Goal: Navigation & Orientation: Find specific page/section

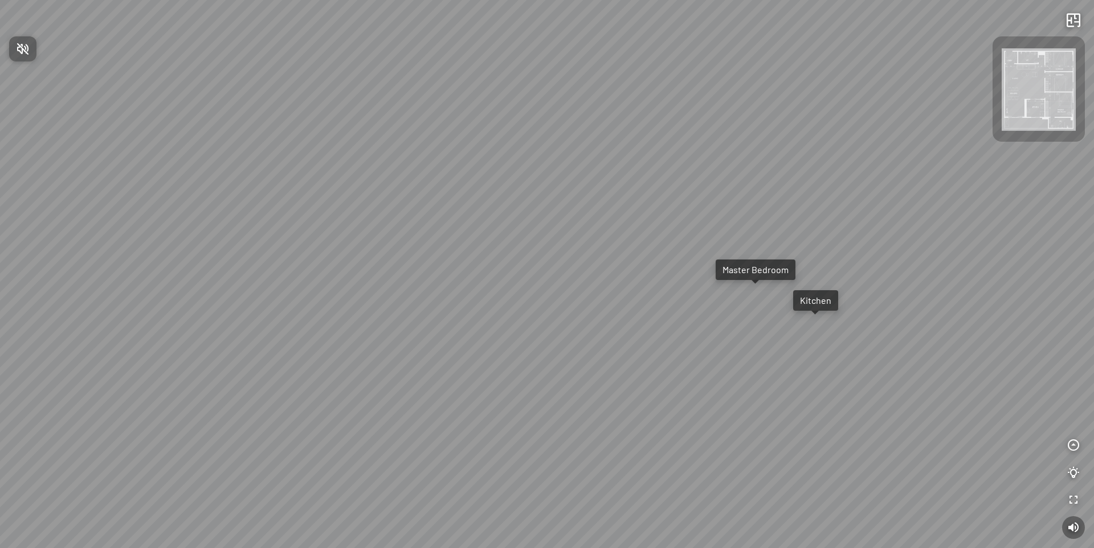
click at [1072, 443] on div at bounding box center [547, 274] width 1094 height 548
click at [1072, 445] on icon "button" at bounding box center [1073, 446] width 14 height 14
click at [1074, 418] on icon "button" at bounding box center [1073, 419] width 14 height 14
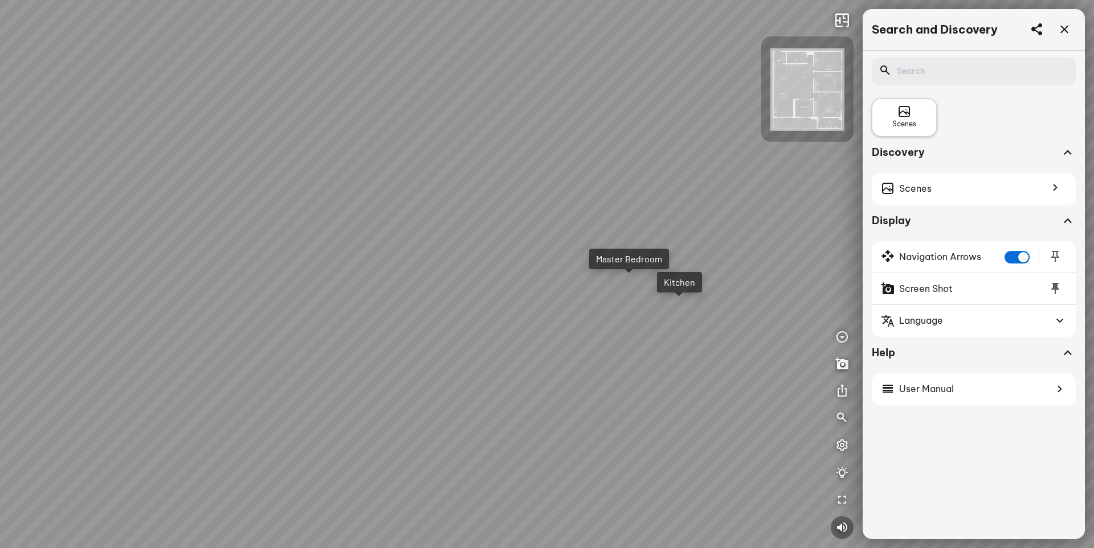
click at [912, 122] on span "Scenes" at bounding box center [904, 124] width 24 height 11
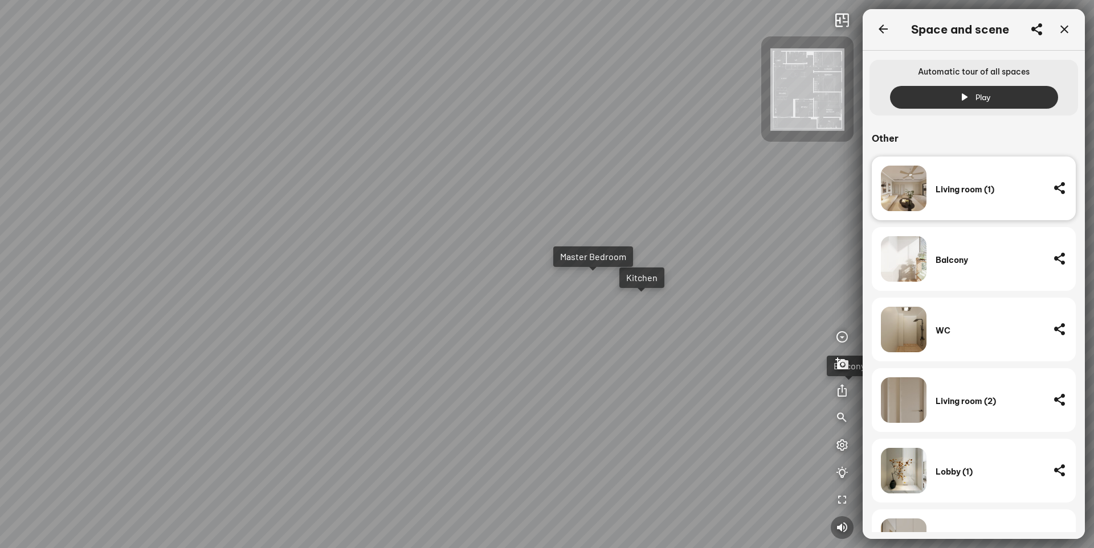
drag, startPoint x: 572, startPoint y: 336, endPoint x: 808, endPoint y: 231, distance: 257.5
click at [806, 231] on div "Balcony Kitchen Master Bedroom" at bounding box center [547, 274] width 1094 height 548
drag, startPoint x: 591, startPoint y: 262, endPoint x: 638, endPoint y: 269, distance: 47.2
click at [637, 269] on div "Balcony Kitchen Master Bedroom" at bounding box center [547, 274] width 1094 height 548
drag, startPoint x: 474, startPoint y: 268, endPoint x: 655, endPoint y: 269, distance: 181.1
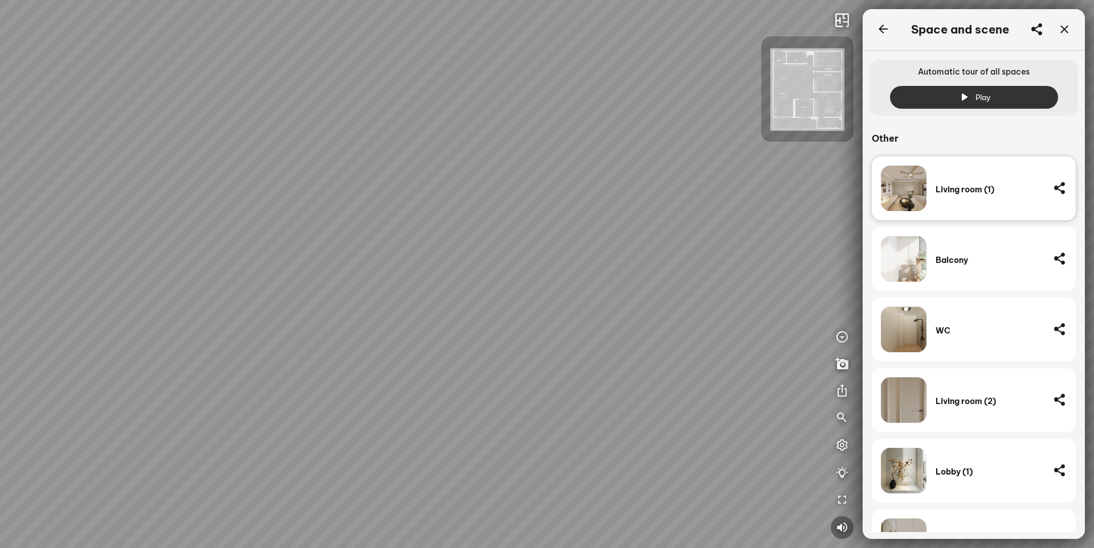
click at [669, 258] on div "Balcony Kitchen Master Bedroom" at bounding box center [547, 274] width 1094 height 548
drag, startPoint x: 654, startPoint y: 269, endPoint x: 559, endPoint y: 268, distance: 95.1
click at [559, 268] on div "Balcony Kitchen Master Bedroom" at bounding box center [547, 274] width 1094 height 548
drag, startPoint x: 553, startPoint y: 286, endPoint x: 321, endPoint y: 281, distance: 232.4
click at [321, 281] on div "Balcony Kitchen Master Bedroom" at bounding box center [547, 274] width 1094 height 548
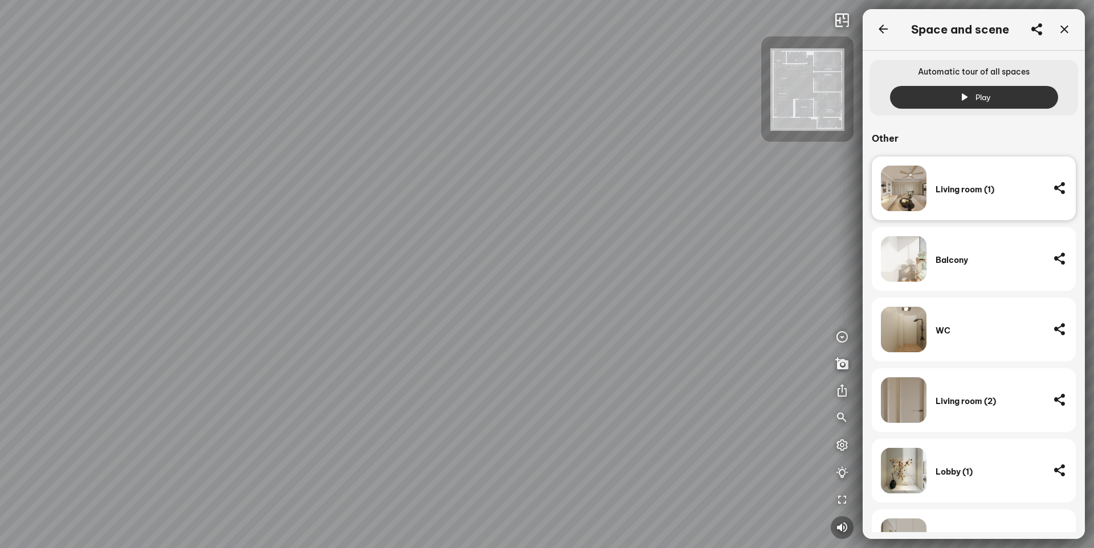
drag, startPoint x: 513, startPoint y: 282, endPoint x: 347, endPoint y: 308, distance: 168.2
click at [347, 308] on div "Balcony Kitchen Master Bedroom" at bounding box center [547, 274] width 1094 height 548
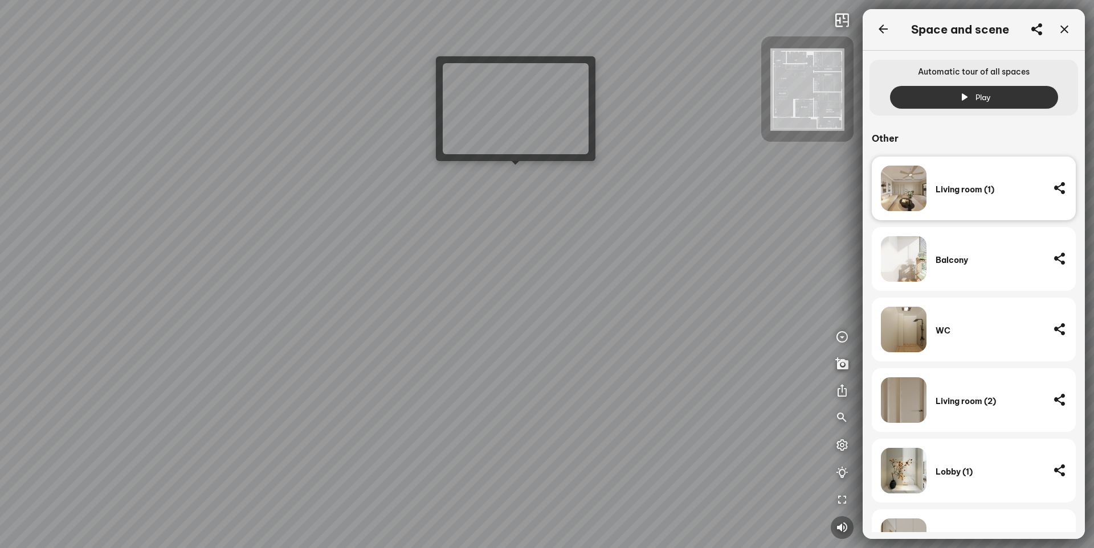
click at [518, 171] on div "Balcony Kitchen Master Bedroom" at bounding box center [547, 274] width 1094 height 548
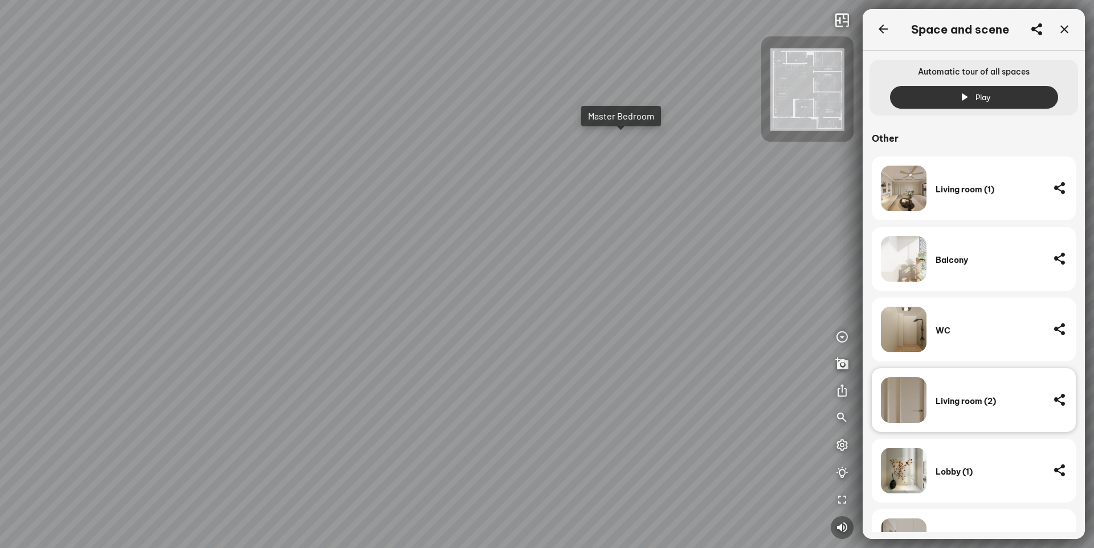
drag, startPoint x: 428, startPoint y: 392, endPoint x: 265, endPoint y: 317, distance: 180.2
click at [265, 317] on div "Master Bedroom" at bounding box center [547, 274] width 1094 height 548
drag, startPoint x: 326, startPoint y: 288, endPoint x: 34, endPoint y: 256, distance: 293.9
click at [39, 258] on div "Master Bedroom" at bounding box center [547, 274] width 1094 height 548
drag, startPoint x: 304, startPoint y: 304, endPoint x: 265, endPoint y: 308, distance: 38.9
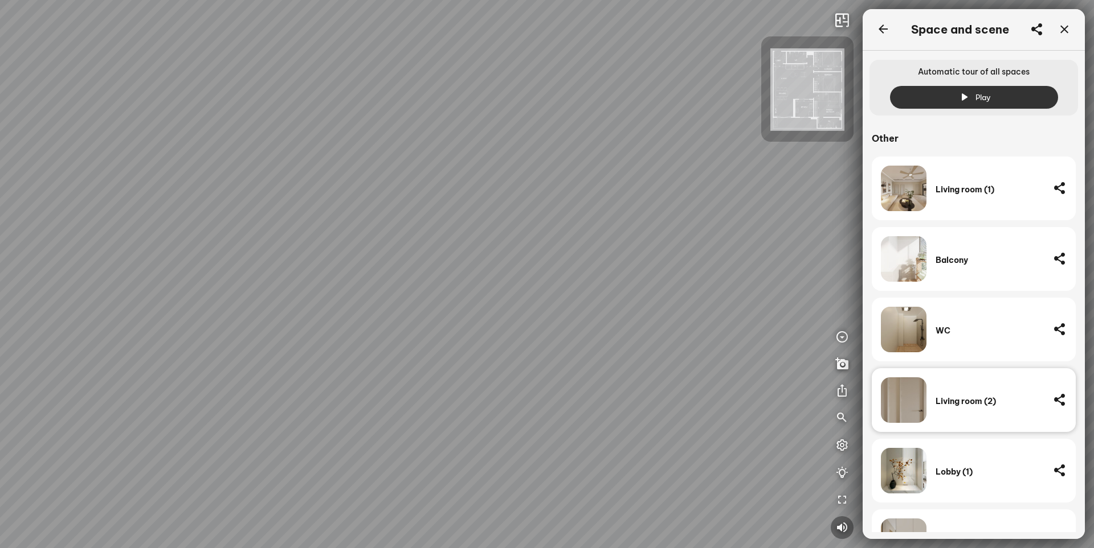
click at [265, 308] on div "Master Bedroom" at bounding box center [547, 274] width 1094 height 548
drag, startPoint x: 544, startPoint y: 227, endPoint x: 484, endPoint y: 329, distance: 118.8
click at [619, 333] on div "Master Bedroom" at bounding box center [547, 274] width 1094 height 548
drag, startPoint x: 279, startPoint y: 254, endPoint x: 525, endPoint y: 317, distance: 253.3
click at [535, 312] on div "Master Bedroom" at bounding box center [547, 274] width 1094 height 548
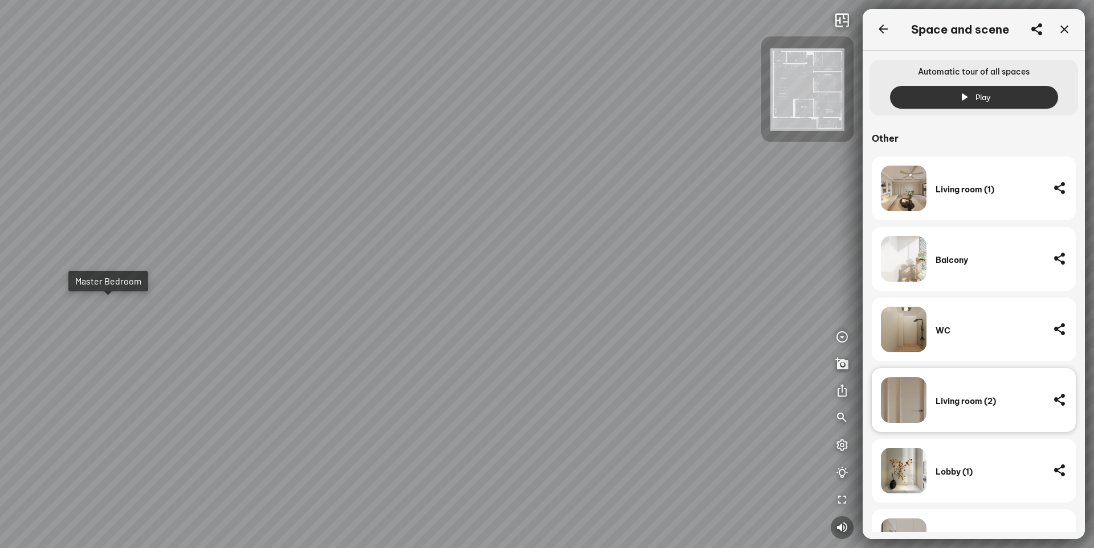
drag, startPoint x: 446, startPoint y: 298, endPoint x: 642, endPoint y: 360, distance: 205.5
click at [642, 360] on div "Master Bedroom" at bounding box center [547, 274] width 1094 height 548
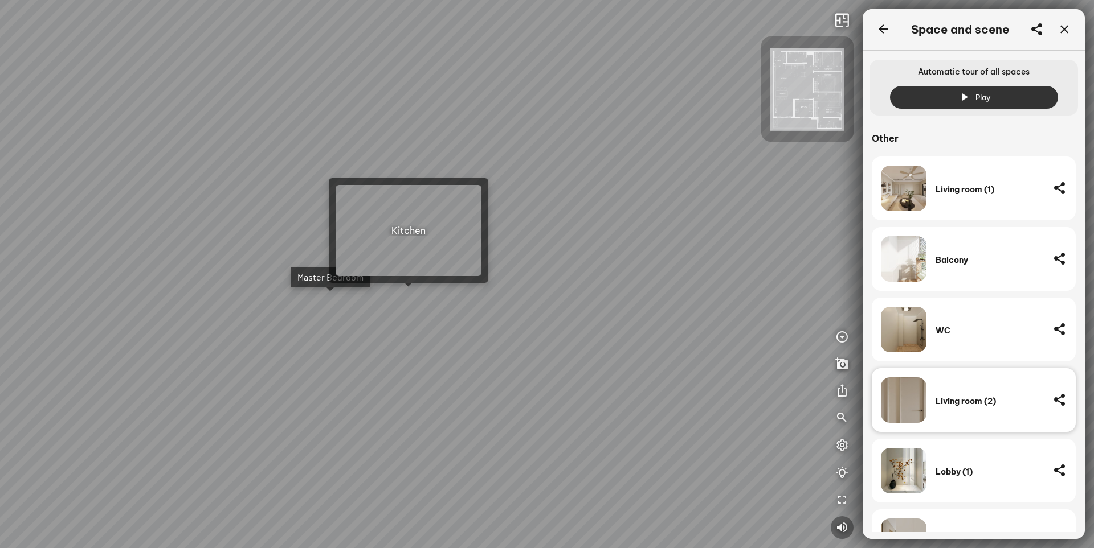
click at [416, 298] on div "Master Bedroom" at bounding box center [547, 274] width 1094 height 548
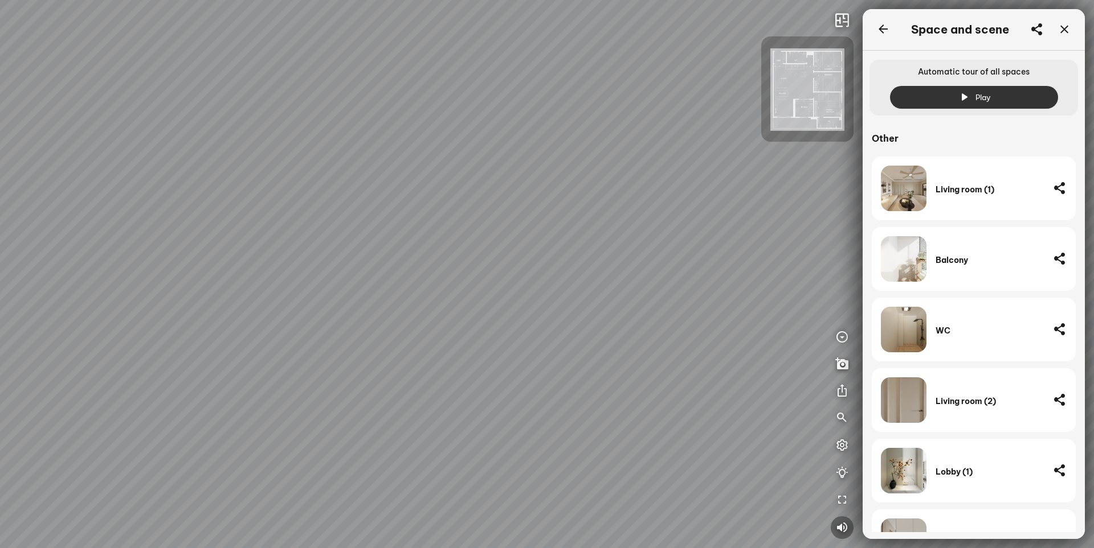
drag, startPoint x: 457, startPoint y: 353, endPoint x: 451, endPoint y: 190, distance: 163.6
click at [453, 179] on div at bounding box center [547, 274] width 1094 height 548
drag, startPoint x: 454, startPoint y: 259, endPoint x: 581, endPoint y: 230, distance: 130.4
click at [568, 220] on div at bounding box center [547, 274] width 1094 height 548
drag, startPoint x: 470, startPoint y: 251, endPoint x: 379, endPoint y: 255, distance: 91.2
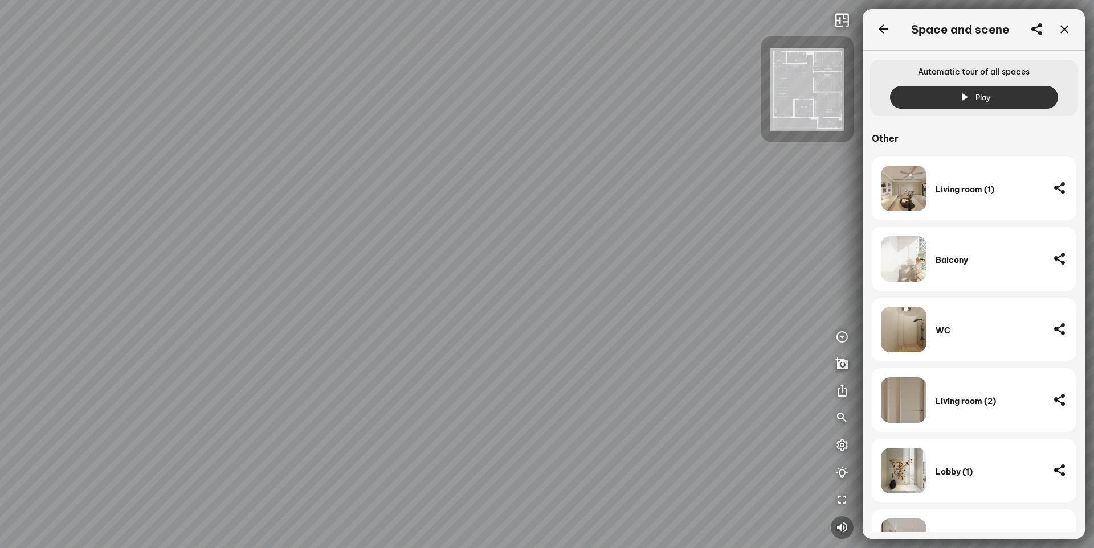
click at [339, 256] on div at bounding box center [547, 274] width 1094 height 548
drag, startPoint x: 567, startPoint y: 234, endPoint x: 344, endPoint y: 269, distance: 226.0
click at [365, 268] on div at bounding box center [547, 274] width 1094 height 548
drag, startPoint x: 382, startPoint y: 264, endPoint x: 138, endPoint y: 256, distance: 243.3
click at [146, 255] on div at bounding box center [547, 274] width 1094 height 548
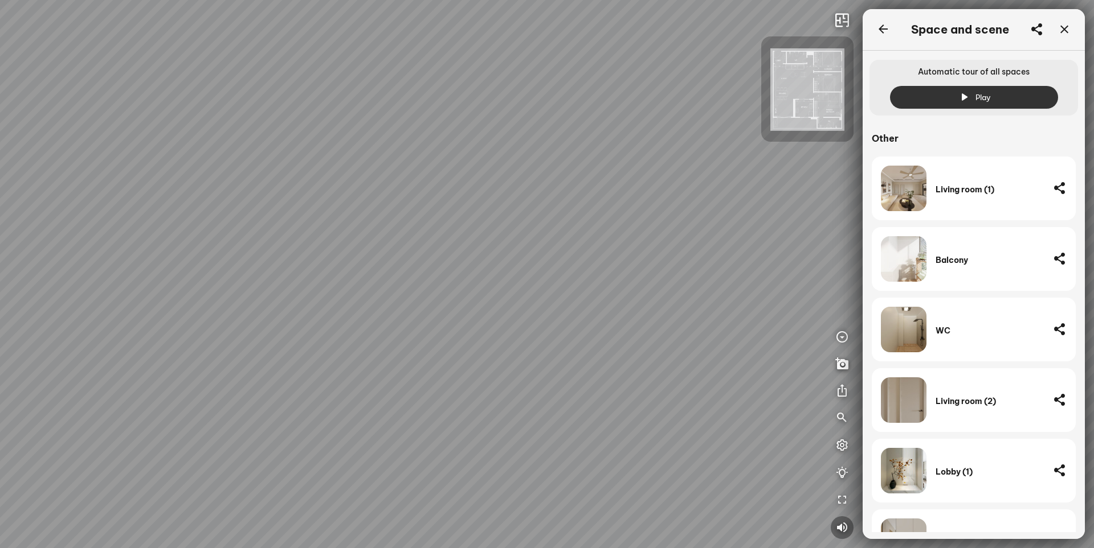
drag, startPoint x: 388, startPoint y: 278, endPoint x: 180, endPoint y: 281, distance: 207.9
click at [199, 281] on div at bounding box center [547, 274] width 1094 height 548
drag, startPoint x: 376, startPoint y: 283, endPoint x: 305, endPoint y: 310, distance: 76.8
click at [308, 307] on div at bounding box center [547, 274] width 1094 height 548
drag, startPoint x: 432, startPoint y: 335, endPoint x: 215, endPoint y: 310, distance: 218.9
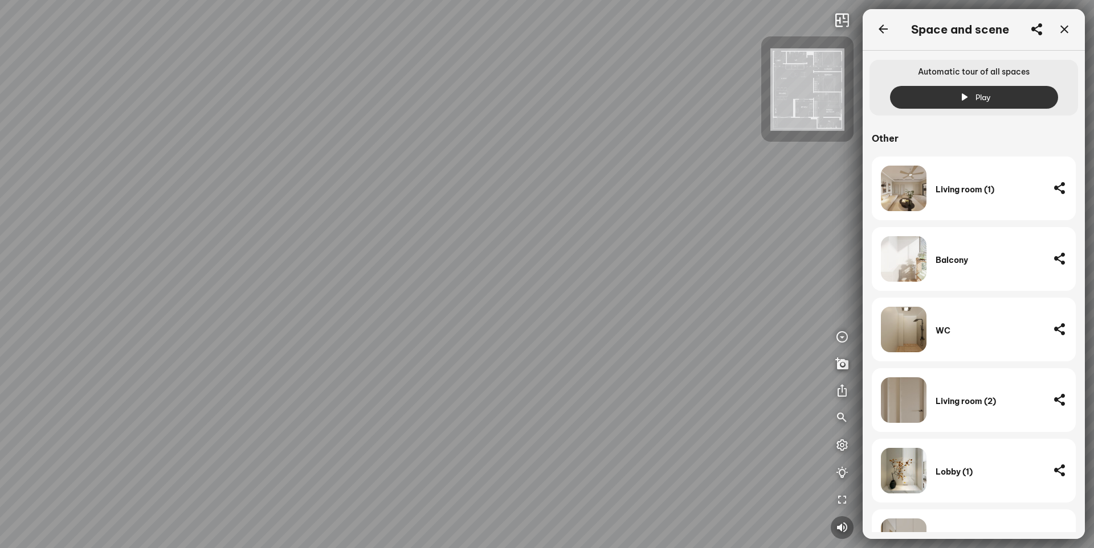
click at [215, 310] on div at bounding box center [547, 274] width 1094 height 548
drag, startPoint x: 400, startPoint y: 296, endPoint x: 551, endPoint y: 290, distance: 151.0
click at [486, 287] on div at bounding box center [547, 274] width 1094 height 548
drag, startPoint x: 552, startPoint y: 289, endPoint x: 208, endPoint y: 302, distance: 344.2
click at [226, 302] on div at bounding box center [547, 274] width 1094 height 548
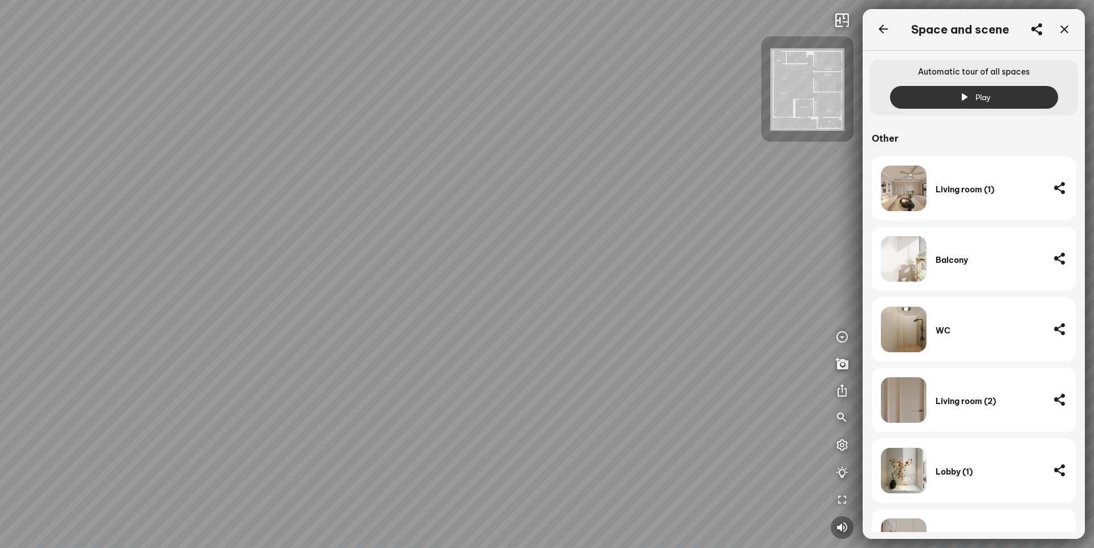
drag, startPoint x: 506, startPoint y: 414, endPoint x: 511, endPoint y: 488, distance: 73.6
click at [511, 486] on div at bounding box center [547, 274] width 1094 height 548
click at [496, 398] on div at bounding box center [547, 274] width 1094 height 548
drag, startPoint x: 457, startPoint y: 293, endPoint x: 761, endPoint y: 267, distance: 304.6
click at [780, 244] on div "Master Bedroom" at bounding box center [547, 274] width 1094 height 548
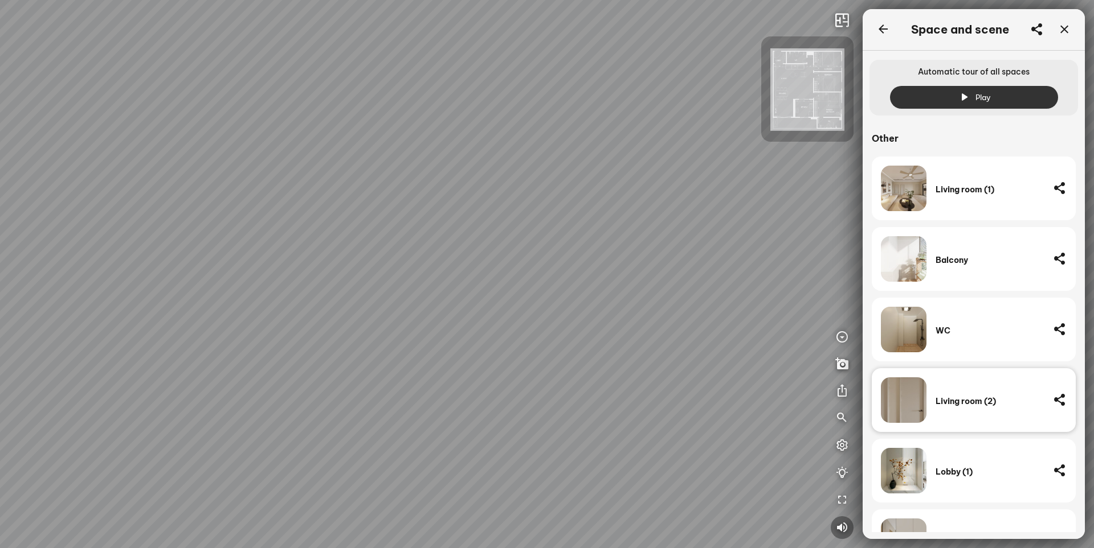
drag, startPoint x: 395, startPoint y: 226, endPoint x: 565, endPoint y: 322, distance: 195.6
click at [544, 314] on div "Master Bedroom" at bounding box center [547, 274] width 1094 height 548
drag, startPoint x: 259, startPoint y: 240, endPoint x: 574, endPoint y: 239, distance: 314.4
click at [562, 239] on div "Master Bedroom" at bounding box center [547, 274] width 1094 height 548
drag, startPoint x: 391, startPoint y: 220, endPoint x: 508, endPoint y: 335, distance: 163.9
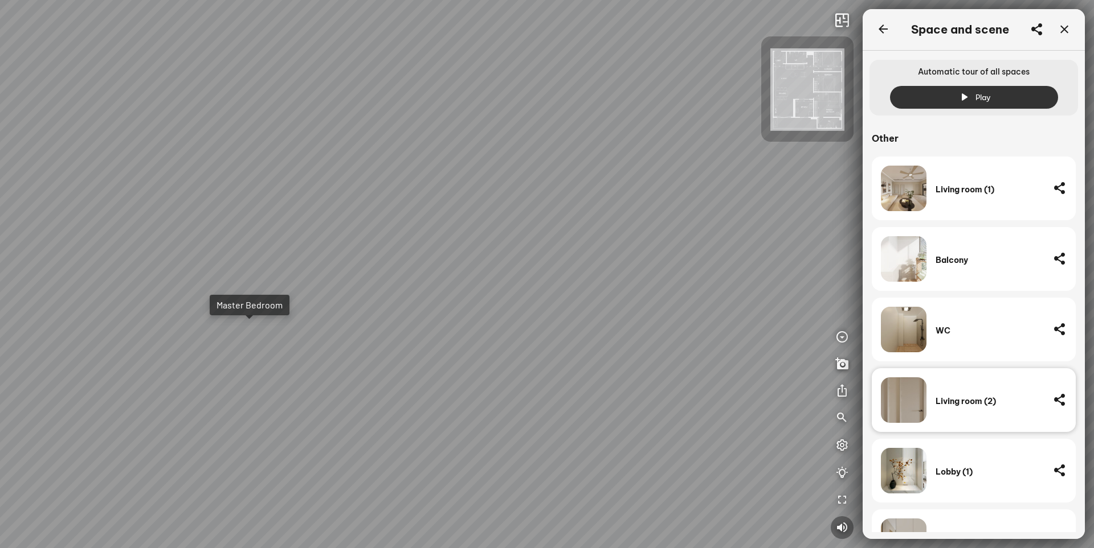
click at [508, 335] on div "Master Bedroom" at bounding box center [547, 274] width 1094 height 548
drag, startPoint x: 482, startPoint y: 280, endPoint x: 644, endPoint y: 226, distance: 170.6
click at [644, 226] on div "Master Bedroom" at bounding box center [547, 274] width 1094 height 548
drag, startPoint x: 517, startPoint y: 289, endPoint x: 299, endPoint y: 316, distance: 219.8
click at [299, 316] on div "Master Bedroom" at bounding box center [547, 274] width 1094 height 548
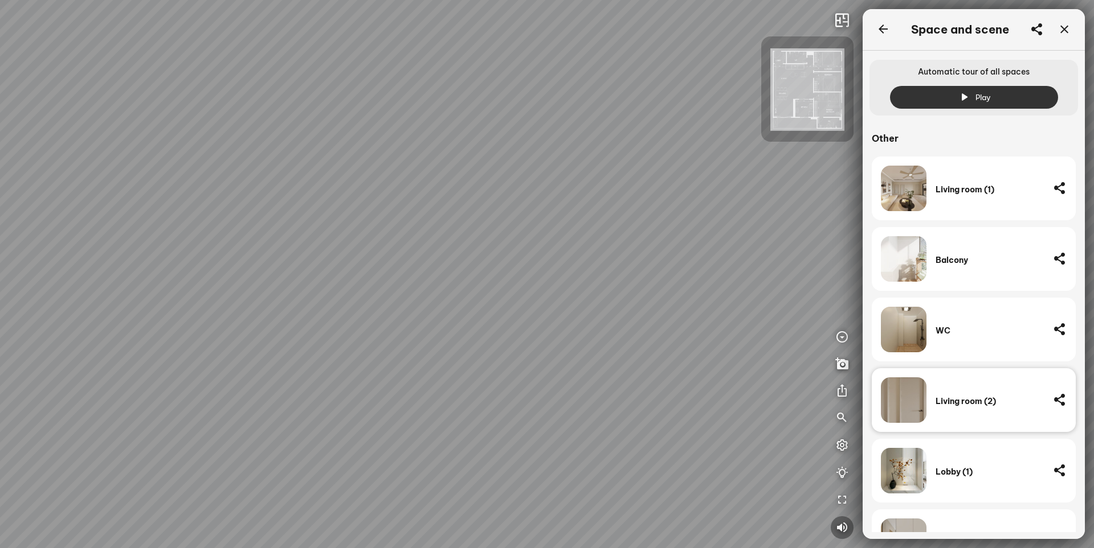
drag, startPoint x: 492, startPoint y: 314, endPoint x: 273, endPoint y: 333, distance: 220.1
click at [273, 333] on div "Master Bedroom" at bounding box center [547, 274] width 1094 height 548
drag, startPoint x: 235, startPoint y: 151, endPoint x: 465, endPoint y: 173, distance: 231.6
click at [456, 172] on div "Master Bedroom" at bounding box center [547, 274] width 1094 height 548
drag, startPoint x: 393, startPoint y: 208, endPoint x: 493, endPoint y: 188, distance: 101.8
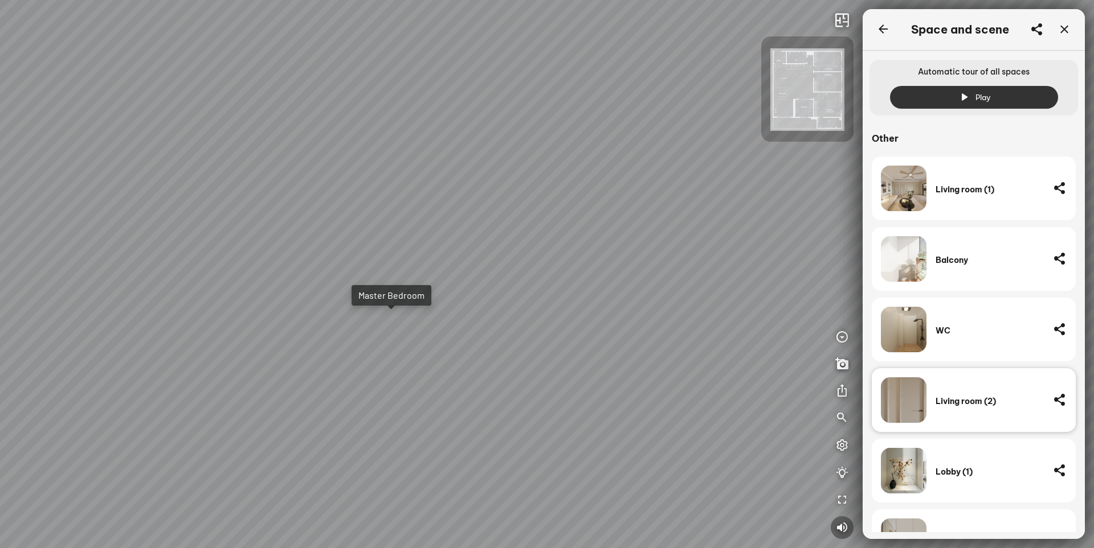
click at [493, 188] on div "Master Bedroom" at bounding box center [547, 274] width 1094 height 548
drag, startPoint x: 348, startPoint y: 188, endPoint x: 556, endPoint y: 167, distance: 209.5
click at [546, 167] on div "Master Bedroom" at bounding box center [547, 274] width 1094 height 548
drag, startPoint x: 456, startPoint y: 187, endPoint x: 597, endPoint y: 182, distance: 141.3
click at [591, 182] on div "Master Bedroom" at bounding box center [547, 274] width 1094 height 548
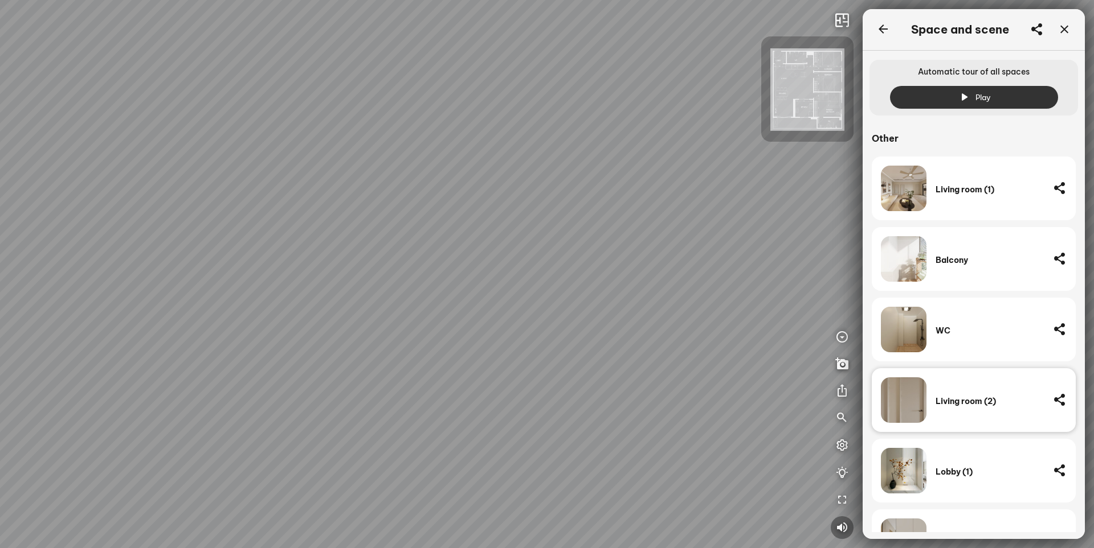
drag, startPoint x: 412, startPoint y: 205, endPoint x: 720, endPoint y: 195, distance: 307.7
click at [715, 195] on div "Master Bedroom" at bounding box center [547, 274] width 1094 height 548
drag, startPoint x: 548, startPoint y: 199, endPoint x: 301, endPoint y: 165, distance: 249.6
click at [308, 166] on div "Master Bedroom" at bounding box center [547, 274] width 1094 height 548
drag, startPoint x: 513, startPoint y: 182, endPoint x: 322, endPoint y: 237, distance: 198.5
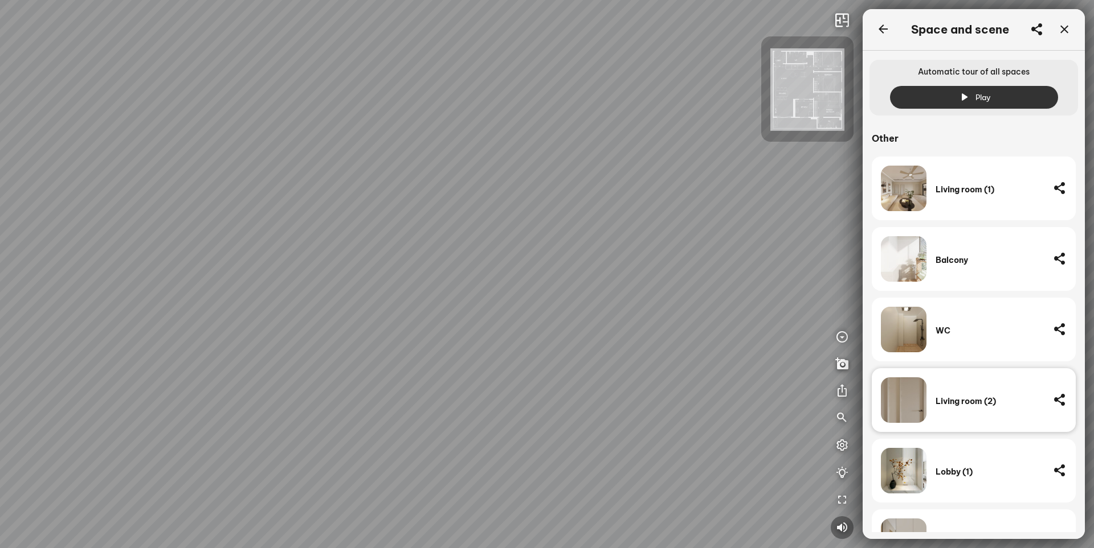
click at [323, 238] on div "Master Bedroom" at bounding box center [547, 274] width 1094 height 548
drag, startPoint x: 425, startPoint y: 187, endPoint x: 119, endPoint y: 149, distance: 308.2
click at [132, 150] on div "Master Bedroom" at bounding box center [547, 274] width 1094 height 548
drag, startPoint x: 621, startPoint y: 171, endPoint x: 412, endPoint y: 305, distance: 248.2
click at [412, 305] on div "Master Bedroom" at bounding box center [547, 274] width 1094 height 548
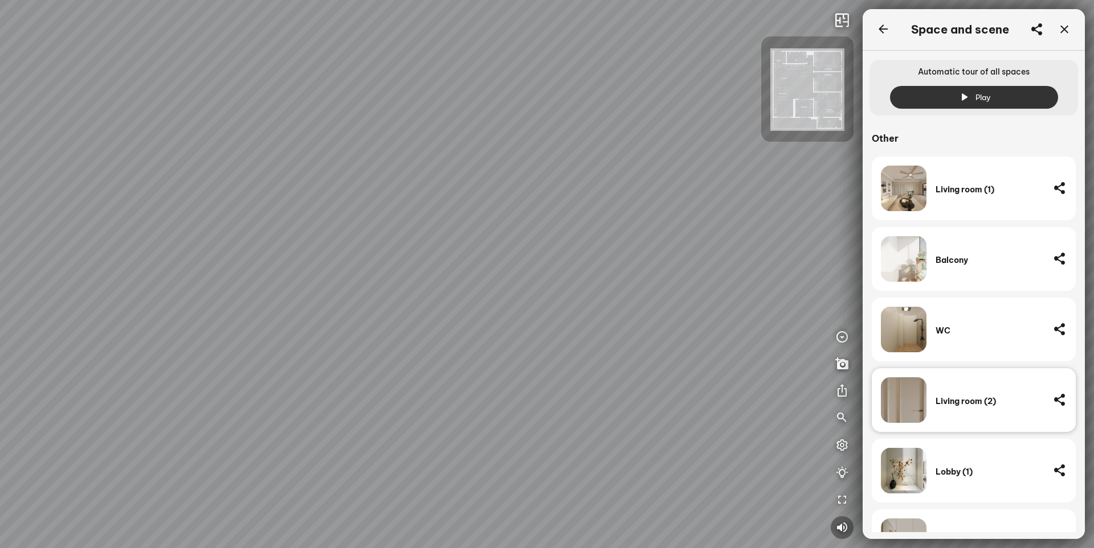
drag, startPoint x: 92, startPoint y: 361, endPoint x: 70, endPoint y: 342, distance: 28.7
click at [70, 342] on div "Master Bedroom" at bounding box center [547, 274] width 1094 height 548
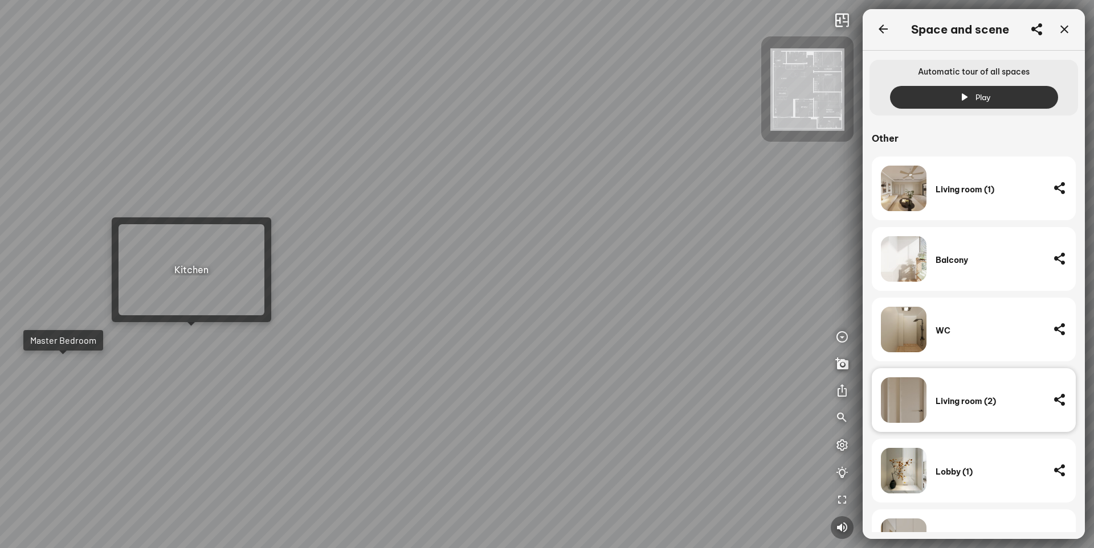
click at [203, 334] on div "Master Bedroom" at bounding box center [547, 274] width 1094 height 548
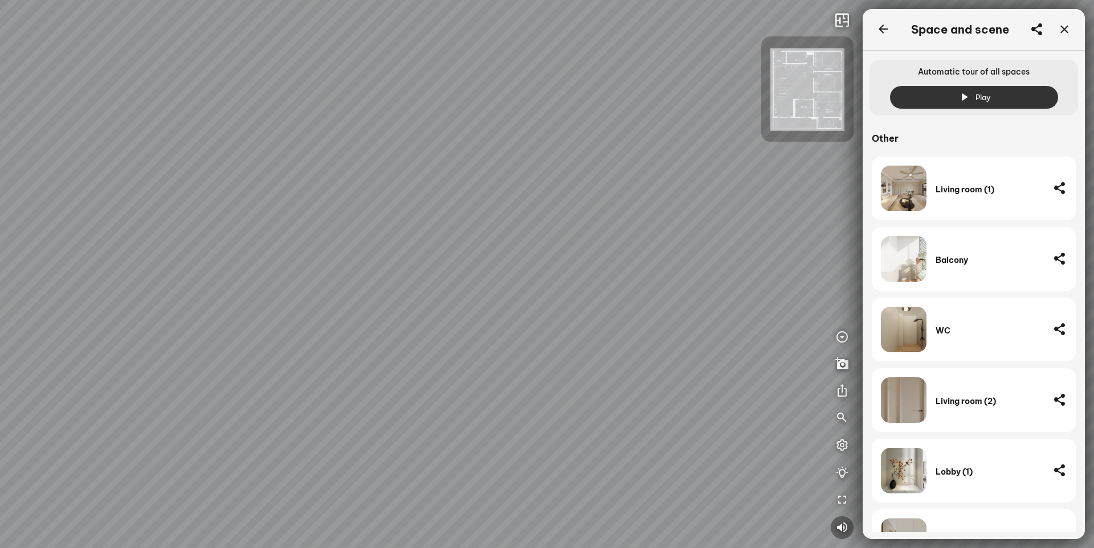
drag, startPoint x: 486, startPoint y: 345, endPoint x: 267, endPoint y: 331, distance: 220.3
click at [263, 331] on div at bounding box center [547, 274] width 1094 height 548
drag, startPoint x: 485, startPoint y: 335, endPoint x: 243, endPoint y: 373, distance: 245.5
click at [247, 373] on div at bounding box center [547, 274] width 1094 height 548
drag, startPoint x: 417, startPoint y: 356, endPoint x: -157, endPoint y: 265, distance: 581.3
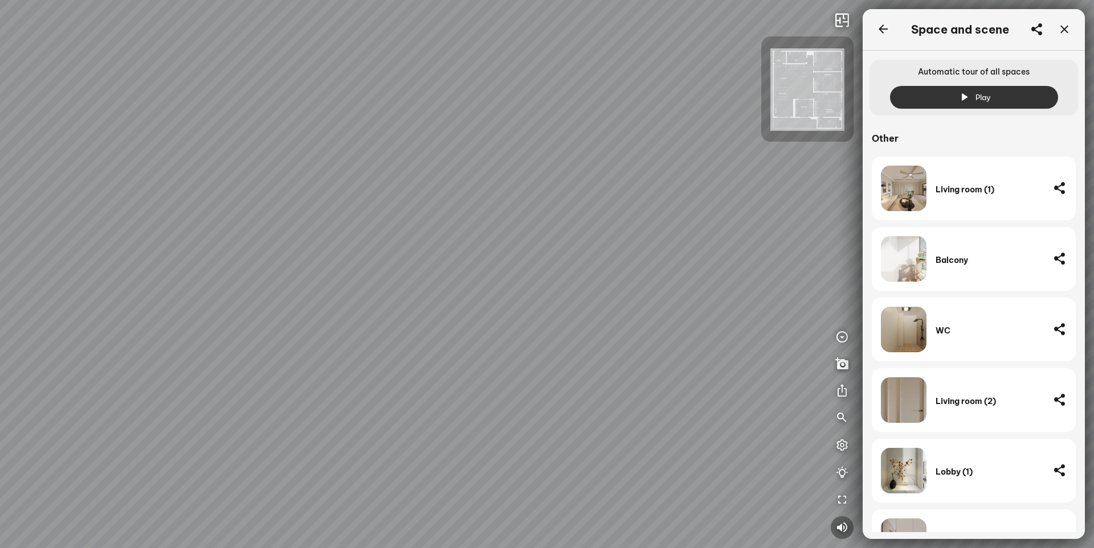
click at [0, 265] on html "INFO: krpano 1.20.8 (build [DATE]) INFO: HTML5/Desktop - Chrome 138.0 - WebGL I…" at bounding box center [547, 274] width 1094 height 548
drag, startPoint x: 117, startPoint y: 300, endPoint x: 623, endPoint y: 301, distance: 505.8
click at [599, 299] on div at bounding box center [547, 274] width 1094 height 548
drag, startPoint x: 499, startPoint y: 281, endPoint x: 568, endPoint y: 415, distance: 151.0
click at [571, 416] on div at bounding box center [547, 274] width 1094 height 548
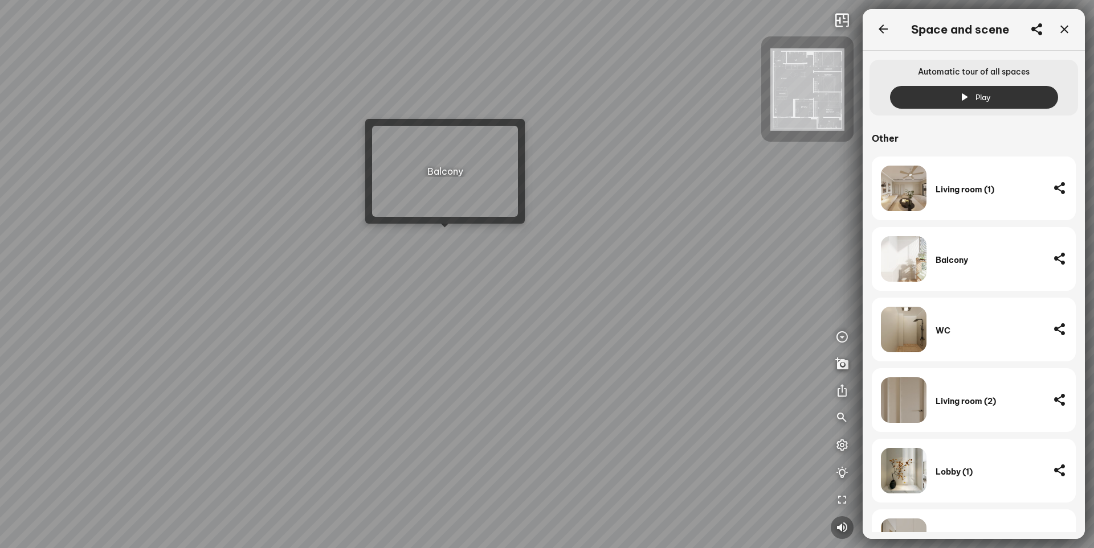
click at [447, 240] on div at bounding box center [547, 274] width 1094 height 548
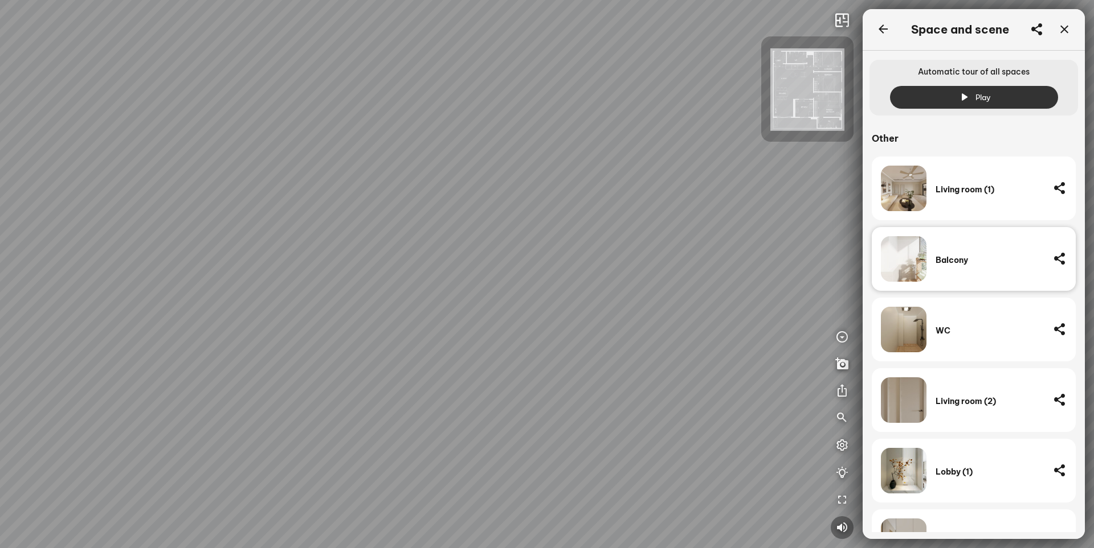
drag, startPoint x: 419, startPoint y: 383, endPoint x: 309, endPoint y: 148, distance: 259.4
click at [317, 149] on div at bounding box center [547, 274] width 1094 height 548
drag, startPoint x: 453, startPoint y: 223, endPoint x: 89, endPoint y: 209, distance: 364.2
click at [122, 209] on div "Living room" at bounding box center [547, 274] width 1094 height 548
drag, startPoint x: 253, startPoint y: 204, endPoint x: 215, endPoint y: 379, distance: 179.5
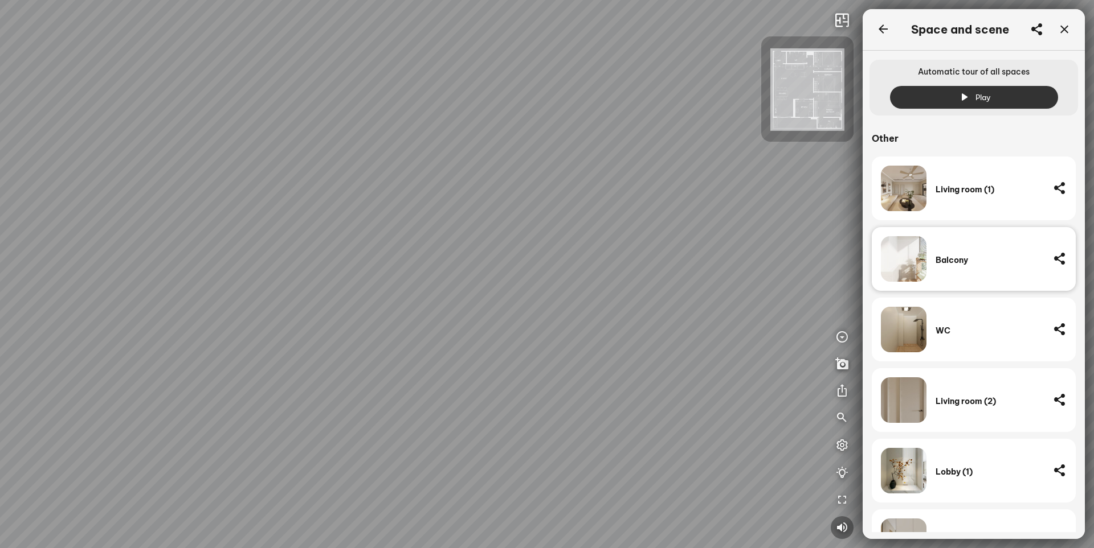
click at [204, 399] on div "Living room" at bounding box center [547, 274] width 1094 height 548
drag, startPoint x: 308, startPoint y: 307, endPoint x: 301, endPoint y: 364, distance: 57.4
click at [301, 364] on div "Living room" at bounding box center [547, 274] width 1094 height 548
drag, startPoint x: 359, startPoint y: 301, endPoint x: 468, endPoint y: 379, distance: 134.0
click at [468, 379] on div "Living room" at bounding box center [547, 274] width 1094 height 548
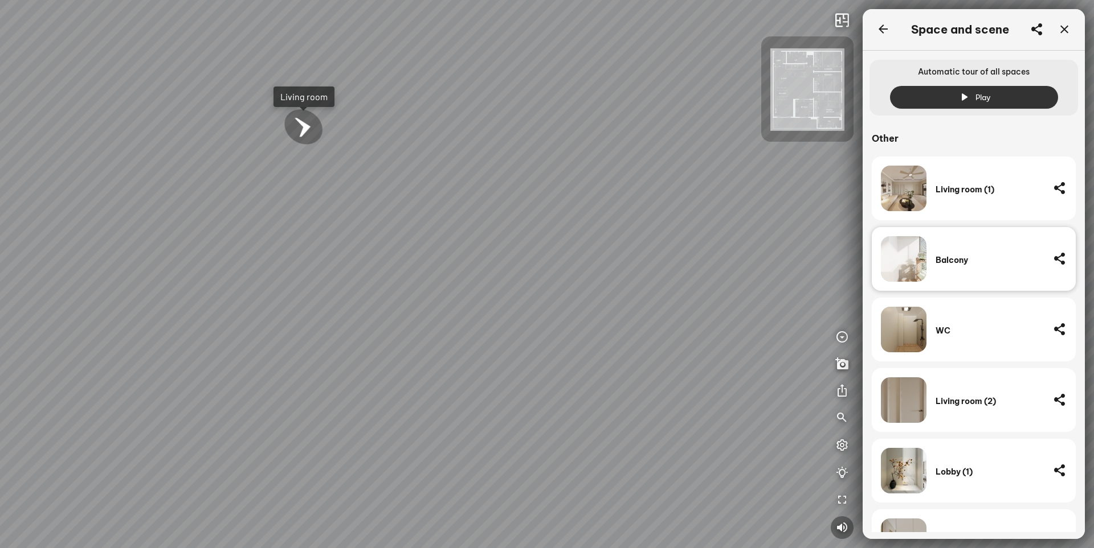
drag, startPoint x: 388, startPoint y: 374, endPoint x: 245, endPoint y: 238, distance: 197.0
click at [206, 208] on div "Living room" at bounding box center [547, 274] width 1094 height 548
drag, startPoint x: 405, startPoint y: 317, endPoint x: 85, endPoint y: 226, distance: 332.6
click at [85, 226] on div "Living room" at bounding box center [547, 274] width 1094 height 548
drag, startPoint x: 365, startPoint y: 283, endPoint x: 13, endPoint y: 256, distance: 353.0
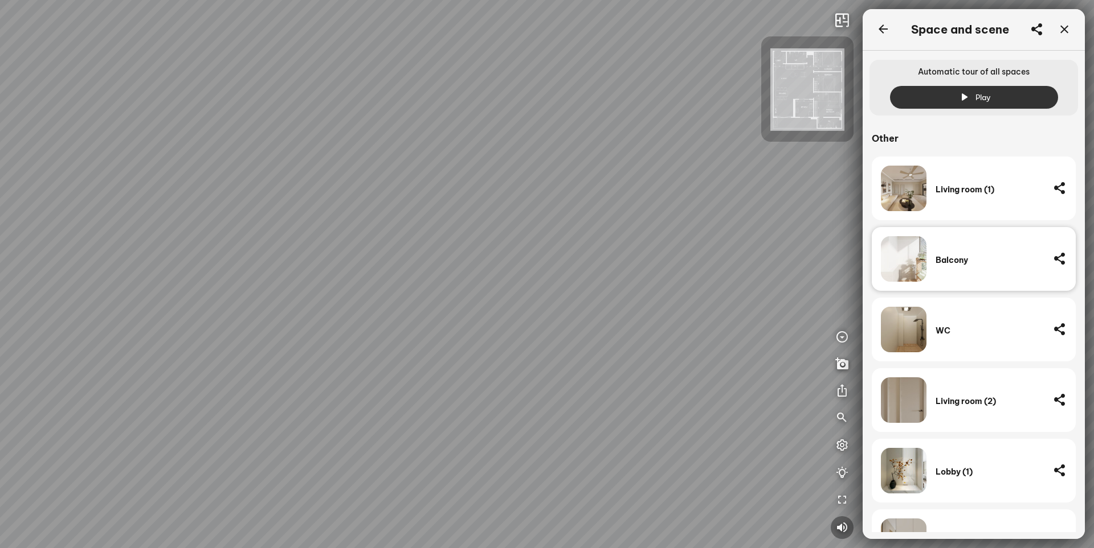
click at [24, 257] on div "Living room" at bounding box center [547, 274] width 1094 height 548
drag, startPoint x: 372, startPoint y: 304, endPoint x: 530, endPoint y: 302, distance: 157.2
click at [510, 297] on div "Living room" at bounding box center [547, 274] width 1094 height 548
drag, startPoint x: 212, startPoint y: 225, endPoint x: 514, endPoint y: 313, distance: 314.3
click at [523, 305] on div "Living room" at bounding box center [547, 274] width 1094 height 548
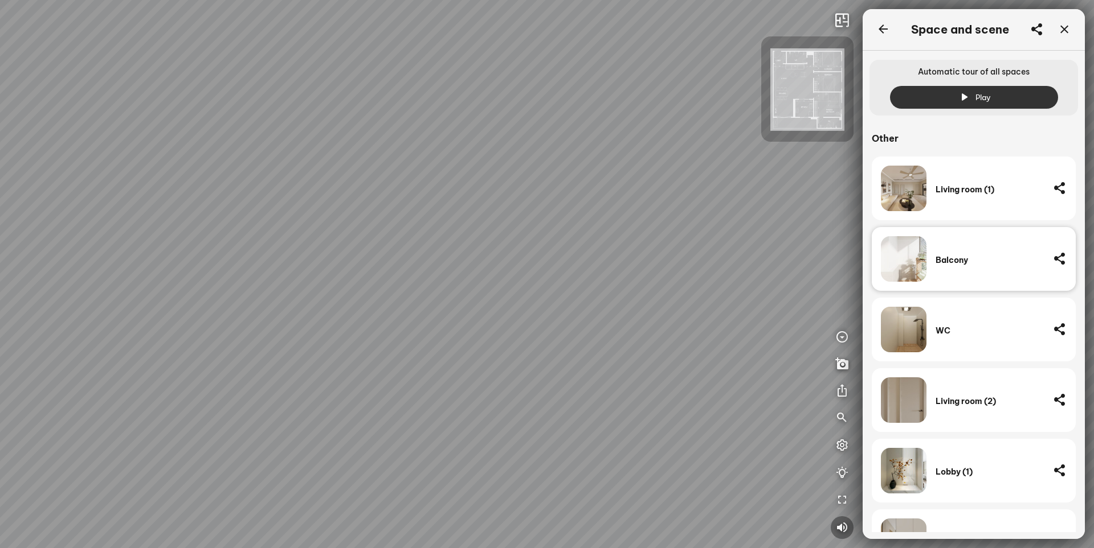
drag, startPoint x: 206, startPoint y: 332, endPoint x: 239, endPoint y: 371, distance: 50.9
click at [239, 371] on div "Living room" at bounding box center [547, 274] width 1094 height 548
drag, startPoint x: 395, startPoint y: 321, endPoint x: -72, endPoint y: 231, distance: 475.7
click at [0, 231] on html "Living room INFO: krpano 1.20.8 (build [DATE]) INFO: HTML5/Desktop - Chrome 138…" at bounding box center [547, 274] width 1094 height 548
drag, startPoint x: 331, startPoint y: 289, endPoint x: 325, endPoint y: 404, distance: 115.8
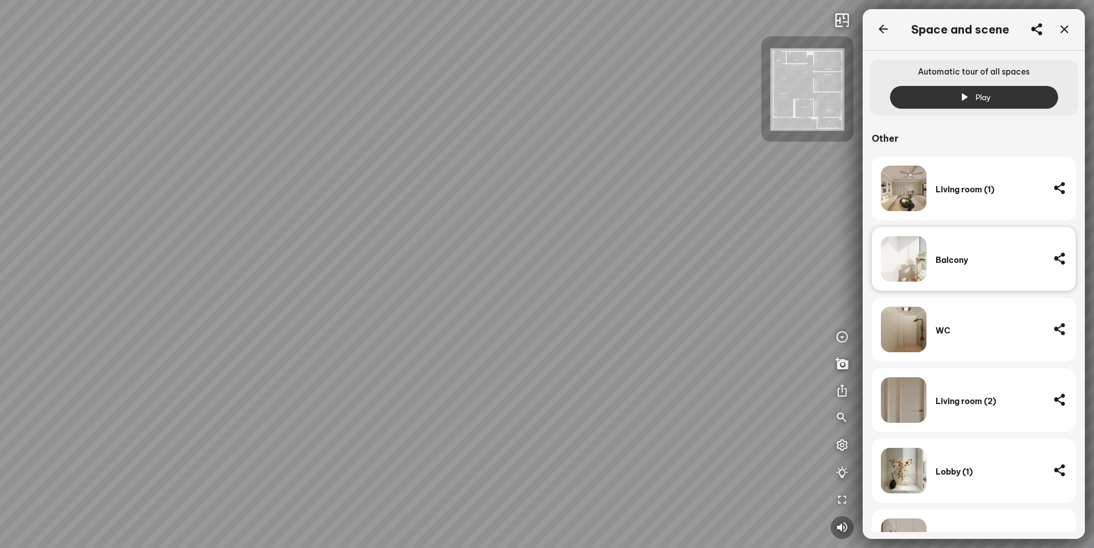
click at [333, 394] on div "Living room" at bounding box center [547, 274] width 1094 height 548
drag, startPoint x: 361, startPoint y: 231, endPoint x: 238, endPoint y: 427, distance: 231.3
click at [238, 425] on div "Living room" at bounding box center [547, 274] width 1094 height 548
drag, startPoint x: 309, startPoint y: 368, endPoint x: -211, endPoint y: 277, distance: 527.9
click at [0, 277] on html "Living room INFO: krpano 1.20.8 (build [DATE]) INFO: HTML5/Desktop - Chrome 138…" at bounding box center [547, 274] width 1094 height 548
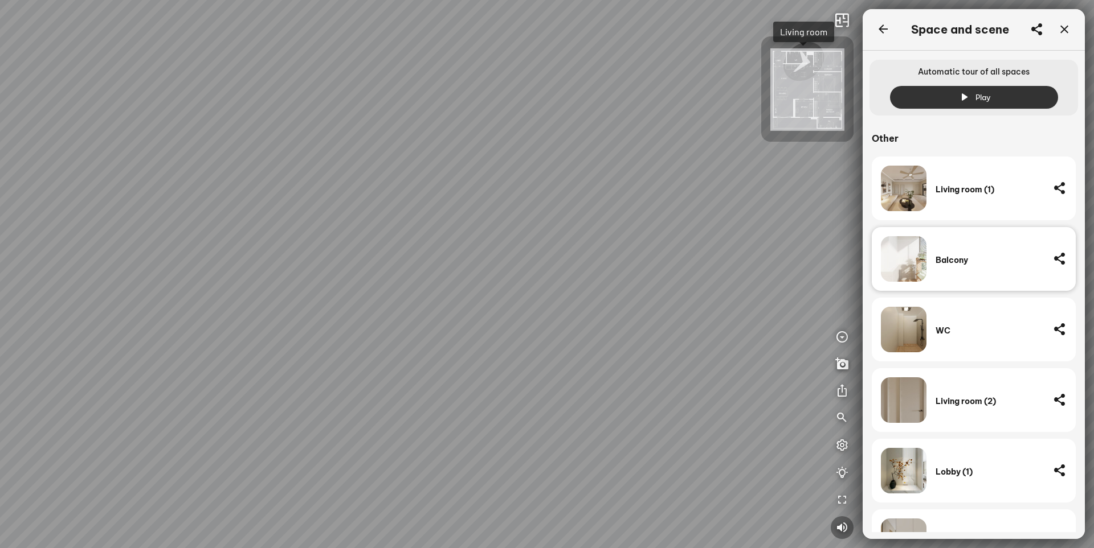
drag, startPoint x: 388, startPoint y: 320, endPoint x: 155, endPoint y: 377, distance: 239.4
click at [168, 378] on div "Living room" at bounding box center [547, 274] width 1094 height 548
drag, startPoint x: 355, startPoint y: 281, endPoint x: 302, endPoint y: 392, distance: 123.3
click at [302, 392] on div "Living room" at bounding box center [547, 274] width 1094 height 548
drag, startPoint x: 204, startPoint y: 342, endPoint x: 179, endPoint y: 340, distance: 24.5
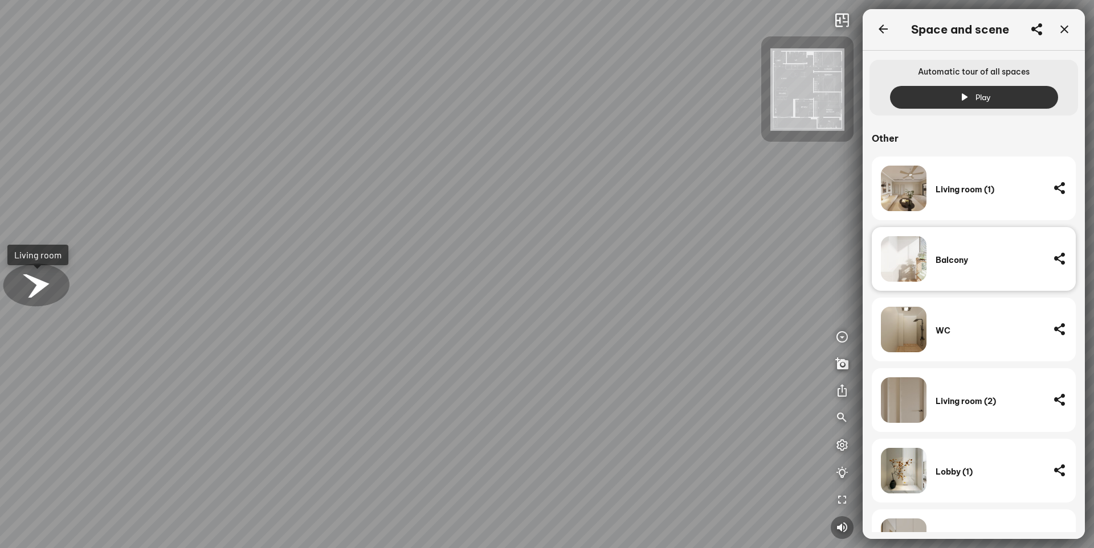
click at [153, 342] on div "Living room" at bounding box center [547, 274] width 1094 height 548
drag, startPoint x: 368, startPoint y: 333, endPoint x: 315, endPoint y: 417, distance: 99.6
click at [315, 417] on div "Living room" at bounding box center [547, 274] width 1094 height 548
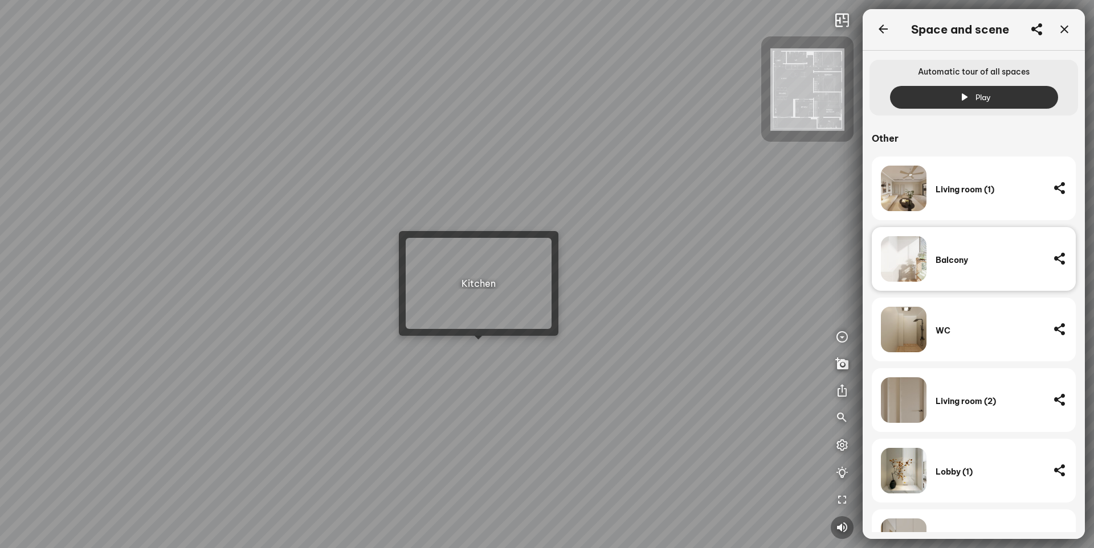
click at [484, 346] on div "Living room" at bounding box center [547, 274] width 1094 height 548
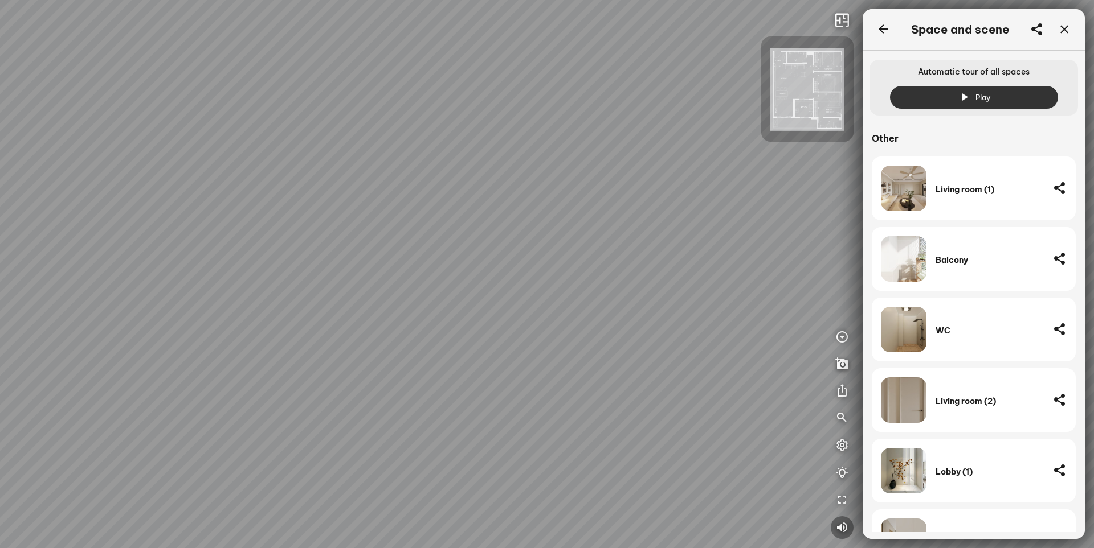
drag, startPoint x: 514, startPoint y: 412, endPoint x: 390, endPoint y: 366, distance: 132.1
click at [390, 366] on div at bounding box center [547, 274] width 1094 height 548
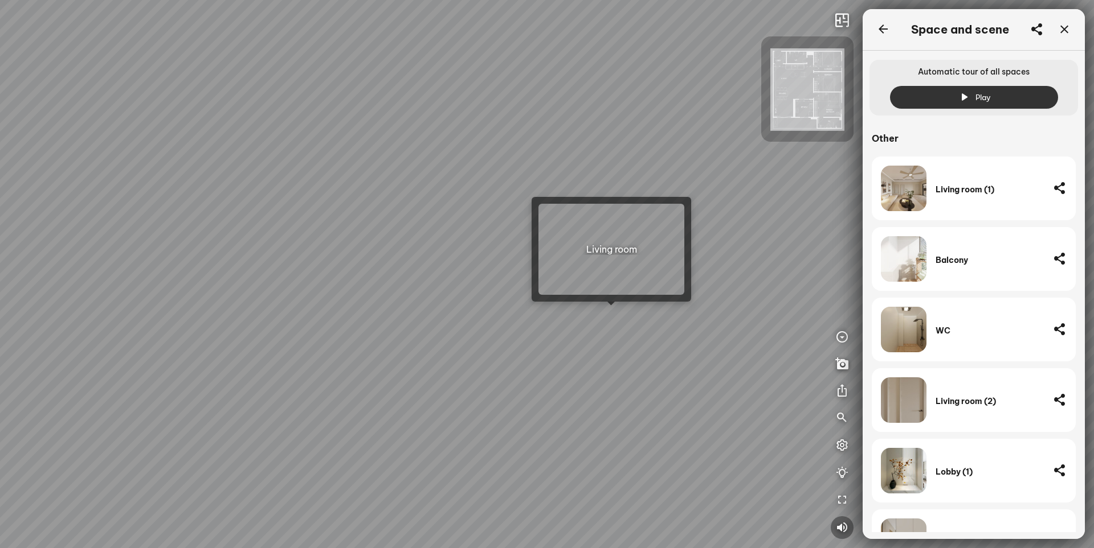
click at [625, 322] on div at bounding box center [547, 274] width 1094 height 548
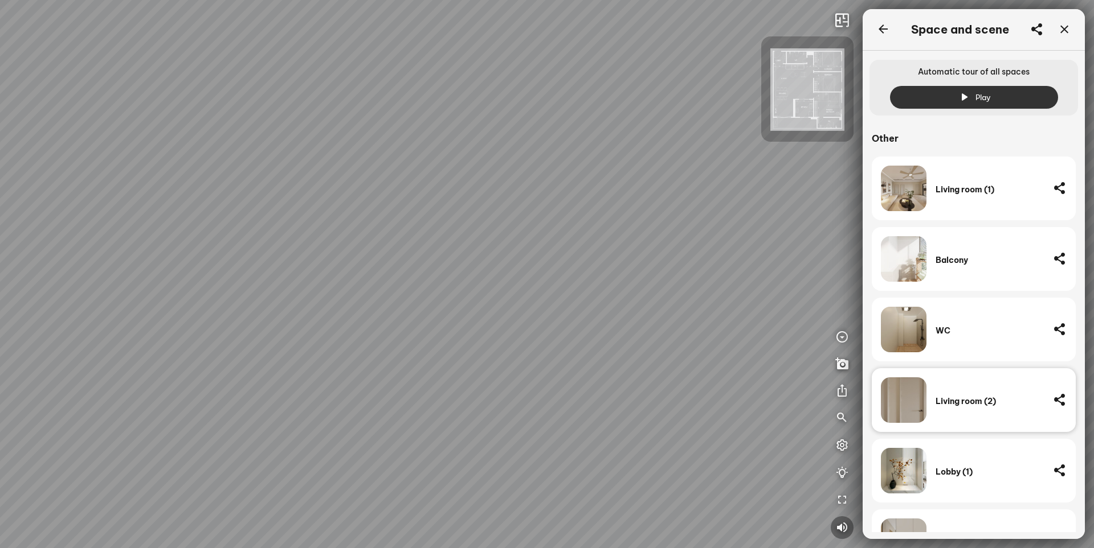
drag, startPoint x: 275, startPoint y: 347, endPoint x: 67, endPoint y: 310, distance: 211.1
click at [86, 314] on div at bounding box center [547, 274] width 1094 height 548
drag, startPoint x: 497, startPoint y: 349, endPoint x: 387, endPoint y: 402, distance: 122.3
click at [387, 402] on div "Master Bedroom" at bounding box center [547, 274] width 1094 height 548
click at [556, 280] on div "Master Bedroom" at bounding box center [547, 274] width 1094 height 548
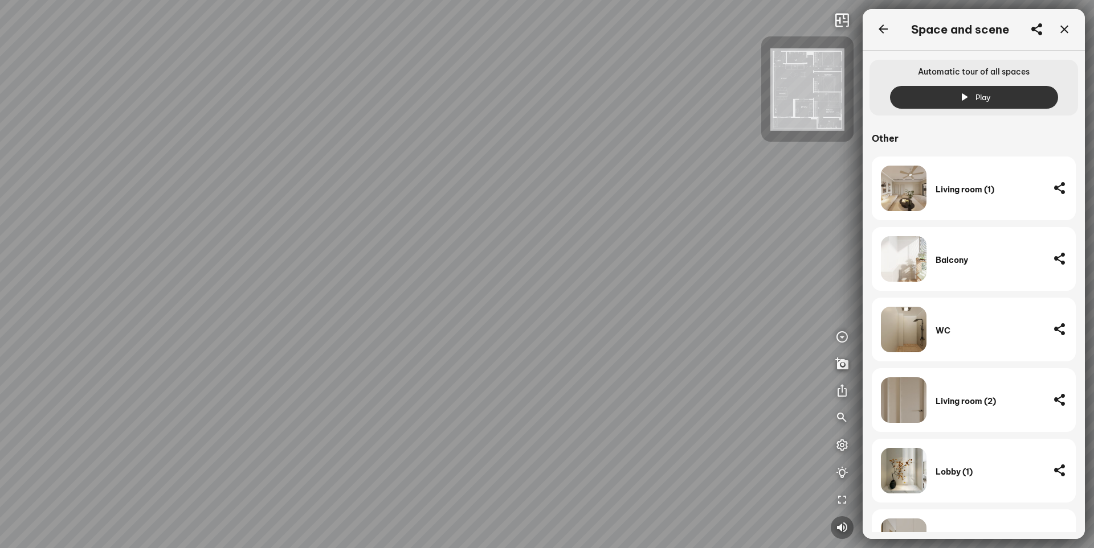
drag, startPoint x: 371, startPoint y: 361, endPoint x: 398, endPoint y: 272, distance: 92.4
click at [392, 280] on div "Living room Master bathroom" at bounding box center [547, 274] width 1094 height 548
drag, startPoint x: 408, startPoint y: 332, endPoint x: 604, endPoint y: 267, distance: 206.0
click at [588, 270] on div "Living room Master bathroom" at bounding box center [547, 274] width 1094 height 548
drag
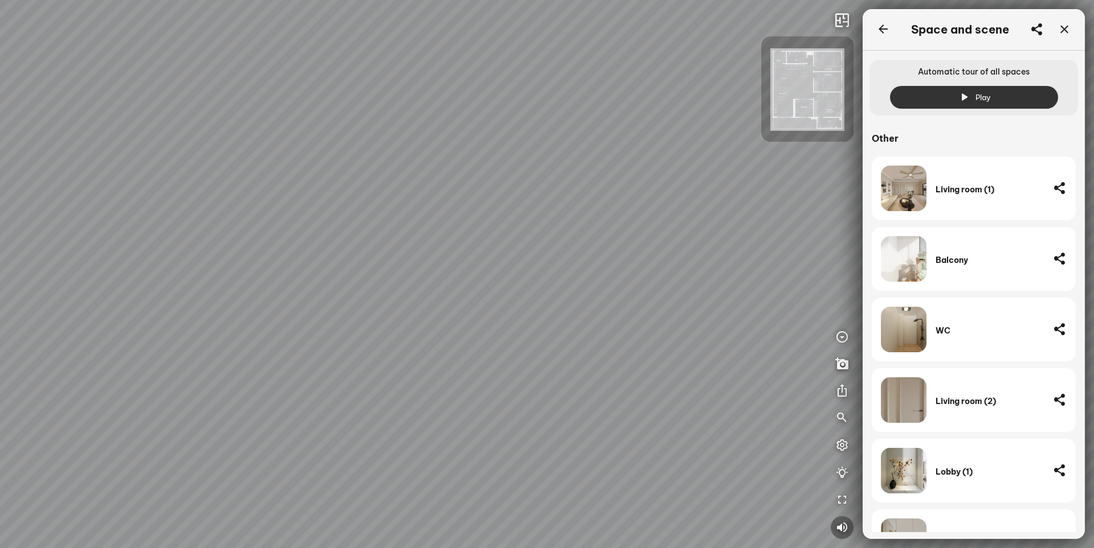
click at [566, 406] on div "Living room Master bathroom" at bounding box center [547, 274] width 1094 height 548
click at [568, 390] on div "Living room Master bathroom" at bounding box center [547, 274] width 1094 height 548
drag, startPoint x: 362, startPoint y: 294, endPoint x: 419, endPoint y: 413, distance: 132.0
click at [419, 413] on div "Living room Master bathroom" at bounding box center [547, 274] width 1094 height 548
click at [445, 433] on div "Living room Master bathroom" at bounding box center [547, 274] width 1094 height 548
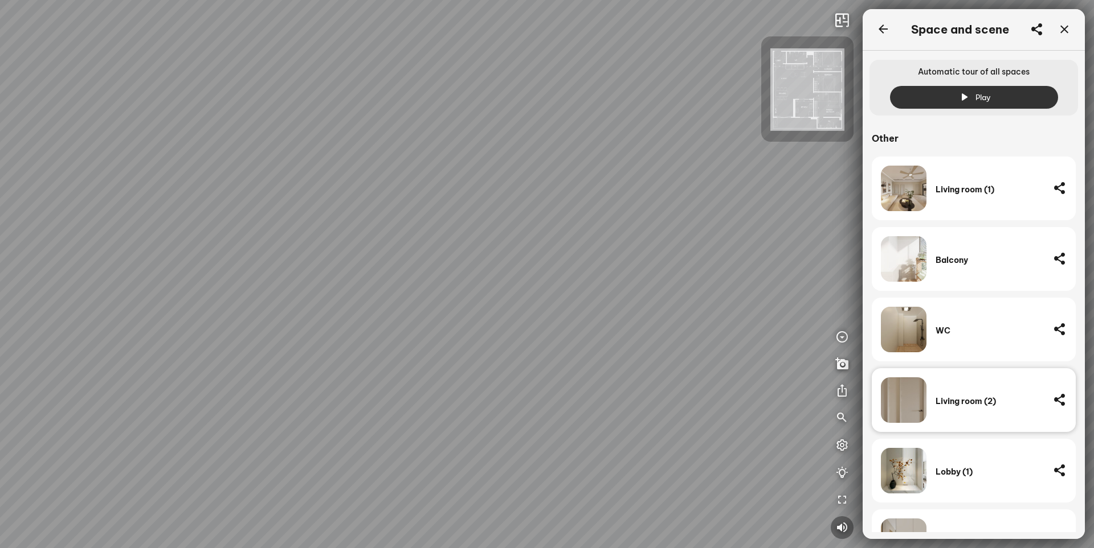
drag, startPoint x: 352, startPoint y: 371, endPoint x: 460, endPoint y: 302, distance: 128.6
click at [460, 302] on div "Master Bedroom" at bounding box center [547, 274] width 1094 height 548
drag, startPoint x: 338, startPoint y: 349, endPoint x: 536, endPoint y: 183, distance: 258.3
click at [453, 233] on div "Master Bedroom" at bounding box center [547, 274] width 1094 height 548
drag, startPoint x: 461, startPoint y: 240, endPoint x: 689, endPoint y: 236, distance: 228.4
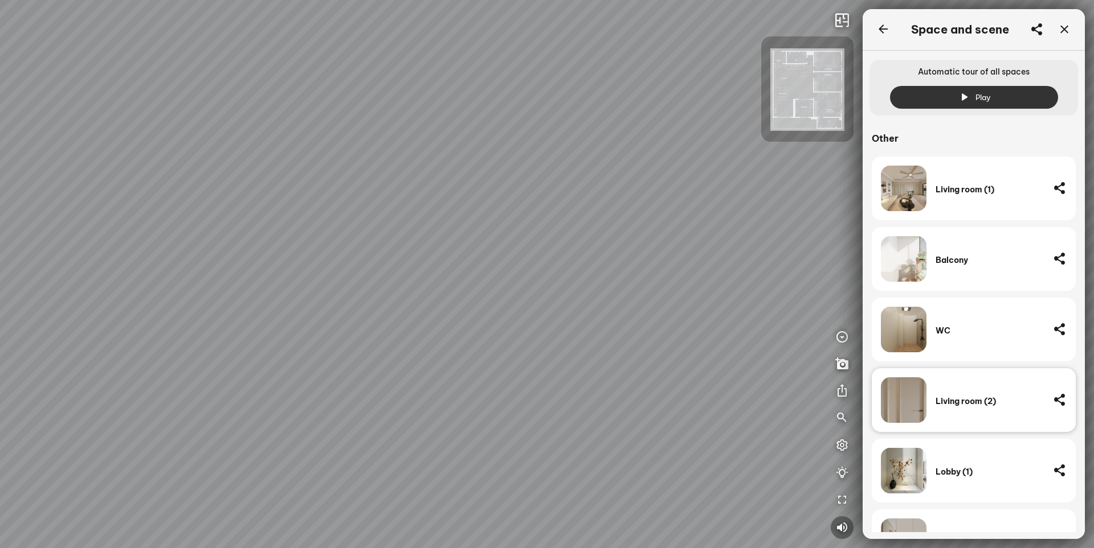
click at [668, 219] on div "Master Bedroom" at bounding box center [547, 274] width 1094 height 548
drag, startPoint x: 397, startPoint y: 191, endPoint x: 396, endPoint y: 403, distance: 211.9
click at [403, 413] on div "Master Bedroom" at bounding box center [547, 274] width 1094 height 548
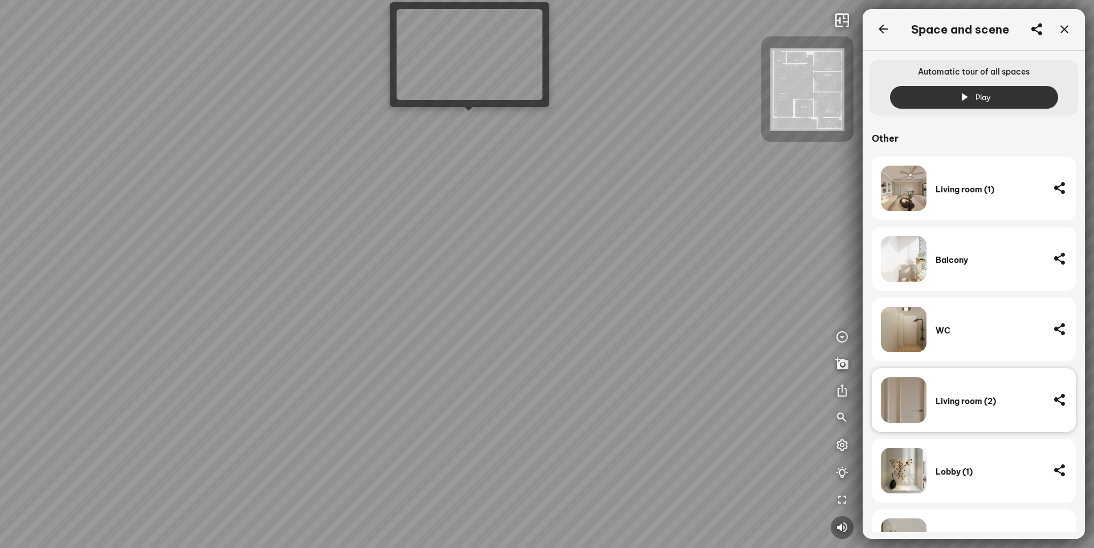
click at [472, 120] on div "Master Bedroom" at bounding box center [547, 274] width 1094 height 548
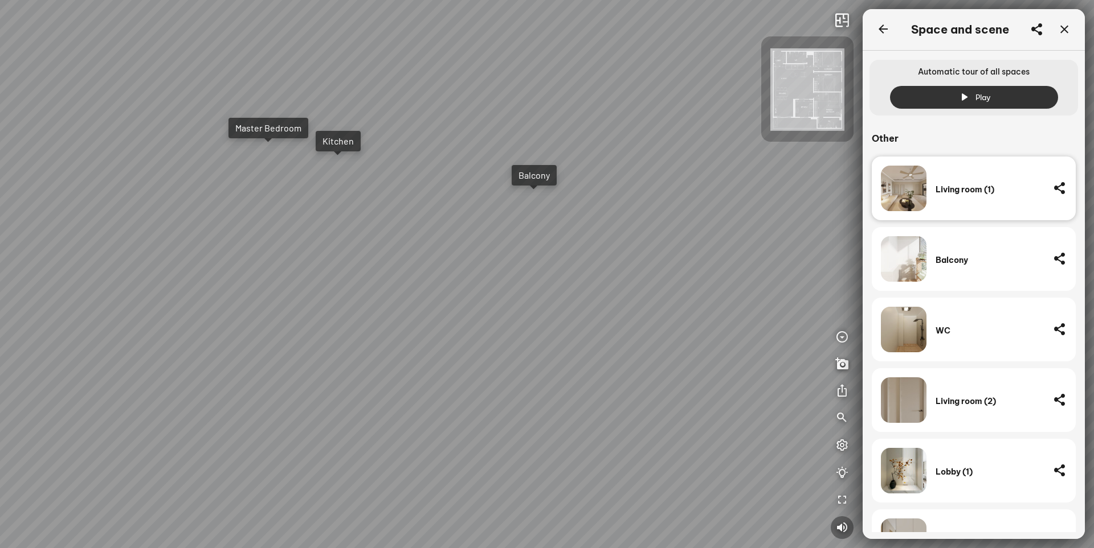
drag, startPoint x: 329, startPoint y: 264, endPoint x: 447, endPoint y: 302, distance: 123.7
click at [447, 302] on div "Balcony Kitchen Master Bedroom" at bounding box center [547, 274] width 1094 height 548
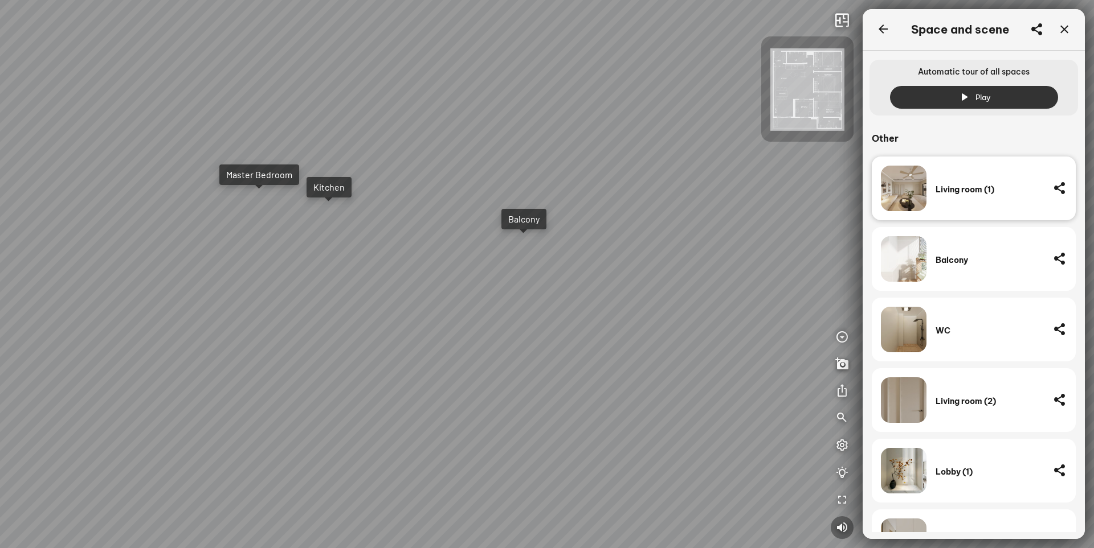
drag, startPoint x: 452, startPoint y: 270, endPoint x: 672, endPoint y: 261, distance: 220.0
click at [662, 261] on div "Balcony Kitchen Master Bedroom" at bounding box center [547, 274] width 1094 height 548
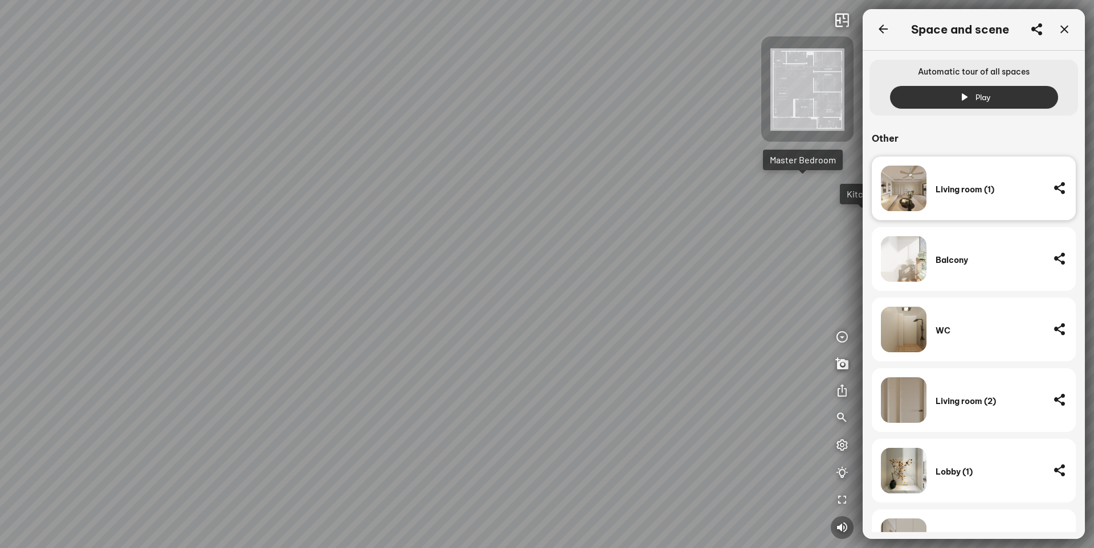
drag, startPoint x: 472, startPoint y: 261, endPoint x: 561, endPoint y: 310, distance: 101.2
click at [561, 310] on div "Balcony Kitchen Master Bedroom" at bounding box center [547, 274] width 1094 height 548
drag, startPoint x: 547, startPoint y: 286, endPoint x: 532, endPoint y: 306, distance: 24.7
click at [540, 303] on div "Balcony Kitchen Master Bedroom" at bounding box center [547, 274] width 1094 height 548
drag, startPoint x: 380, startPoint y: 295, endPoint x: 572, endPoint y: 317, distance: 193.8
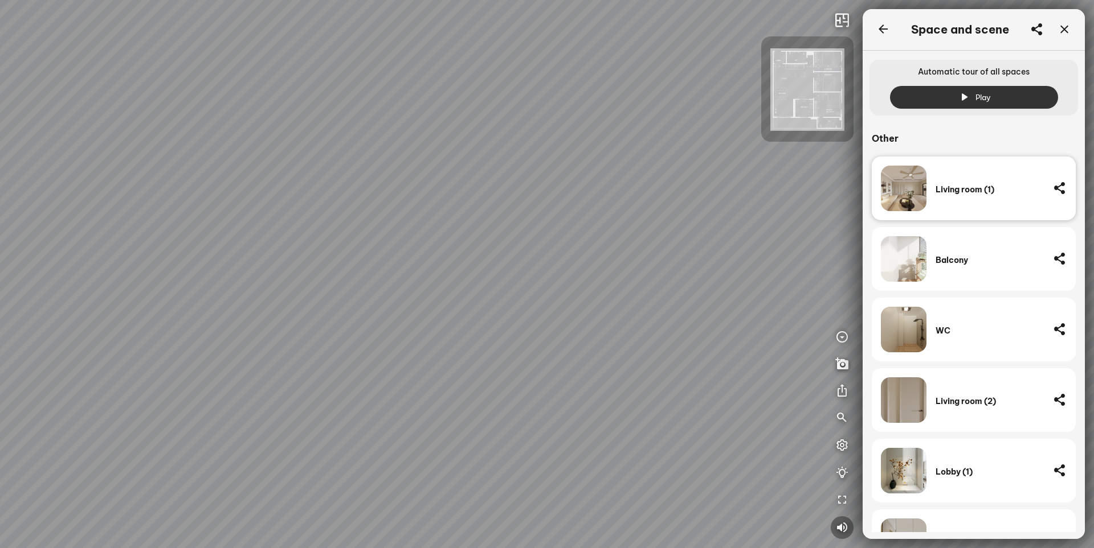
click at [567, 318] on div "Balcony Kitchen Master Bedroom" at bounding box center [547, 274] width 1094 height 548
drag, startPoint x: 550, startPoint y: 292, endPoint x: 290, endPoint y: 289, distance: 259.2
click at [235, 289] on div "Balcony Kitchen Master Bedroom" at bounding box center [547, 274] width 1094 height 548
drag, startPoint x: 531, startPoint y: 331, endPoint x: 191, endPoint y: 318, distance: 340.2
click at [193, 320] on div "Balcony Kitchen Master Bedroom" at bounding box center [547, 274] width 1094 height 548
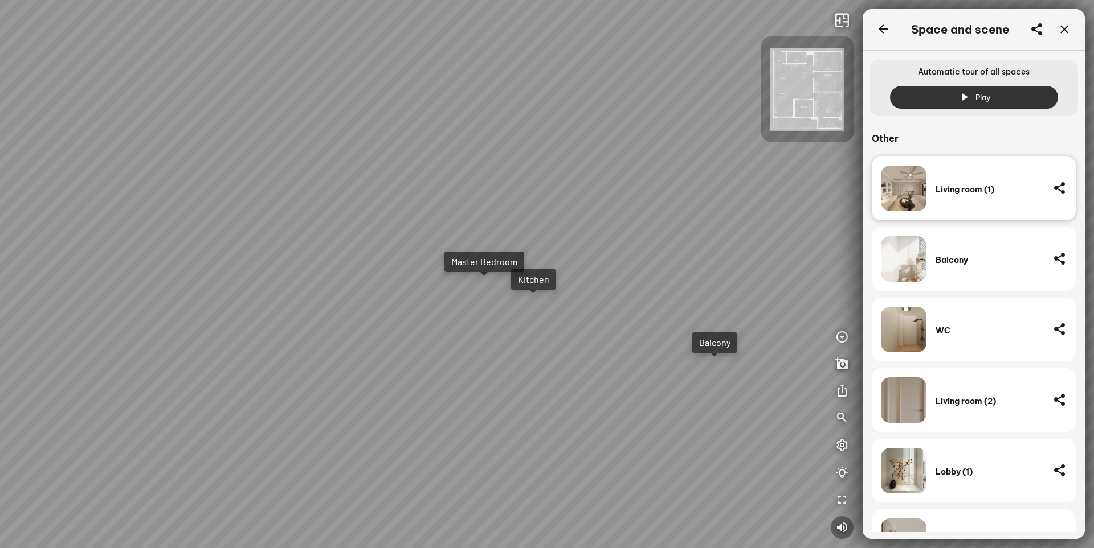
drag, startPoint x: 388, startPoint y: 354, endPoint x: 443, endPoint y: 375, distance: 58.1
click at [442, 375] on div "Balcony Kitchen Master Bedroom" at bounding box center [547, 274] width 1094 height 548
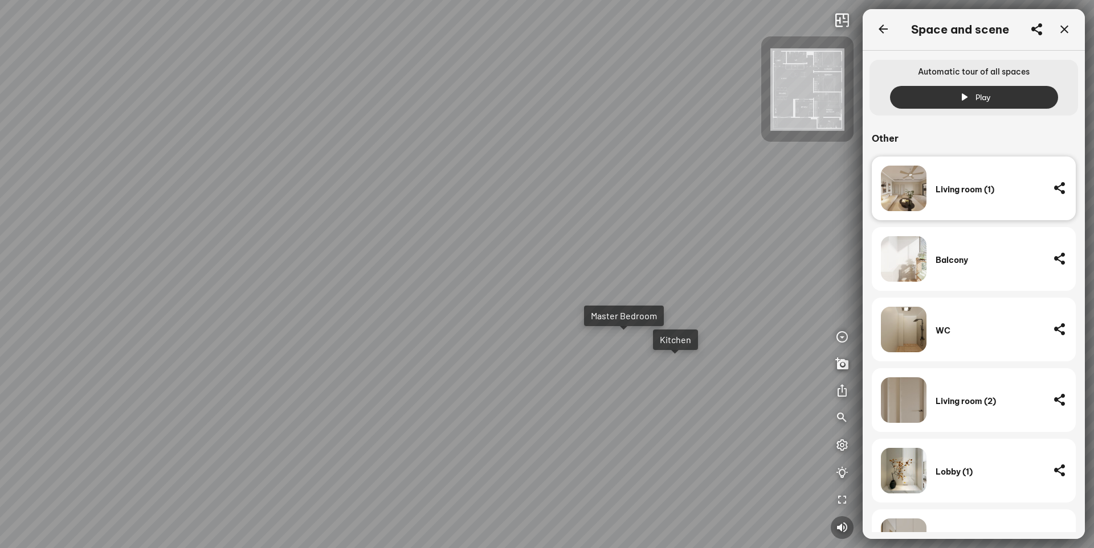
drag, startPoint x: 379, startPoint y: 313, endPoint x: 483, endPoint y: 341, distance: 107.8
click at [483, 341] on div "Balcony Kitchen Master Bedroom" at bounding box center [547, 274] width 1094 height 548
drag, startPoint x: 419, startPoint y: 323, endPoint x: 478, endPoint y: 360, distance: 69.9
click at [478, 360] on div "Balcony Kitchen Master Bedroom" at bounding box center [547, 274] width 1094 height 548
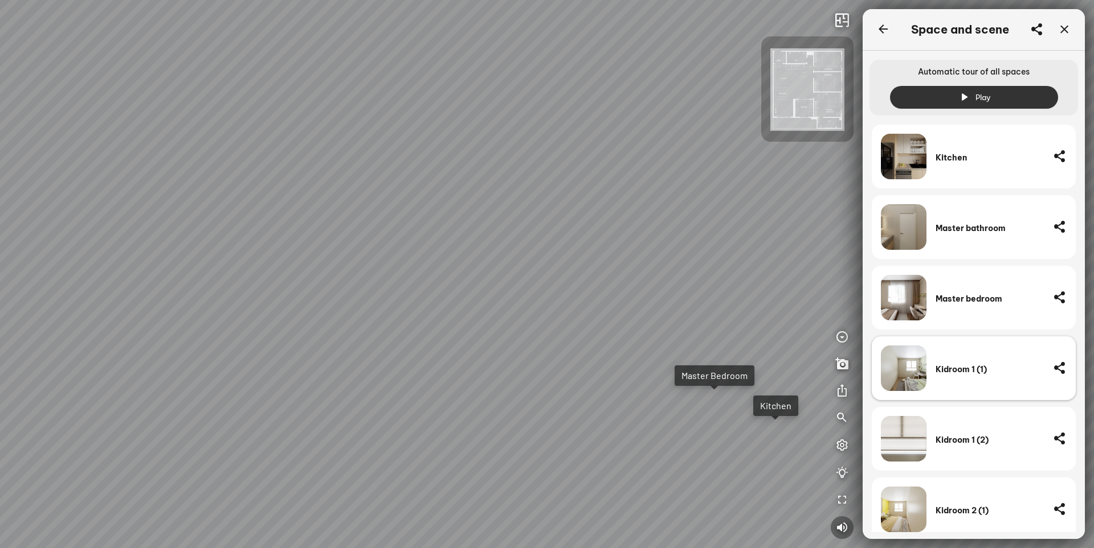
scroll to position [455, 0]
click at [969, 372] on div "Kidroom 1 (1)" at bounding box center [989, 370] width 108 height 10
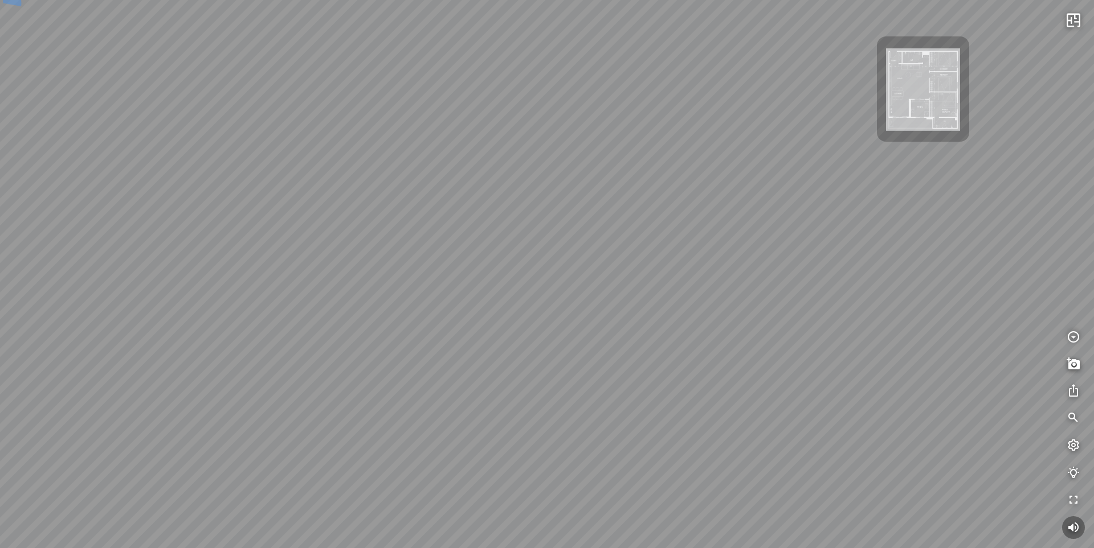
click at [1084, 372] on div at bounding box center [1084, 274] width 0 height 530
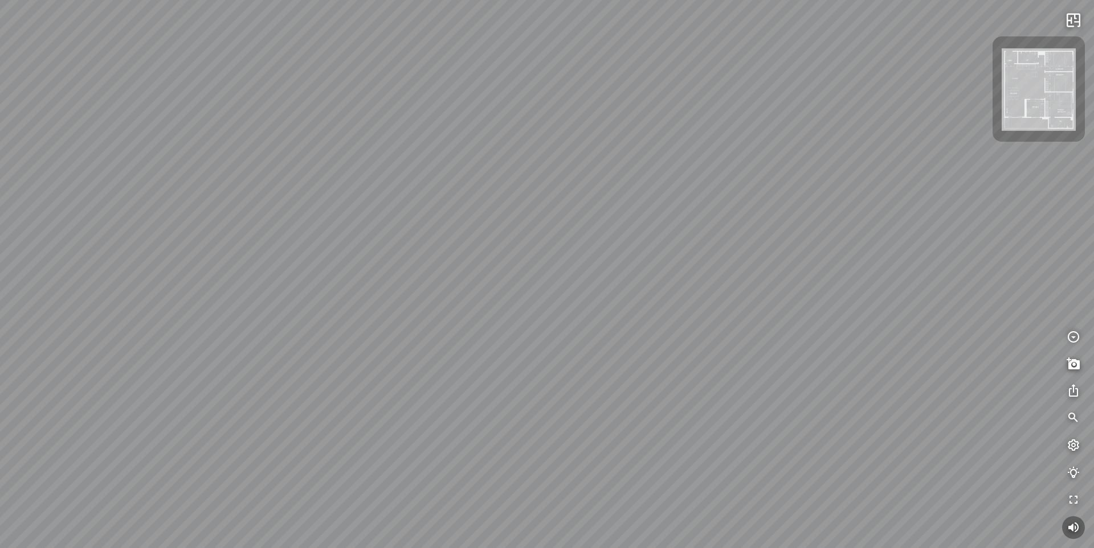
drag, startPoint x: 655, startPoint y: 349, endPoint x: 399, endPoint y: 309, distance: 259.4
click at [399, 309] on div at bounding box center [547, 274] width 1094 height 548
drag, startPoint x: 596, startPoint y: 340, endPoint x: 576, endPoint y: 319, distance: 29.4
click at [568, 316] on div at bounding box center [547, 274] width 1094 height 548
drag, startPoint x: 417, startPoint y: 314, endPoint x: 692, endPoint y: 264, distance: 279.2
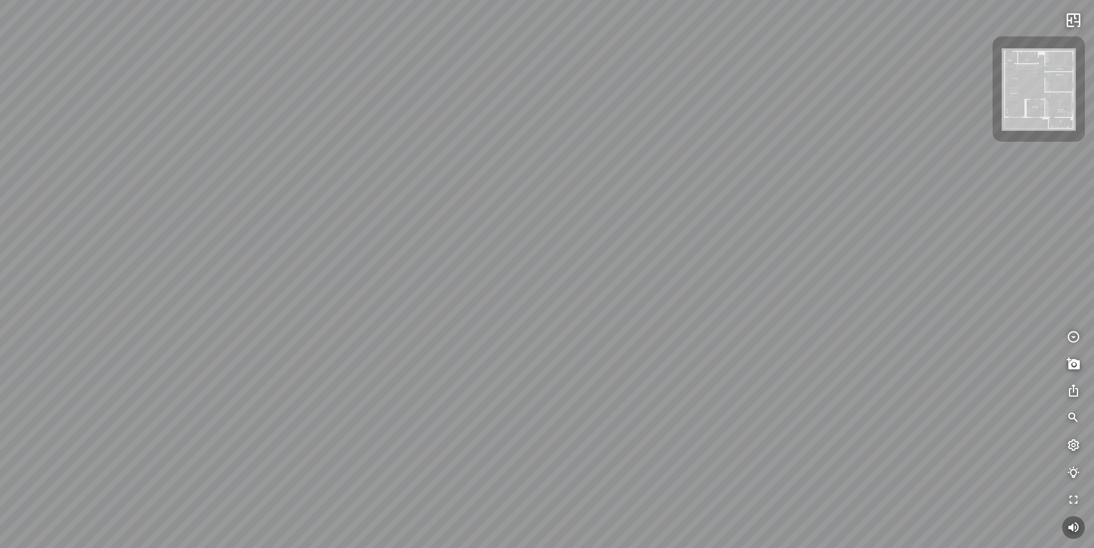
click at [665, 264] on div at bounding box center [547, 274] width 1094 height 548
drag, startPoint x: 510, startPoint y: 288, endPoint x: 117, endPoint y: 174, distance: 409.0
click at [108, 176] on div at bounding box center [547, 274] width 1094 height 548
drag, startPoint x: 566, startPoint y: 234, endPoint x: 129, endPoint y: 231, distance: 437.4
click at [145, 232] on div at bounding box center [547, 274] width 1094 height 548
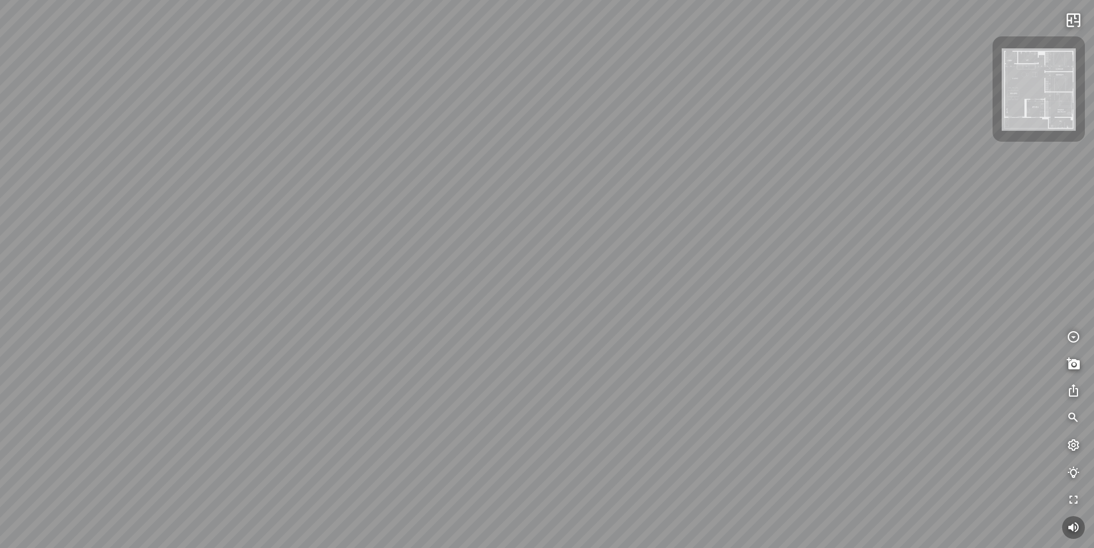
drag, startPoint x: 448, startPoint y: 215, endPoint x: 547, endPoint y: 312, distance: 138.9
click at [547, 312] on div at bounding box center [547, 274] width 1094 height 548
drag, startPoint x: 376, startPoint y: 306, endPoint x: 682, endPoint y: 314, distance: 305.9
click at [720, 313] on div at bounding box center [547, 274] width 1094 height 548
drag, startPoint x: 578, startPoint y: 314, endPoint x: 742, endPoint y: 331, distance: 164.4
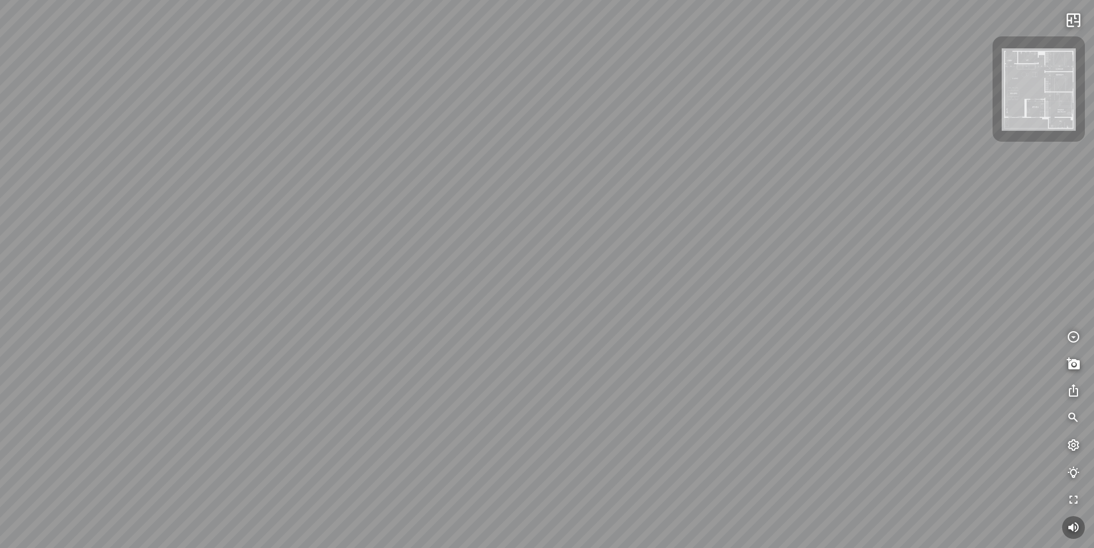
click at [742, 331] on div at bounding box center [547, 274] width 1094 height 548
drag, startPoint x: 779, startPoint y: 347, endPoint x: 233, endPoint y: 305, distance: 547.8
click at [244, 307] on div at bounding box center [547, 274] width 1094 height 548
drag, startPoint x: 323, startPoint y: 279, endPoint x: 468, endPoint y: 396, distance: 187.1
click at [468, 396] on div at bounding box center [547, 274] width 1094 height 548
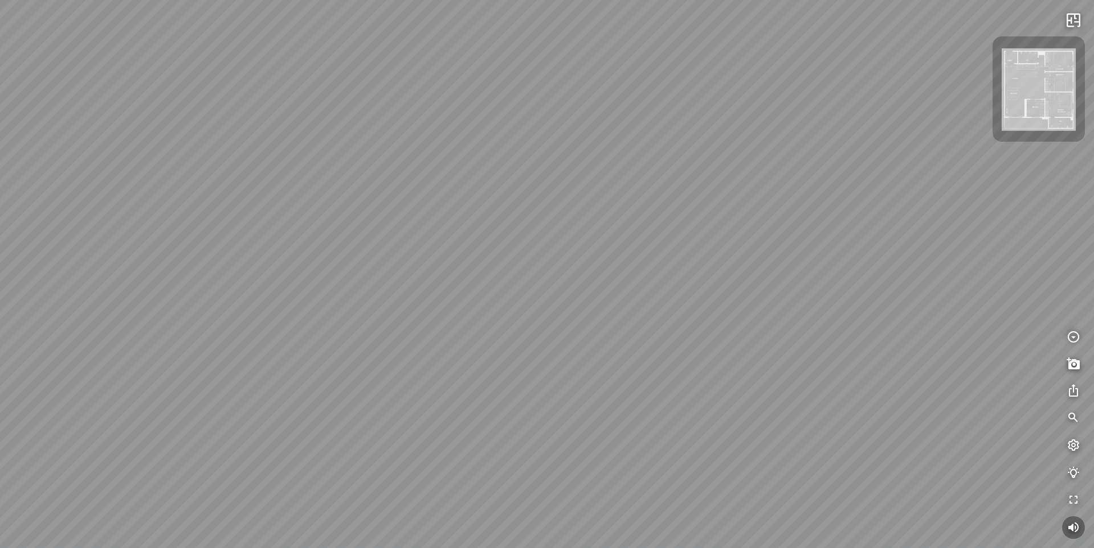
click at [508, 414] on div at bounding box center [547, 274] width 1094 height 548
drag, startPoint x: 589, startPoint y: 390, endPoint x: 379, endPoint y: 384, distance: 210.2
click at [161, 390] on div "Master Bedroom" at bounding box center [547, 274] width 1094 height 548
drag, startPoint x: 617, startPoint y: 371, endPoint x: 142, endPoint y: 386, distance: 475.2
click at [142, 386] on div "Master Bedroom" at bounding box center [547, 274] width 1094 height 548
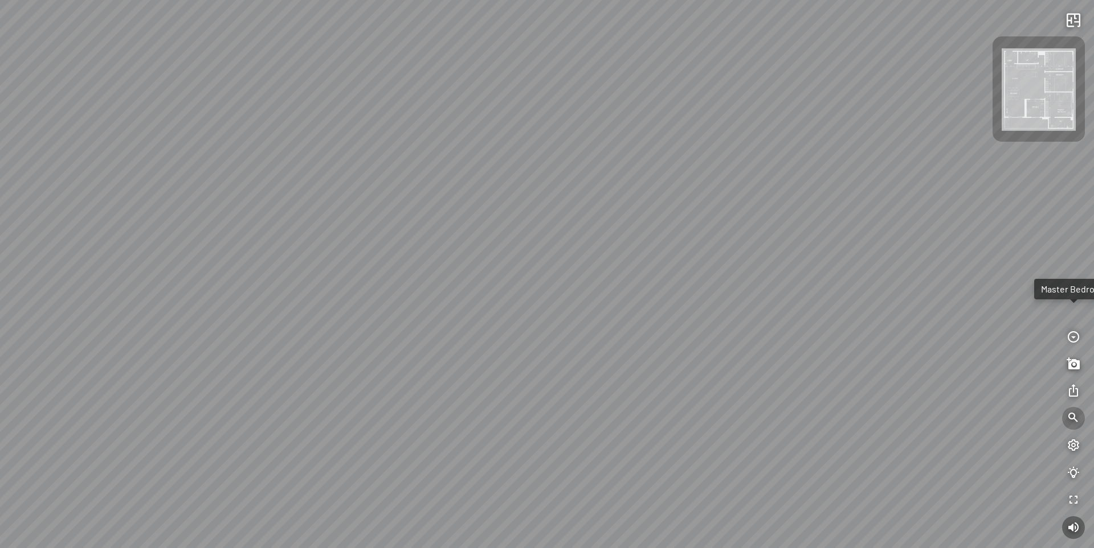
click at [1066, 410] on button "button" at bounding box center [1073, 418] width 23 height 23
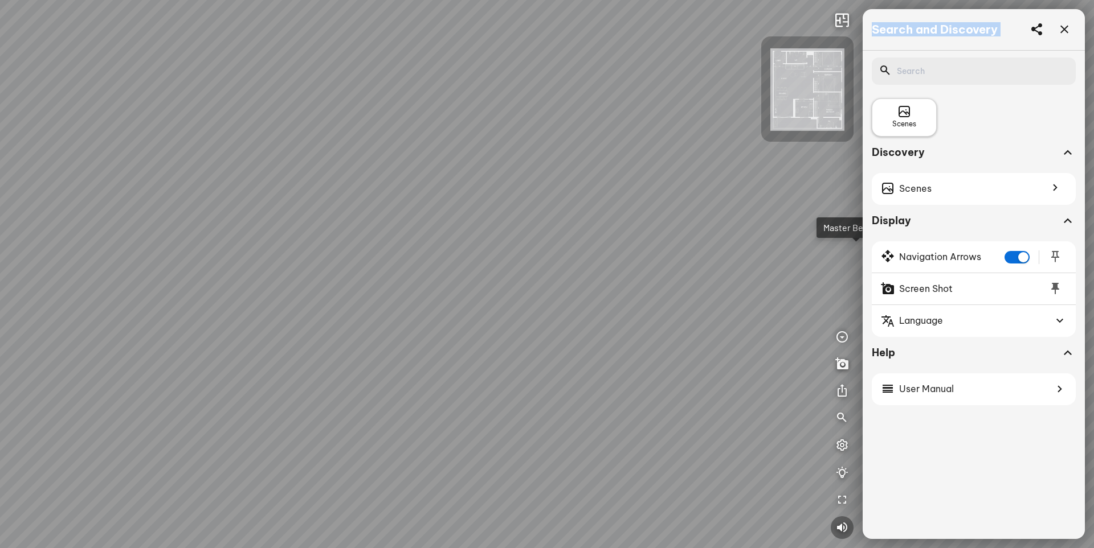
click at [911, 122] on span "Scenes" at bounding box center [904, 124] width 24 height 11
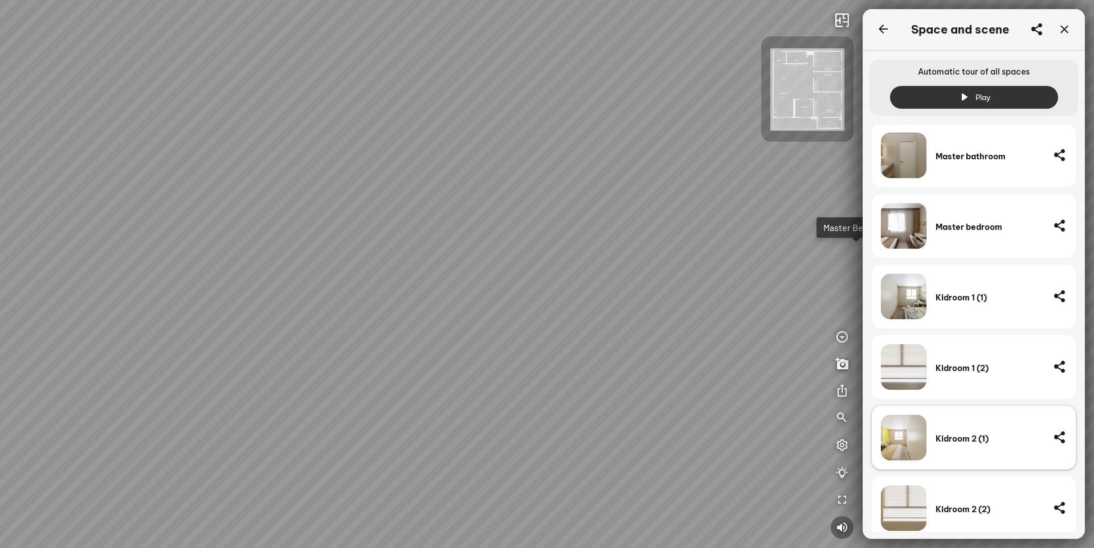
scroll to position [528, 0]
click at [981, 431] on div "Kidroom 2 (1)" at bounding box center [989, 438] width 108 height 46
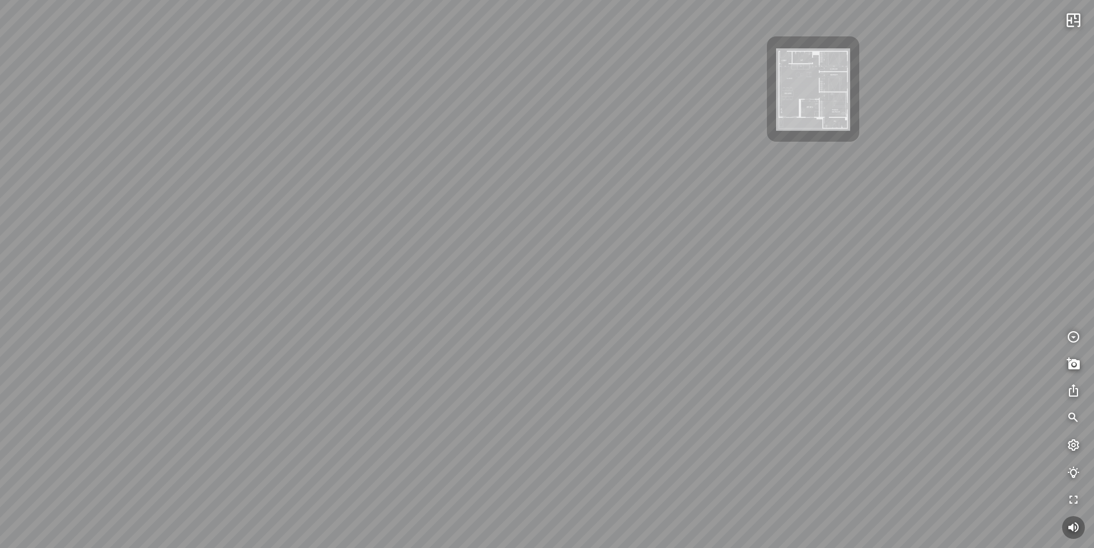
click at [1084, 431] on div at bounding box center [1084, 274] width 0 height 530
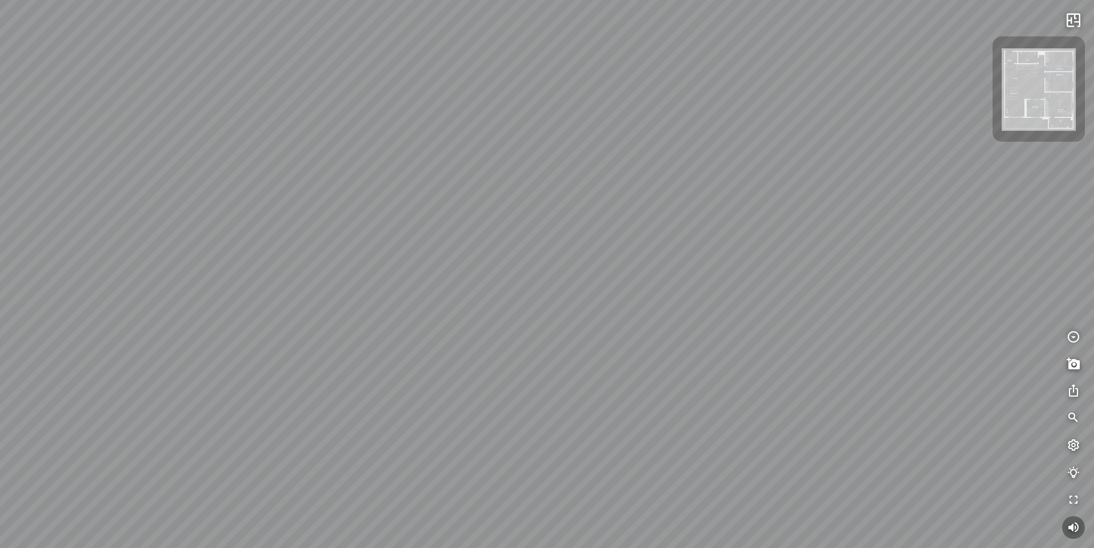
drag, startPoint x: 815, startPoint y: 436, endPoint x: 792, endPoint y: 210, distance: 227.3
click at [791, 213] on div at bounding box center [547, 274] width 1094 height 548
drag, startPoint x: 679, startPoint y: 299, endPoint x: 912, endPoint y: 226, distance: 244.1
click at [904, 226] on div at bounding box center [547, 274] width 1094 height 548
drag, startPoint x: 669, startPoint y: 229, endPoint x: 526, endPoint y: 263, distance: 147.5
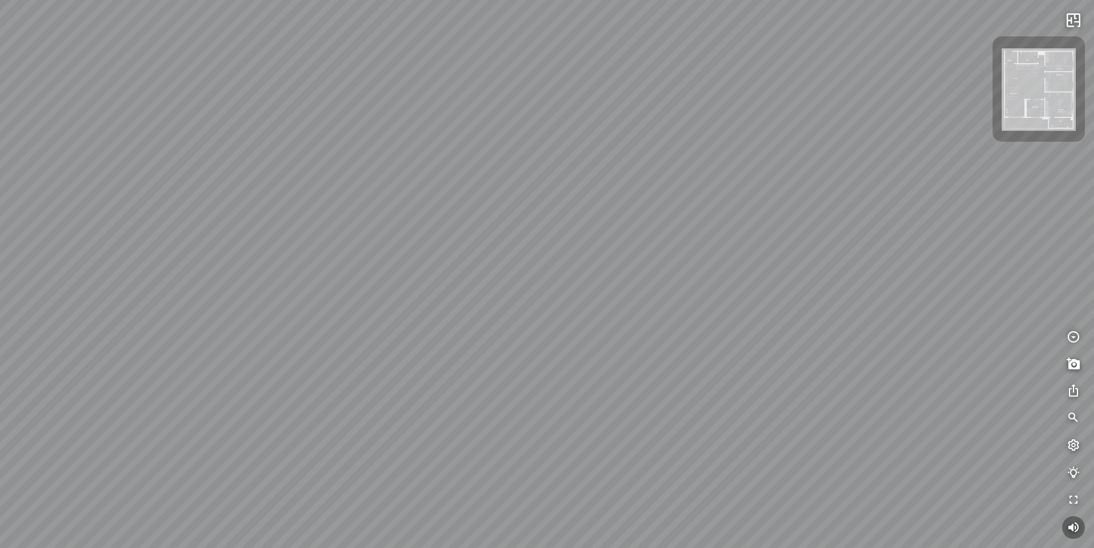
click at [526, 263] on div at bounding box center [547, 274] width 1094 height 548
drag, startPoint x: 587, startPoint y: 256, endPoint x: 414, endPoint y: 277, distance: 174.4
click at [402, 282] on div at bounding box center [547, 274] width 1094 height 548
drag, startPoint x: 540, startPoint y: 235, endPoint x: 438, endPoint y: 382, distance: 179.2
click at [438, 382] on div at bounding box center [547, 274] width 1094 height 548
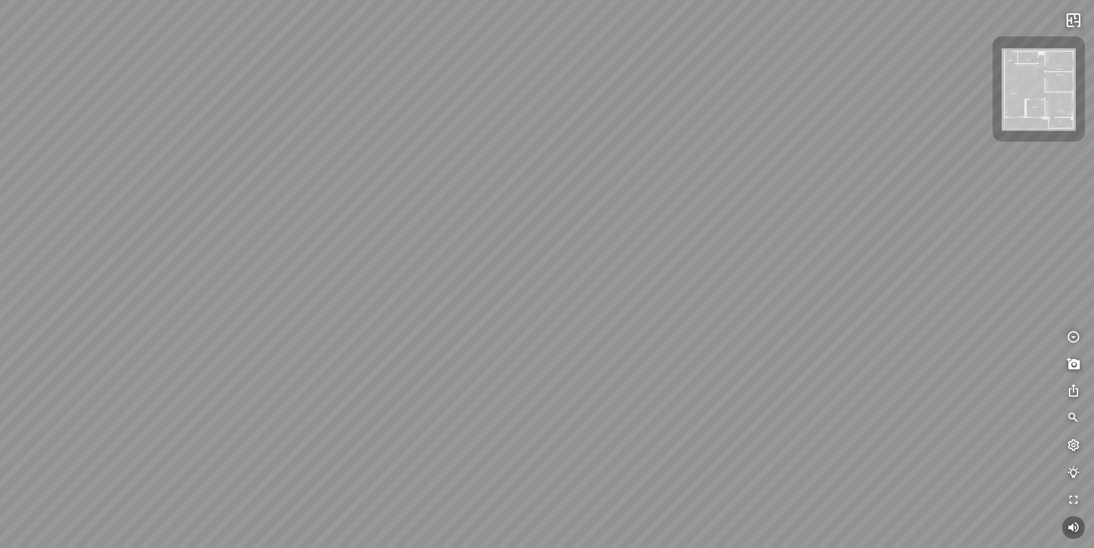
drag, startPoint x: 489, startPoint y: 387, endPoint x: 337, endPoint y: 386, distance: 152.1
click at [337, 386] on div at bounding box center [547, 274] width 1094 height 548
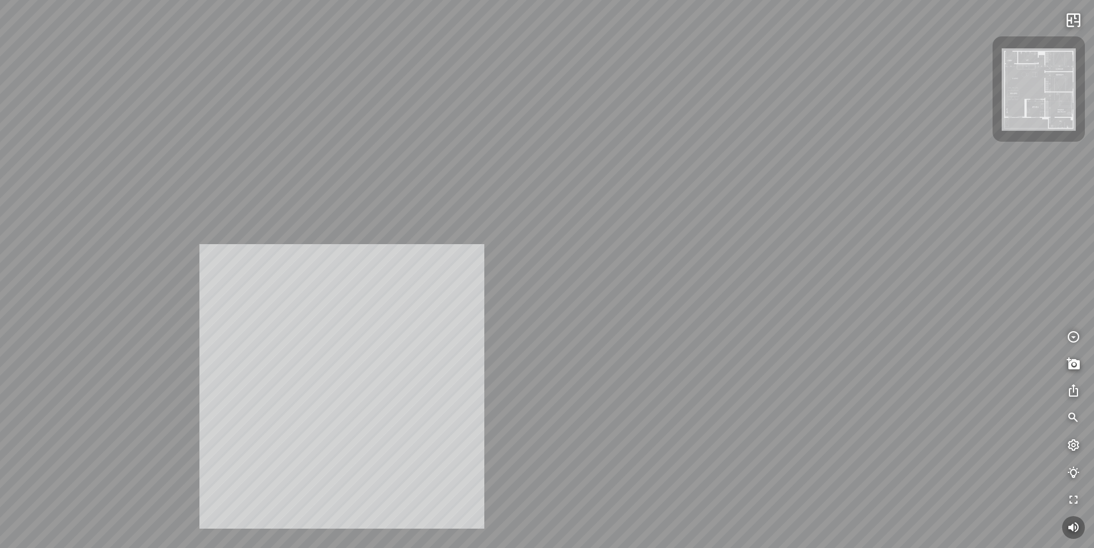
click at [394, 251] on div "INFO: krpano 1.20.8 (build [DATE]) INFO: HTML5/Desktop - Chrome 138.0 - WebGL I…" at bounding box center [547, 274] width 1094 height 548
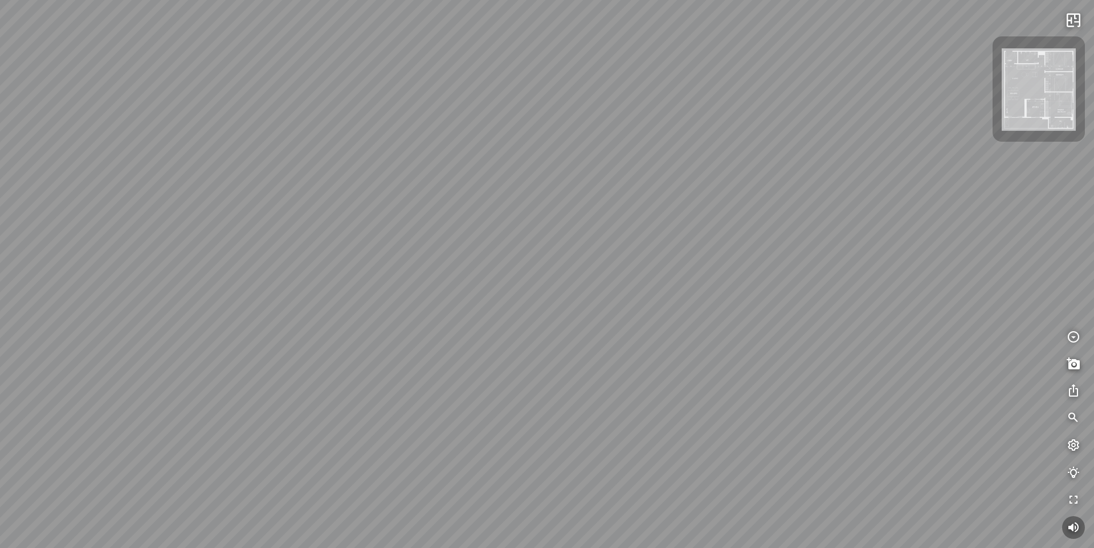
drag, startPoint x: 516, startPoint y: 445, endPoint x: 511, endPoint y: 206, distance: 239.3
click at [510, 212] on div at bounding box center [547, 274] width 1094 height 548
click at [437, 288] on div "INFO: krpano 1.20.8 (build [DATE]) INFO: HTML5/Desktop - Chrome 138.0 - WebGL I…" at bounding box center [547, 274] width 1094 height 548
drag, startPoint x: 183, startPoint y: 238, endPoint x: 521, endPoint y: 355, distance: 357.0
click at [521, 355] on div at bounding box center [547, 274] width 1094 height 548
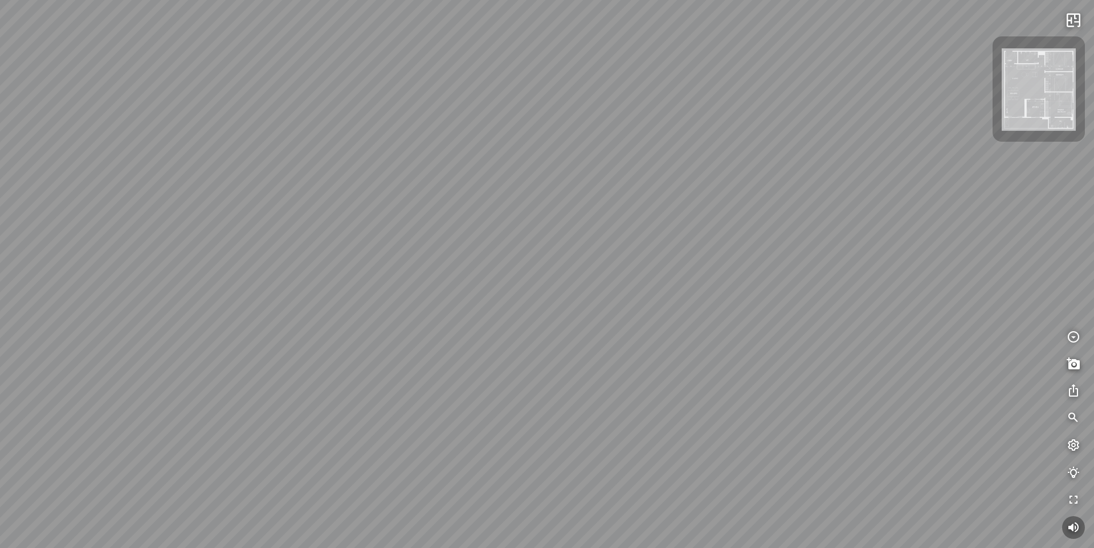
drag, startPoint x: 581, startPoint y: 179, endPoint x: 457, endPoint y: 315, distance: 183.9
click at [457, 315] on div at bounding box center [547, 274] width 1094 height 548
drag, startPoint x: 517, startPoint y: 230, endPoint x: 612, endPoint y: 179, distance: 107.8
click at [612, 179] on div at bounding box center [547, 274] width 1094 height 548
click at [1076, 419] on icon "button" at bounding box center [1073, 419] width 14 height 14
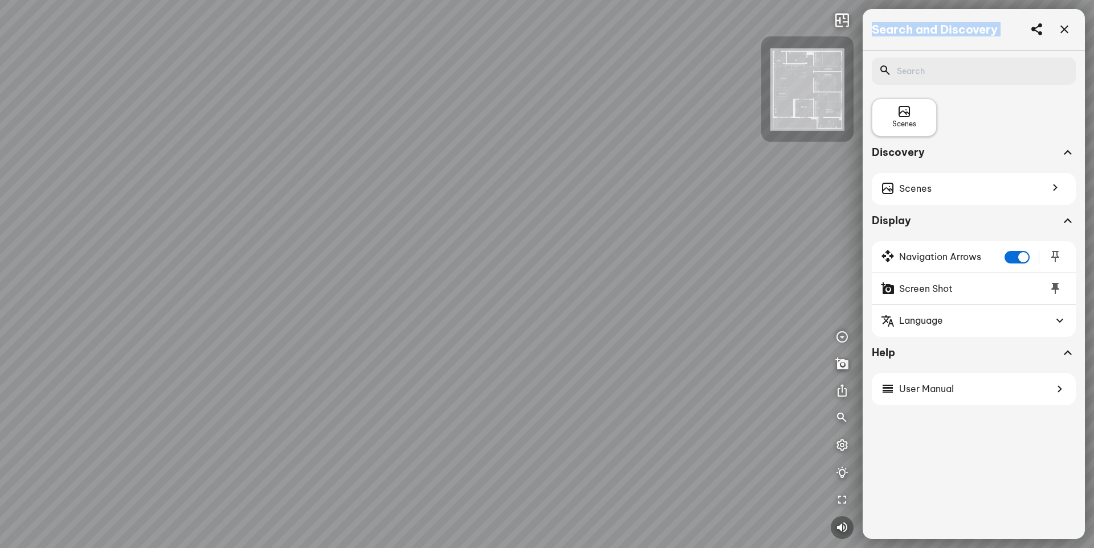
click at [906, 118] on icon at bounding box center [904, 112] width 14 height 14
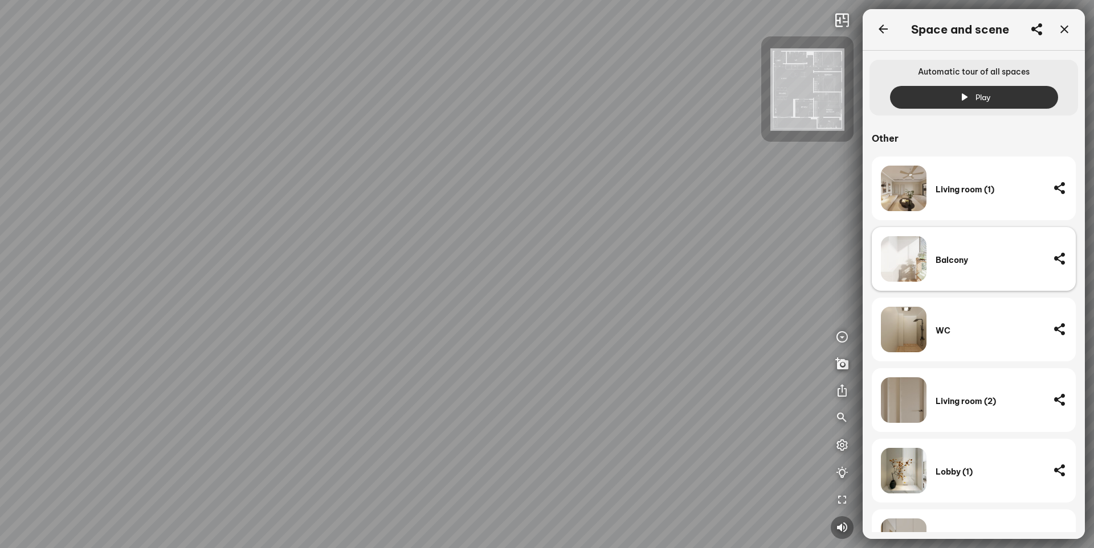
click at [956, 252] on div "Balcony" at bounding box center [989, 259] width 108 height 46
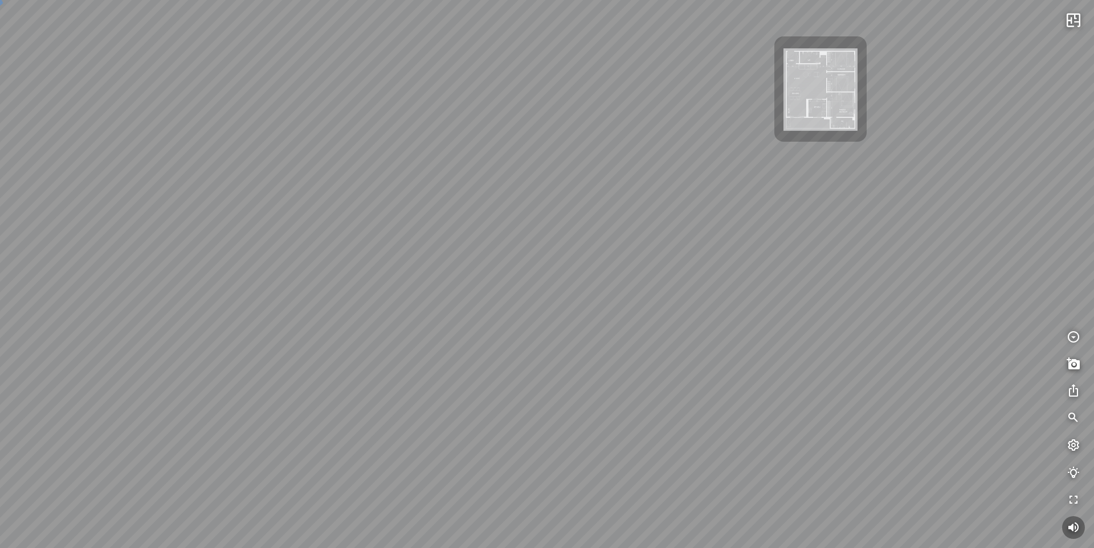
click at [1084, 252] on div at bounding box center [1084, 274] width 0 height 530
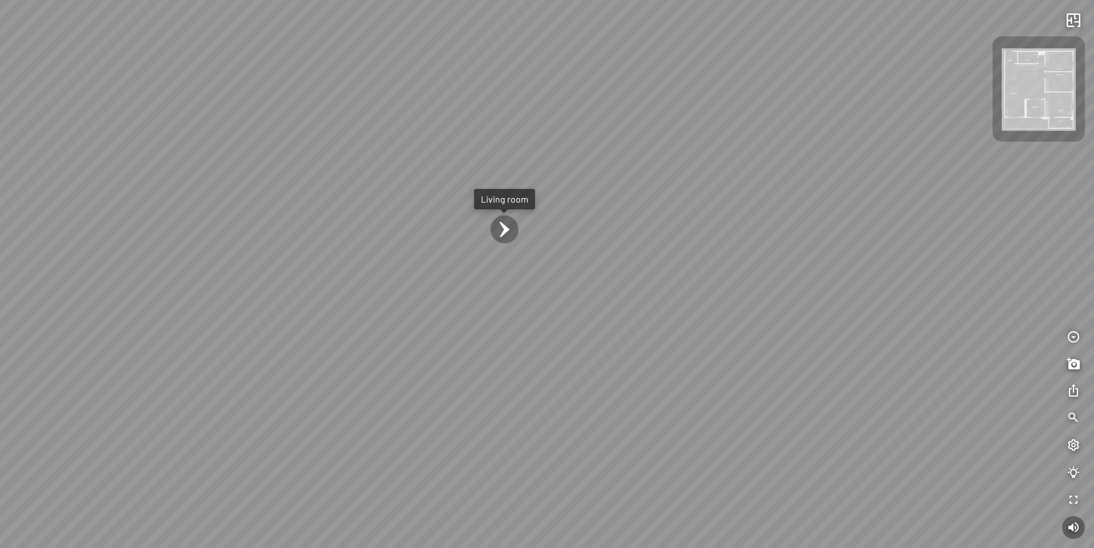
drag, startPoint x: 630, startPoint y: 324, endPoint x: 429, endPoint y: 319, distance: 201.1
click at [423, 317] on div "Living room" at bounding box center [547, 274] width 1094 height 548
drag, startPoint x: 488, startPoint y: 329, endPoint x: 386, endPoint y: 327, distance: 102.5
click at [386, 327] on div "Living room" at bounding box center [547, 274] width 1094 height 548
drag, startPoint x: 504, startPoint y: 312, endPoint x: 327, endPoint y: 341, distance: 178.9
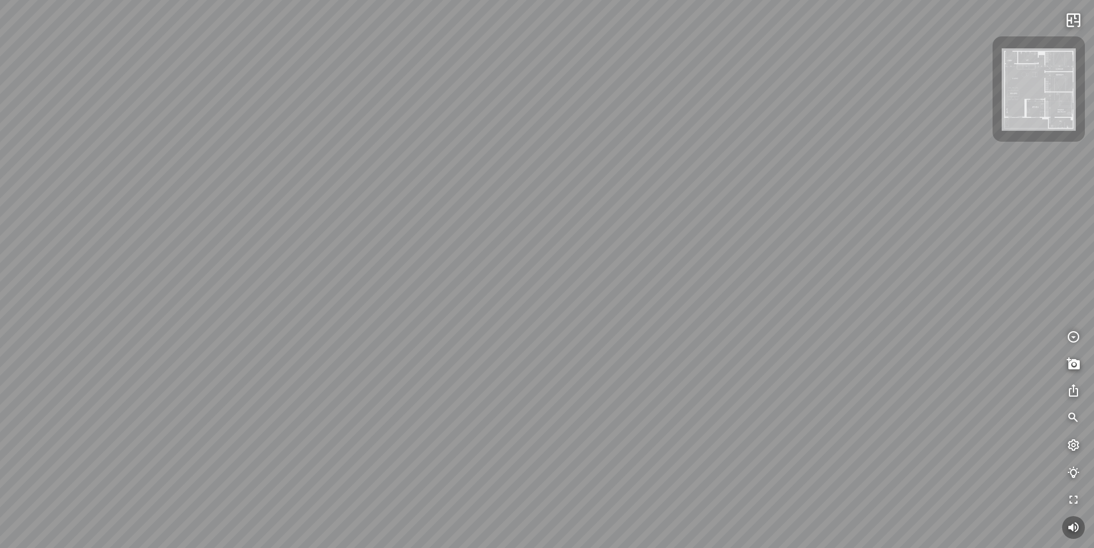
click at [328, 339] on div "Living room" at bounding box center [547, 274] width 1094 height 548
click at [1069, 425] on button "button" at bounding box center [1073, 418] width 23 height 23
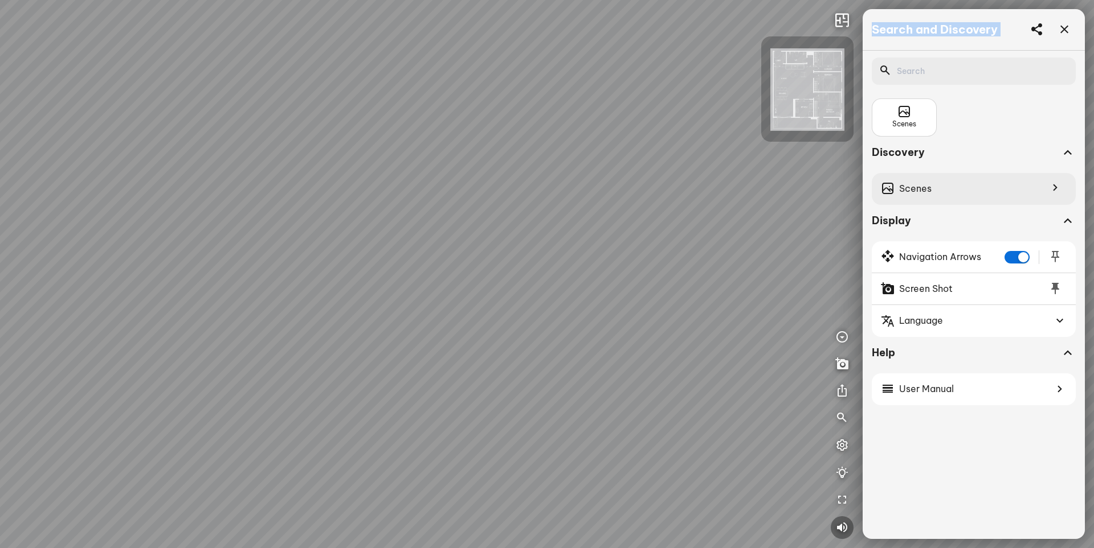
click at [927, 200] on div "Scenes" at bounding box center [973, 189] width 204 height 32
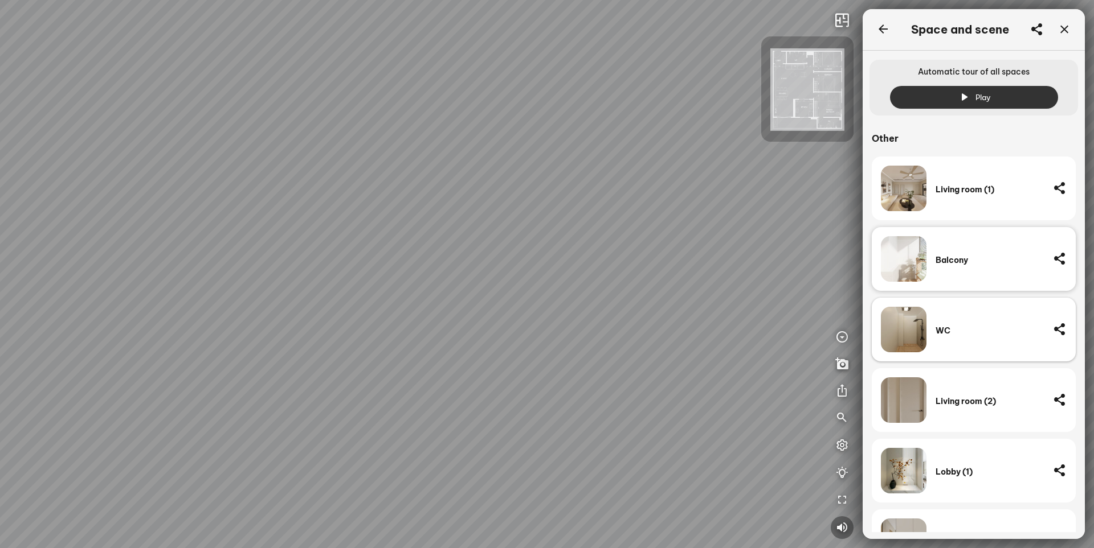
click at [969, 339] on div "WC" at bounding box center [989, 330] width 108 height 46
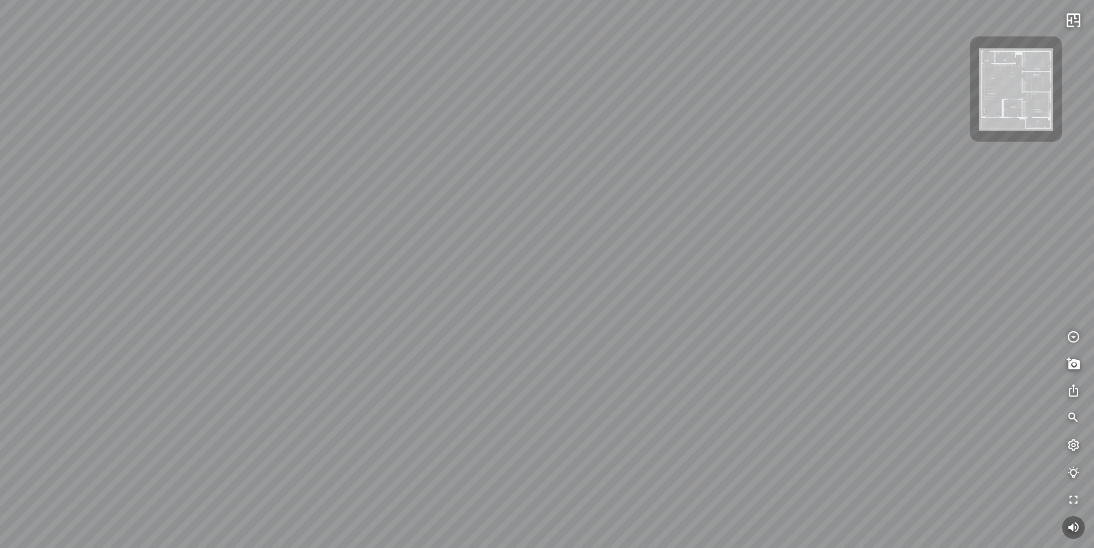
click at [1084, 339] on div at bounding box center [1084, 274] width 0 height 530
drag, startPoint x: 679, startPoint y: 417, endPoint x: 540, endPoint y: 308, distance: 177.3
click at [530, 300] on div at bounding box center [547, 274] width 1094 height 548
drag, startPoint x: 631, startPoint y: 305, endPoint x: 361, endPoint y: 327, distance: 271.4
click at [382, 327] on div at bounding box center [547, 274] width 1094 height 548
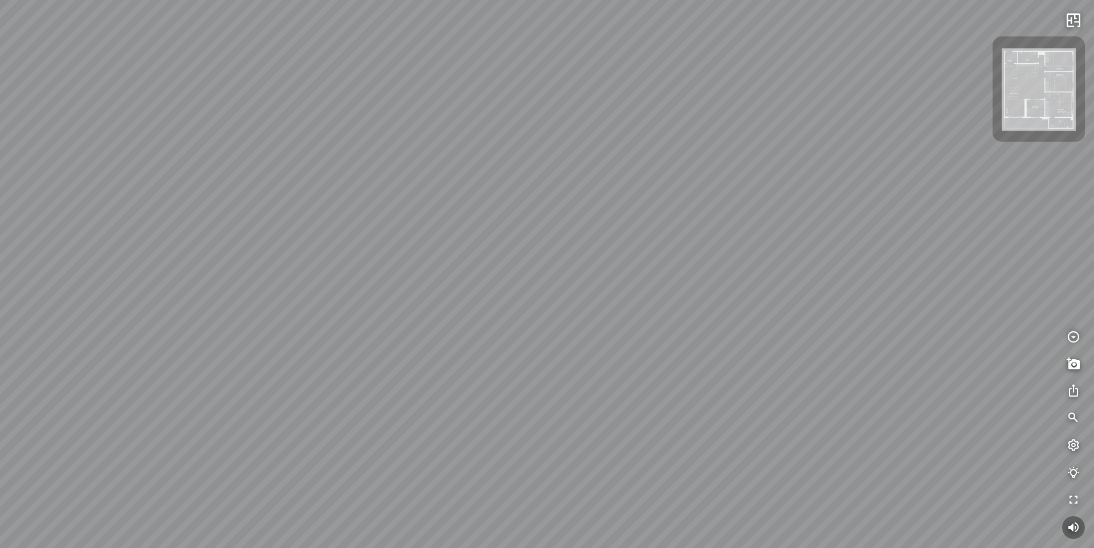
drag, startPoint x: 578, startPoint y: 302, endPoint x: 474, endPoint y: 358, distance: 117.5
click at [468, 358] on div at bounding box center [547, 274] width 1094 height 548
drag, startPoint x: 572, startPoint y: 331, endPoint x: 388, endPoint y: 252, distance: 201.0
click at [395, 254] on div at bounding box center [547, 274] width 1094 height 548
drag, startPoint x: 726, startPoint y: 276, endPoint x: 372, endPoint y: 261, distance: 354.0
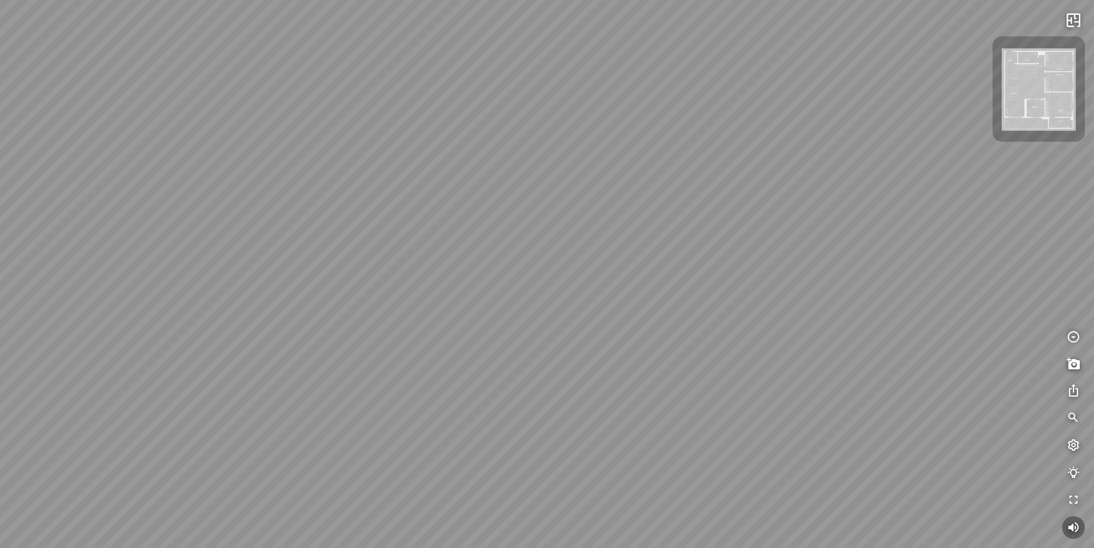
click at [380, 261] on div at bounding box center [547, 274] width 1094 height 548
drag, startPoint x: 503, startPoint y: 258, endPoint x: 846, endPoint y: 308, distance: 346.4
click at [827, 304] on div at bounding box center [547, 274] width 1094 height 548
drag, startPoint x: 591, startPoint y: 261, endPoint x: 750, endPoint y: 321, distance: 170.0
click at [775, 324] on div at bounding box center [547, 274] width 1094 height 548
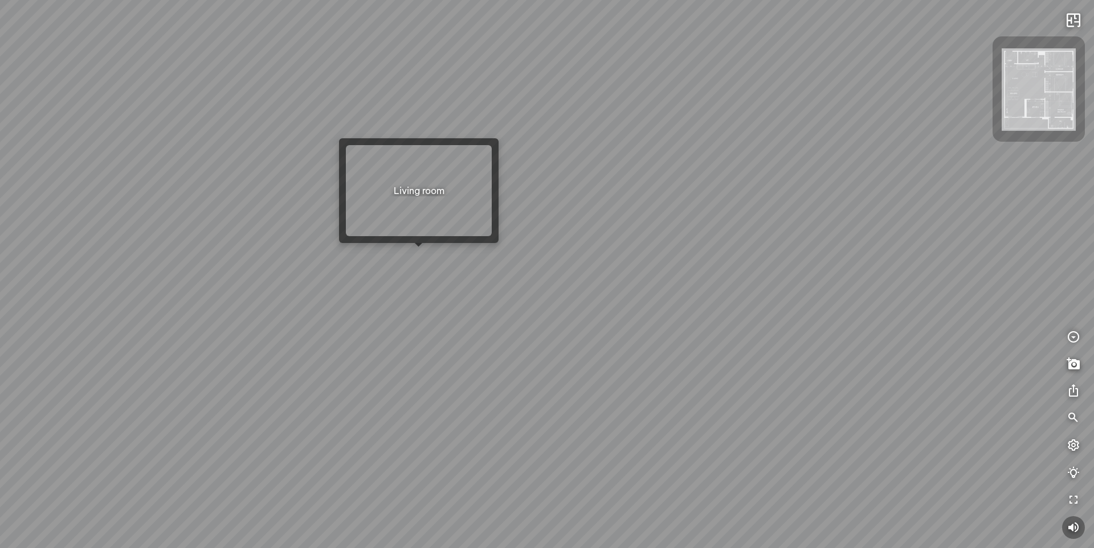
click at [411, 253] on div at bounding box center [547, 274] width 1094 height 548
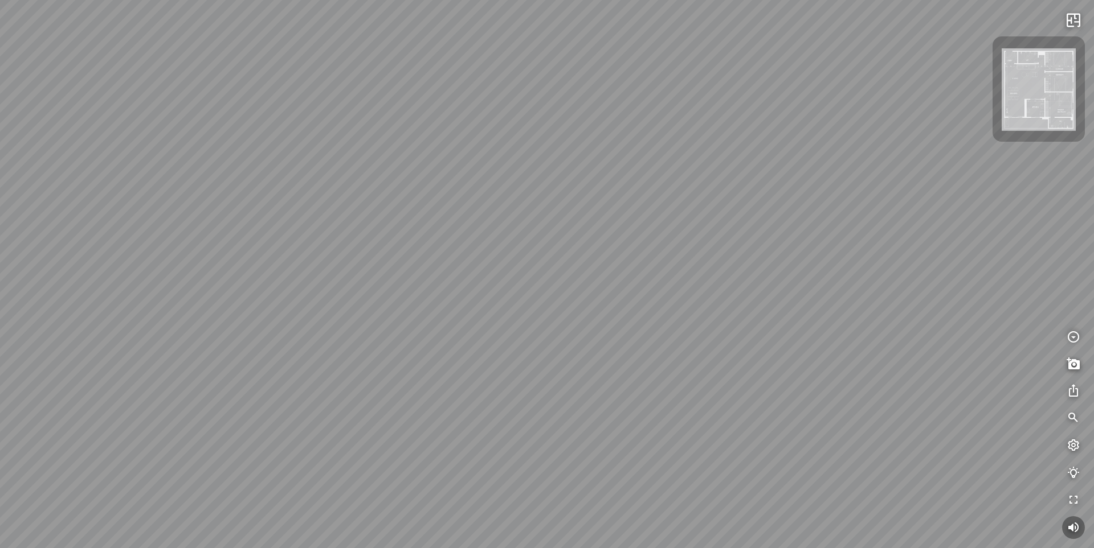
drag, startPoint x: 547, startPoint y: 345, endPoint x: 298, endPoint y: 331, distance: 249.3
click at [302, 329] on div "Master Bedroom" at bounding box center [547, 274] width 1094 height 548
drag, startPoint x: 472, startPoint y: 318, endPoint x: 572, endPoint y: 329, distance: 100.3
click at [571, 329] on div "Master Bedroom" at bounding box center [547, 274] width 1094 height 548
drag, startPoint x: 427, startPoint y: 325, endPoint x: 592, endPoint y: 330, distance: 165.2
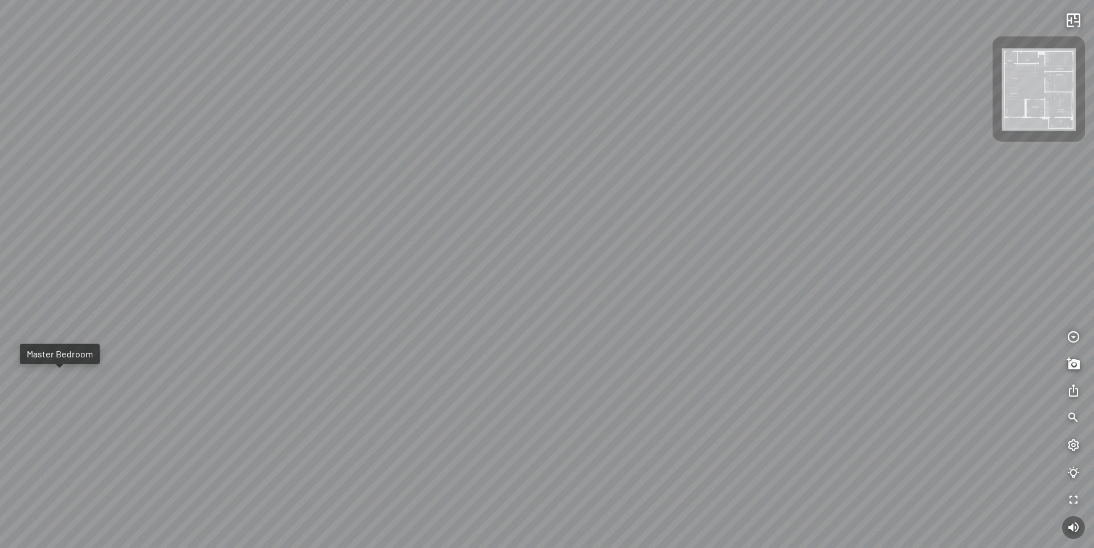
click at [580, 326] on div "Master Bedroom" at bounding box center [547, 274] width 1094 height 548
drag, startPoint x: 652, startPoint y: 292, endPoint x: 146, endPoint y: 224, distance: 509.7
click at [76, 219] on div "Master Bedroom" at bounding box center [547, 274] width 1094 height 548
drag, startPoint x: 460, startPoint y: 233, endPoint x: 0, endPoint y: 232, distance: 460.2
click at [0, 232] on div "Master Bedroom" at bounding box center [547, 274] width 1094 height 548
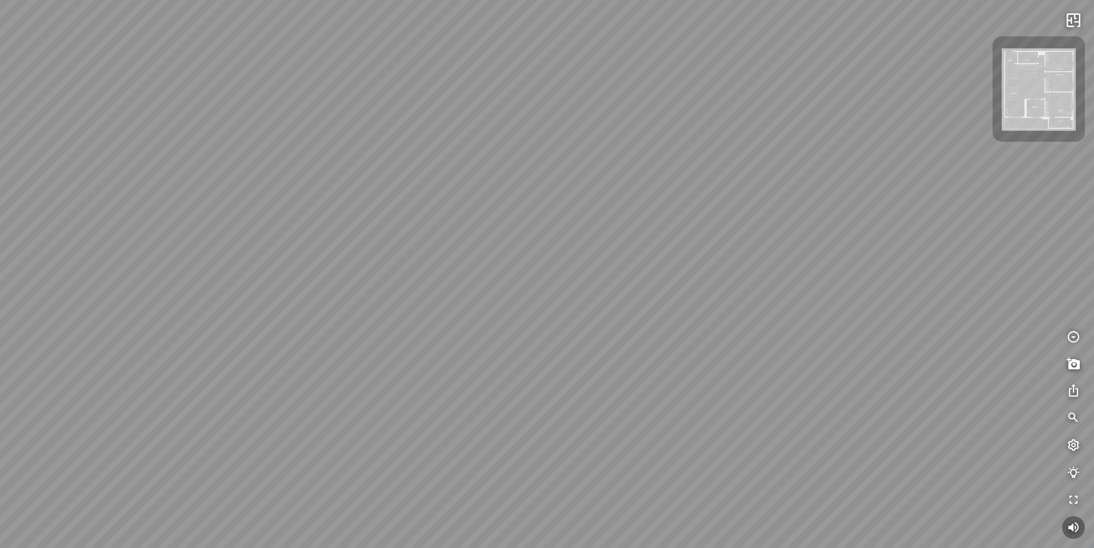
drag, startPoint x: 354, startPoint y: 169, endPoint x: 527, endPoint y: 187, distance: 174.2
click at [523, 185] on div "Master Bedroom" at bounding box center [547, 274] width 1094 height 548
drag, startPoint x: 706, startPoint y: 394, endPoint x: 374, endPoint y: 365, distance: 332.7
click at [375, 367] on div "Master Bedroom" at bounding box center [547, 274] width 1094 height 548
click at [1078, 413] on icon "button" at bounding box center [1073, 419] width 14 height 14
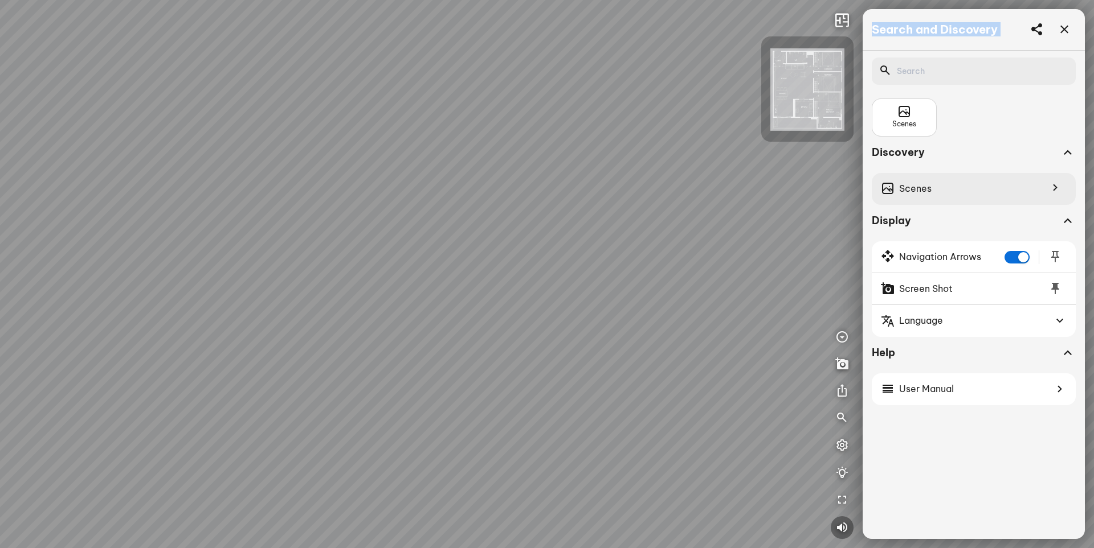
click at [953, 191] on div "Scenes" at bounding box center [973, 189] width 204 height 32
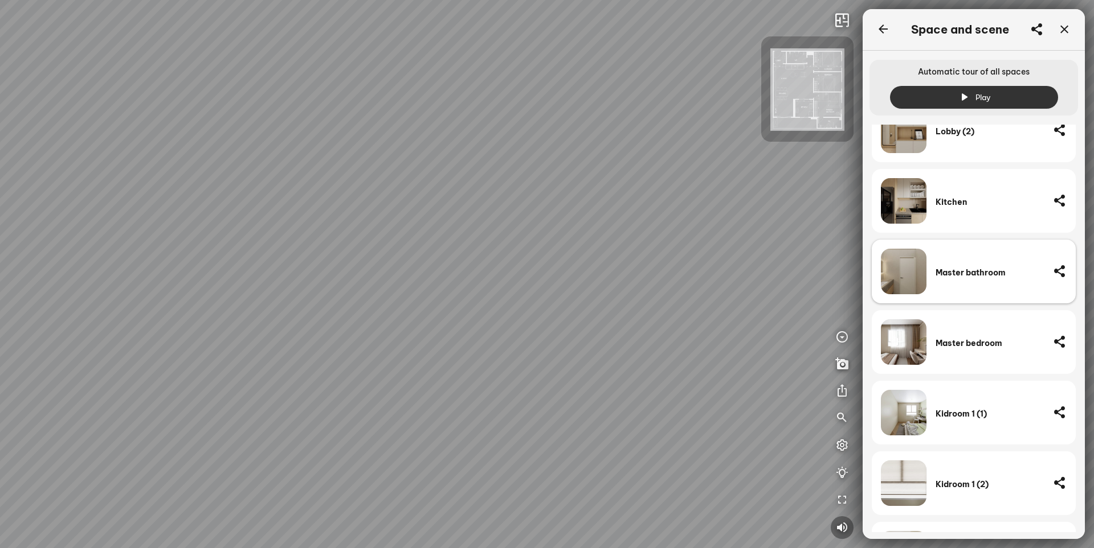
scroll to position [470, 0]
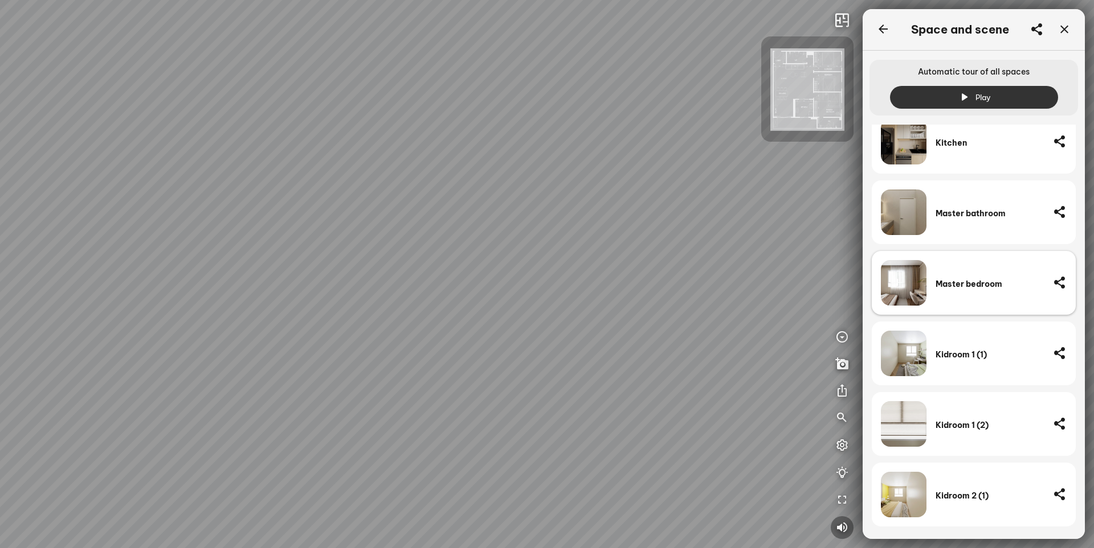
click at [975, 286] on div "Master bedroom" at bounding box center [989, 284] width 108 height 10
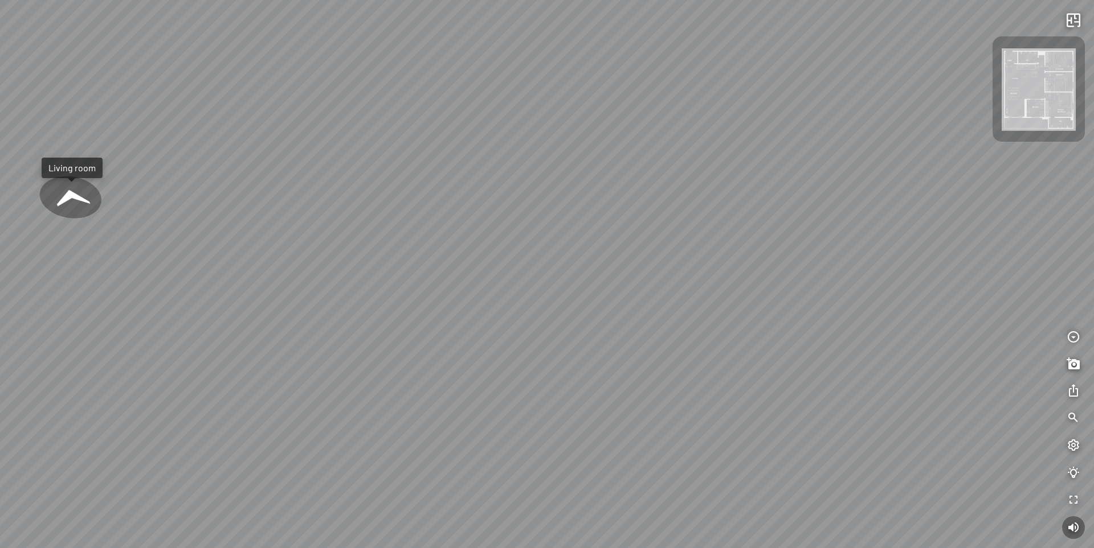
drag, startPoint x: 512, startPoint y: 409, endPoint x: 720, endPoint y: 295, distance: 237.5
click at [720, 295] on div "Living room Master bathroom" at bounding box center [547, 274] width 1094 height 548
drag, startPoint x: 559, startPoint y: 371, endPoint x: 769, endPoint y: 54, distance: 380.5
click at [769, 54] on div "Living room Master bathroom" at bounding box center [547, 274] width 1094 height 548
drag, startPoint x: 572, startPoint y: 242, endPoint x: 426, endPoint y: 211, distance: 149.6
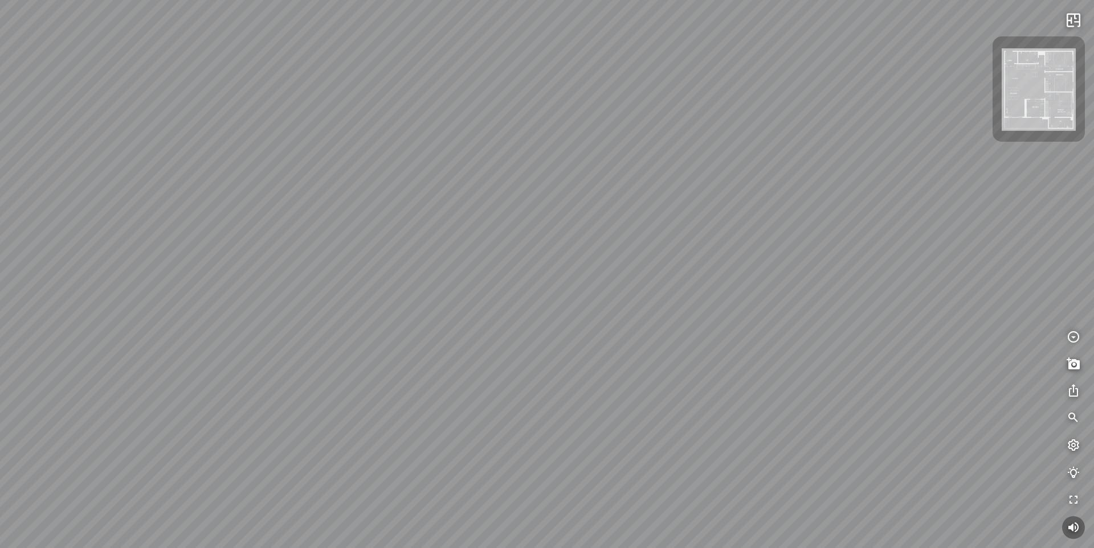
click at [423, 202] on div "Living room Master bathroom" at bounding box center [547, 274] width 1094 height 548
drag, startPoint x: 637, startPoint y: 206, endPoint x: 389, endPoint y: 366, distance: 295.1
click at [411, 361] on div "Living room Master bathroom" at bounding box center [547, 274] width 1094 height 548
drag, startPoint x: 462, startPoint y: 227, endPoint x: 595, endPoint y: 329, distance: 167.8
click at [588, 321] on div "Living room Master bathroom" at bounding box center [547, 274] width 1094 height 548
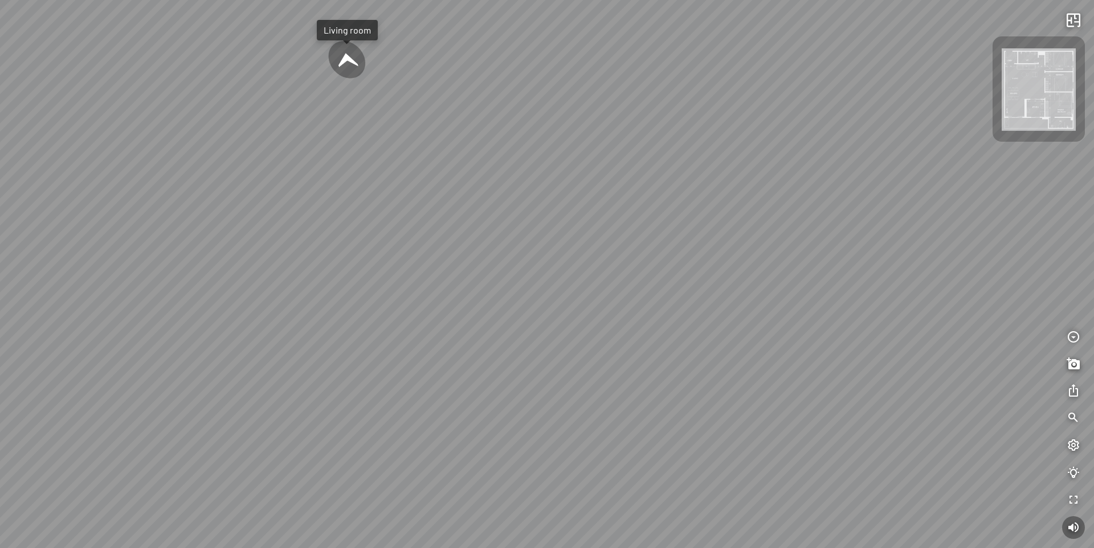
drag, startPoint x: 610, startPoint y: 276, endPoint x: 697, endPoint y: 379, distance: 134.6
click at [697, 379] on div "Living room Master bathroom" at bounding box center [547, 274] width 1094 height 548
drag, startPoint x: 726, startPoint y: 332, endPoint x: 743, endPoint y: 396, distance: 65.9
click at [743, 396] on div "Living room Master bathroom" at bounding box center [547, 274] width 1094 height 548
click at [462, 232] on div at bounding box center [462, 233] width 31 height 31
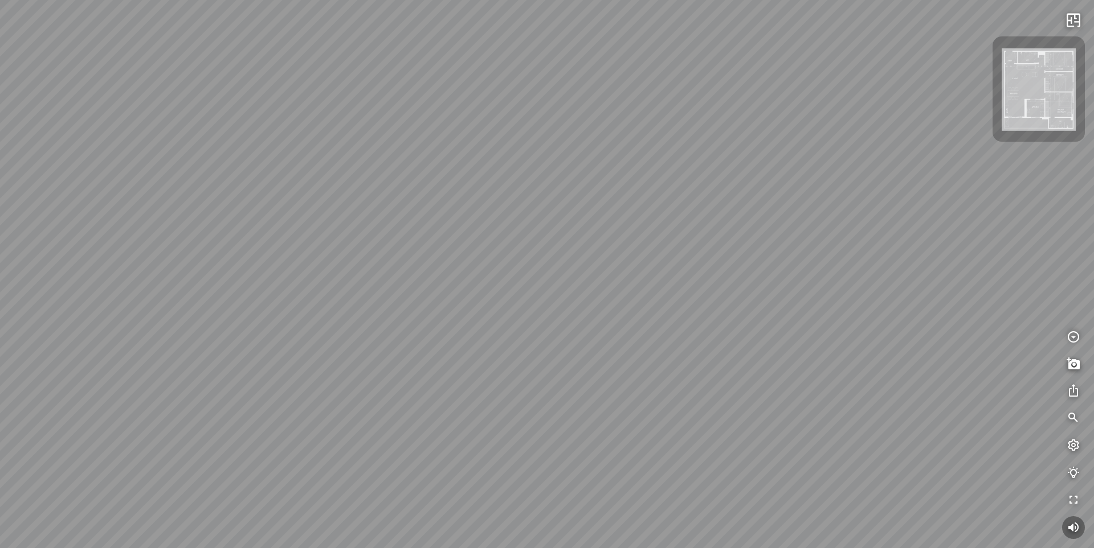
drag, startPoint x: 485, startPoint y: 368, endPoint x: 159, endPoint y: 249, distance: 346.7
click at [178, 253] on div "Master Bedroom" at bounding box center [547, 274] width 1094 height 548
drag, startPoint x: 511, startPoint y: 253, endPoint x: 119, endPoint y: 251, distance: 392.4
click at [94, 251] on div "Master Bedroom" at bounding box center [547, 274] width 1094 height 548
drag, startPoint x: 424, startPoint y: 240, endPoint x: 696, endPoint y: 315, distance: 282.4
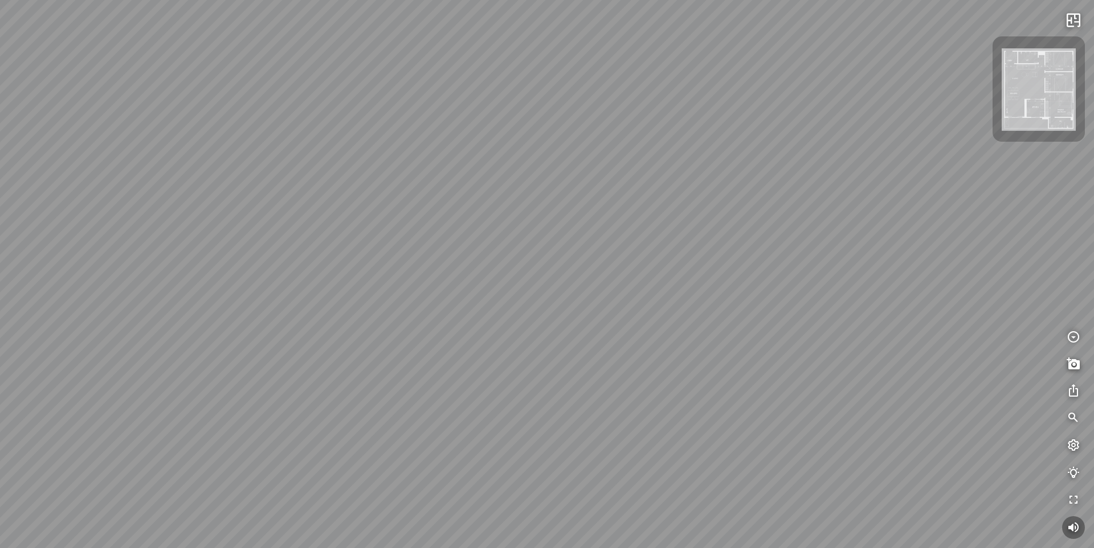
click at [699, 310] on div "Master Bedroom" at bounding box center [547, 274] width 1094 height 548
drag, startPoint x: 634, startPoint y: 291, endPoint x: 594, endPoint y: 356, distance: 76.5
click at [594, 356] on div "Master Bedroom" at bounding box center [547, 274] width 1094 height 548
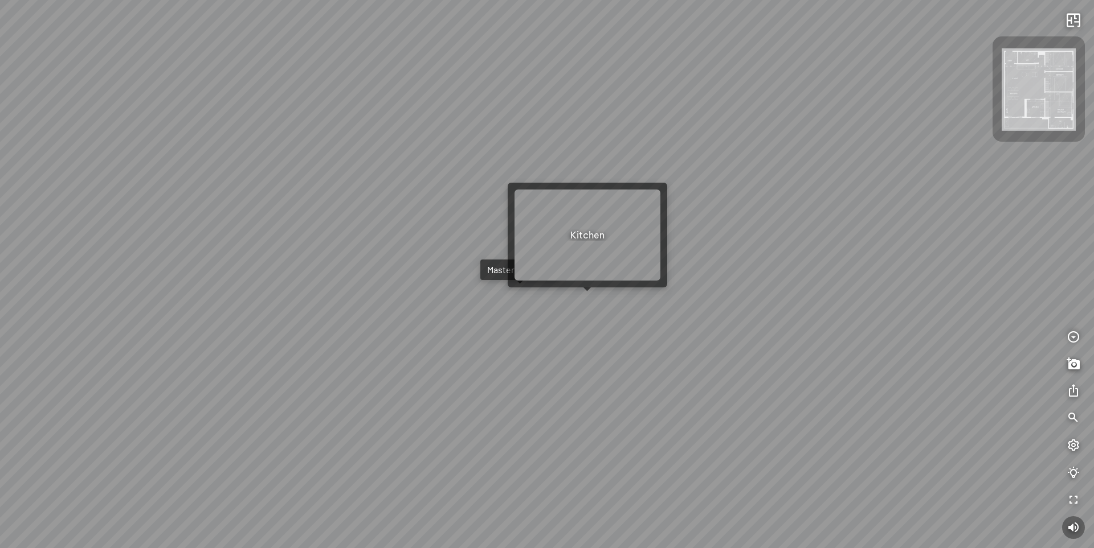
click at [585, 298] on div "Master Bedroom" at bounding box center [547, 274] width 1094 height 548
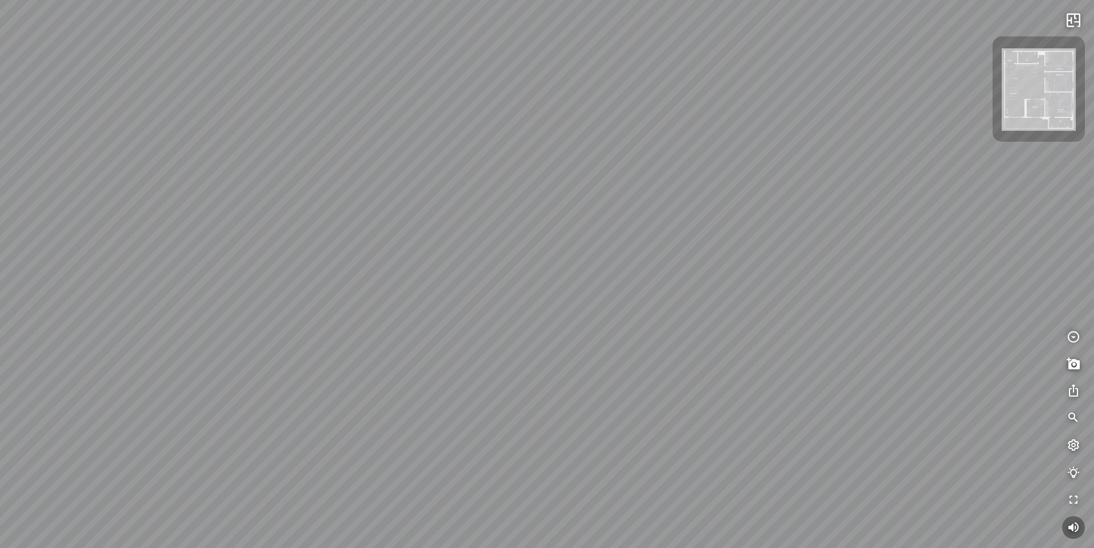
drag, startPoint x: 529, startPoint y: 341, endPoint x: 329, endPoint y: 239, distance: 224.7
click at [279, 243] on div at bounding box center [547, 274] width 1094 height 548
drag, startPoint x: 436, startPoint y: 227, endPoint x: 366, endPoint y: 370, distance: 158.7
click at [366, 370] on div at bounding box center [547, 274] width 1094 height 548
drag, startPoint x: 510, startPoint y: 232, endPoint x: 333, endPoint y: 358, distance: 217.6
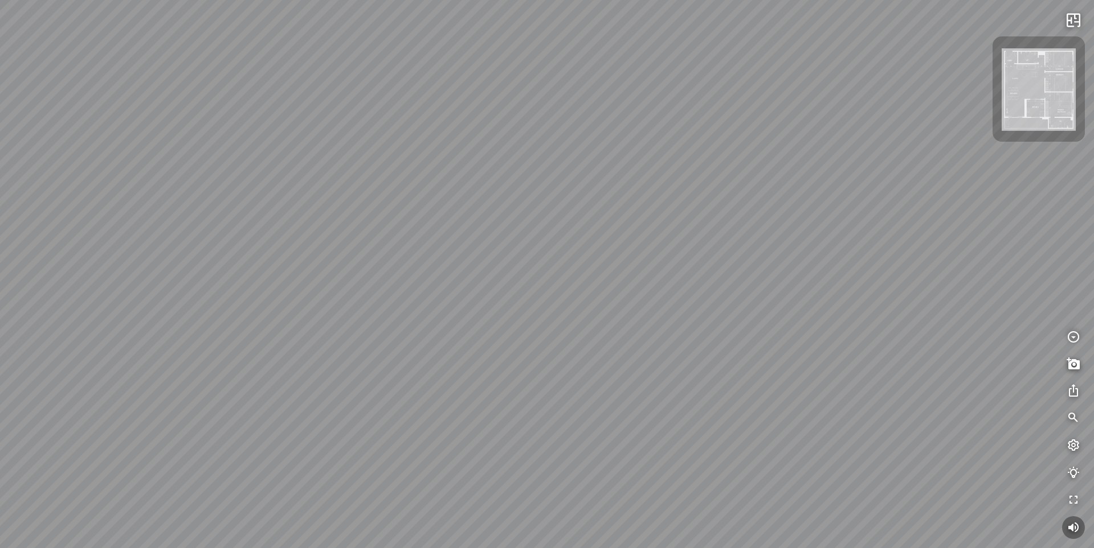
click at [333, 358] on div at bounding box center [547, 274] width 1094 height 548
drag, startPoint x: 223, startPoint y: 350, endPoint x: 638, endPoint y: 273, distance: 421.7
click at [626, 273] on div at bounding box center [547, 274] width 1094 height 548
drag, startPoint x: 665, startPoint y: 281, endPoint x: 840, endPoint y: 301, distance: 176.6
click at [782, 290] on div at bounding box center [547, 274] width 1094 height 548
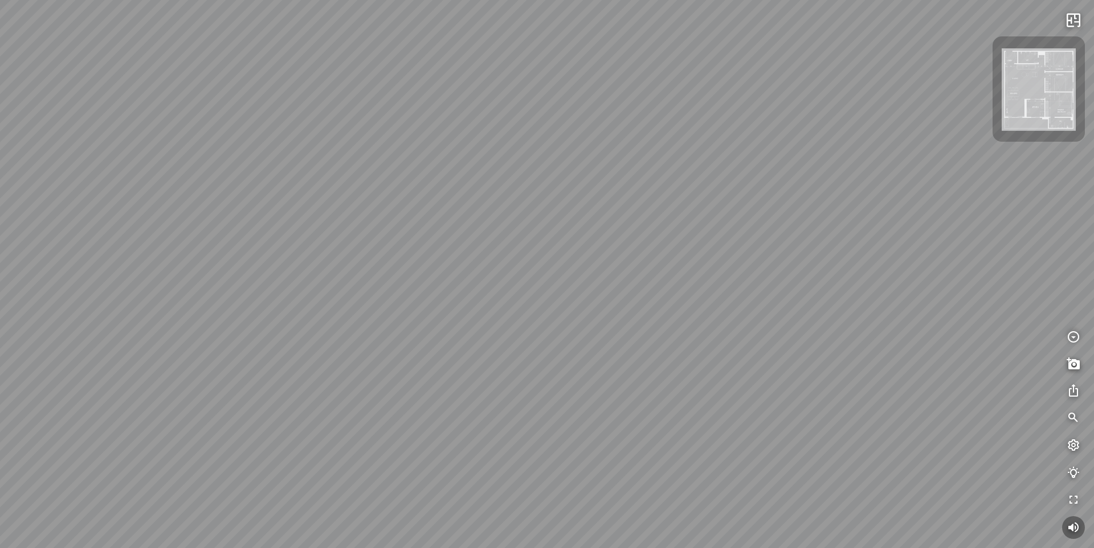
drag, startPoint x: 860, startPoint y: 282, endPoint x: 458, endPoint y: 266, distance: 401.9
click at [493, 272] on div at bounding box center [547, 274] width 1094 height 548
drag, startPoint x: 372, startPoint y: 262, endPoint x: 264, endPoint y: 262, distance: 107.6
click at [264, 262] on div at bounding box center [547, 274] width 1094 height 548
drag, startPoint x: 276, startPoint y: 230, endPoint x: 600, endPoint y: 223, distance: 324.2
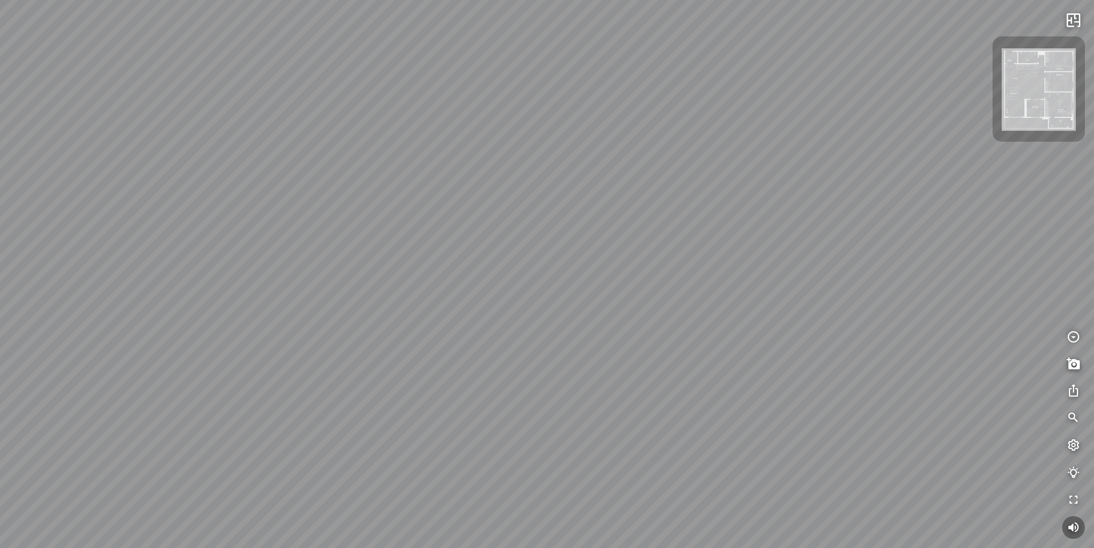
click at [472, 223] on div at bounding box center [547, 274] width 1094 height 548
click at [593, 248] on div at bounding box center [547, 274] width 1094 height 548
drag, startPoint x: 488, startPoint y: 232, endPoint x: 707, endPoint y: 261, distance: 221.3
click at [703, 259] on div at bounding box center [547, 274] width 1094 height 548
click at [1069, 417] on icon "button" at bounding box center [1073, 419] width 14 height 14
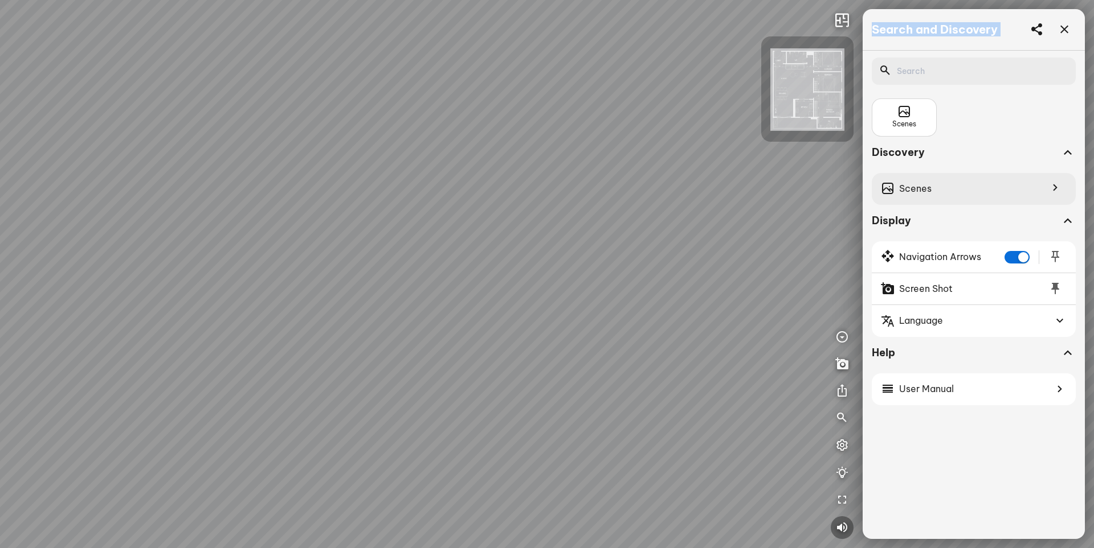
click at [951, 186] on div "Scenes" at bounding box center [973, 189] width 204 height 32
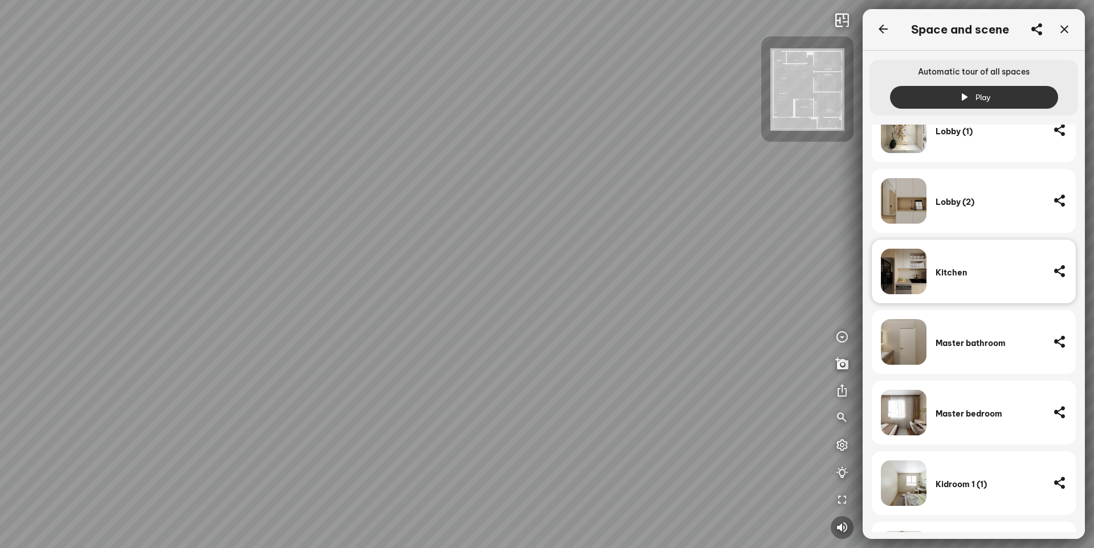
scroll to position [398, 0]
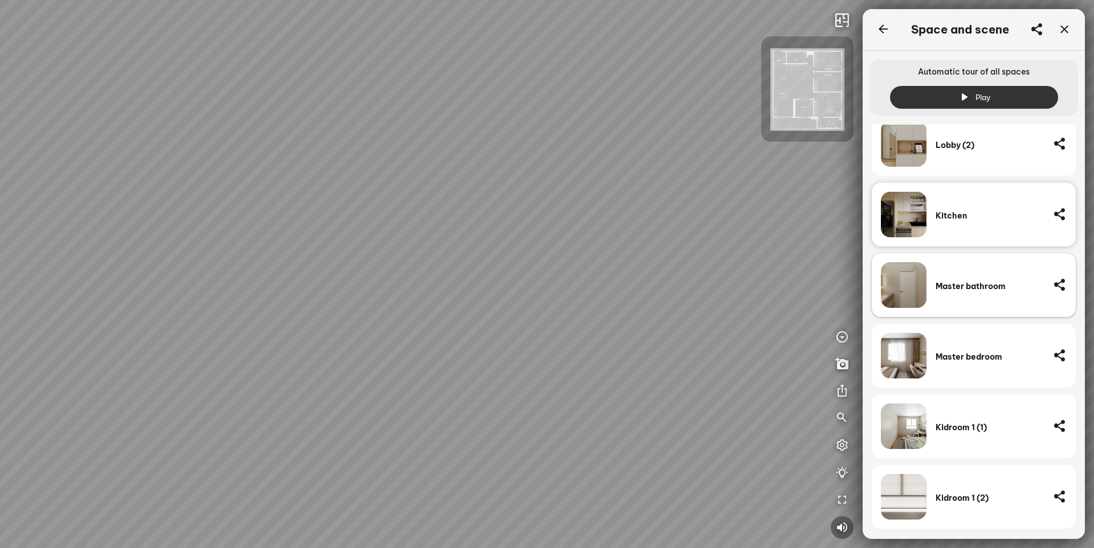
click at [956, 280] on div "Master bathroom" at bounding box center [989, 286] width 108 height 46
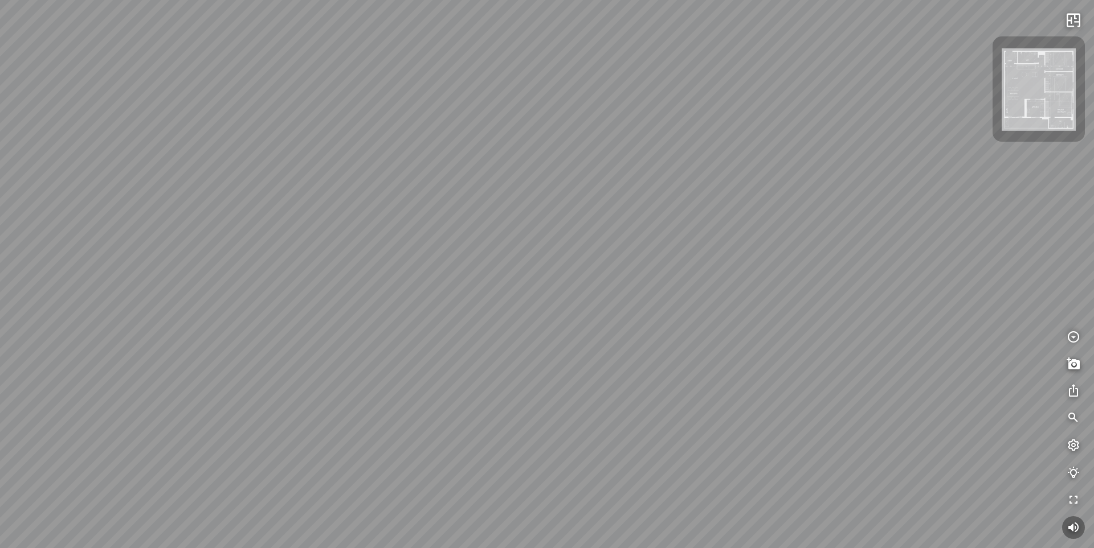
drag, startPoint x: 606, startPoint y: 259, endPoint x: 330, endPoint y: 255, distance: 276.3
click at [415, 255] on div at bounding box center [547, 274] width 1094 height 548
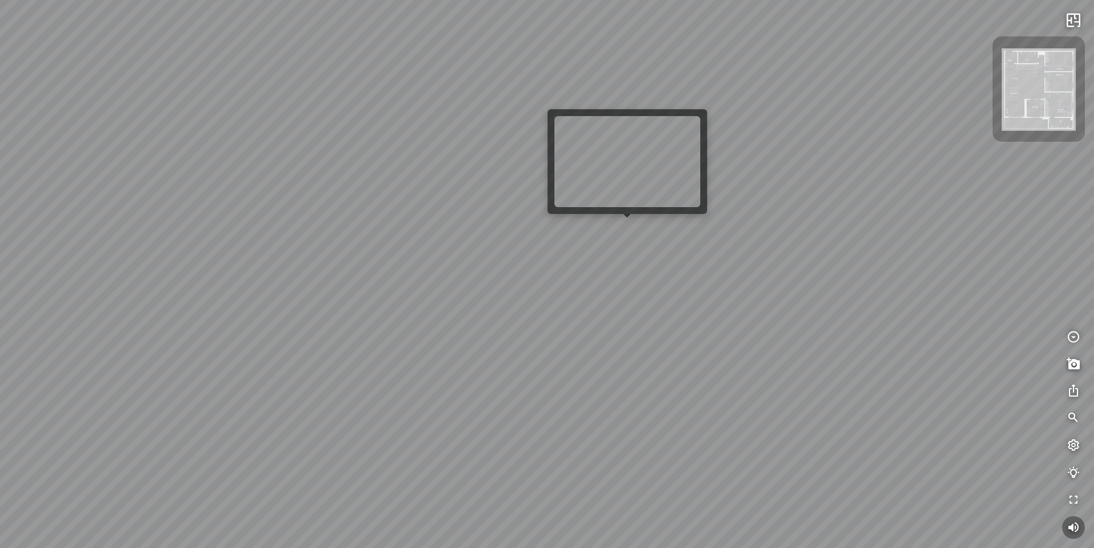
click at [623, 229] on div at bounding box center [547, 274] width 1094 height 548
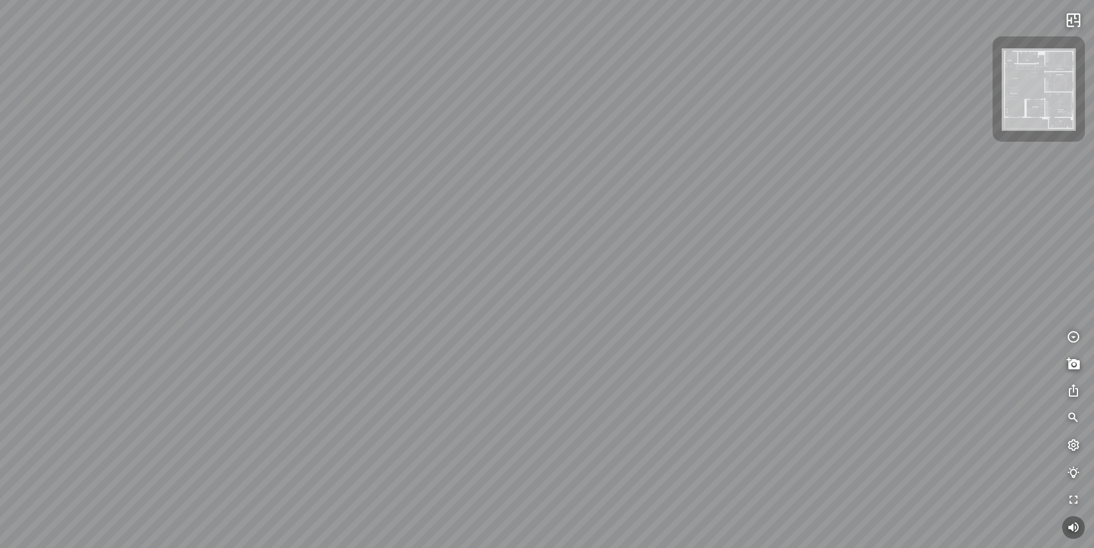
drag, startPoint x: 498, startPoint y: 324, endPoint x: 343, endPoint y: 312, distance: 154.8
click at [344, 313] on div at bounding box center [547, 274] width 1094 height 548
drag, startPoint x: 395, startPoint y: 294, endPoint x: 247, endPoint y: 290, distance: 148.7
click at [235, 293] on div "Living room Master bathroom" at bounding box center [547, 274] width 1094 height 548
drag, startPoint x: 483, startPoint y: 309, endPoint x: 233, endPoint y: 294, distance: 250.5
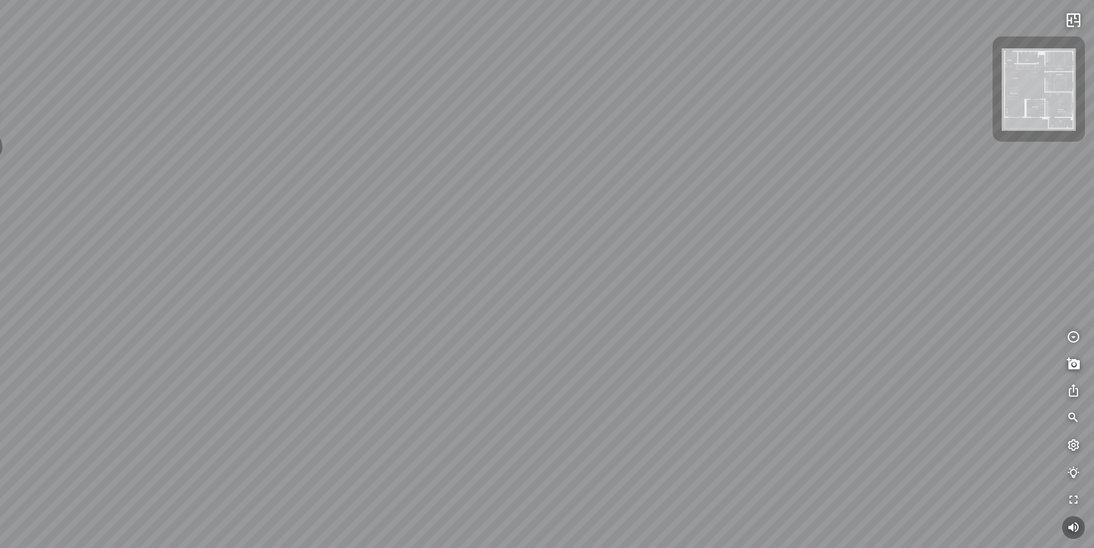
click at [233, 294] on div "Living room Master bathroom" at bounding box center [547, 274] width 1094 height 548
drag, startPoint x: 578, startPoint y: 293, endPoint x: 566, endPoint y: 301, distance: 13.9
click at [582, 295] on div "Living room Master bathroom" at bounding box center [547, 274] width 1094 height 548
drag, startPoint x: 250, startPoint y: 343, endPoint x: 441, endPoint y: 314, distance: 193.0
click at [441, 314] on div "Living room Master bathroom" at bounding box center [547, 274] width 1094 height 548
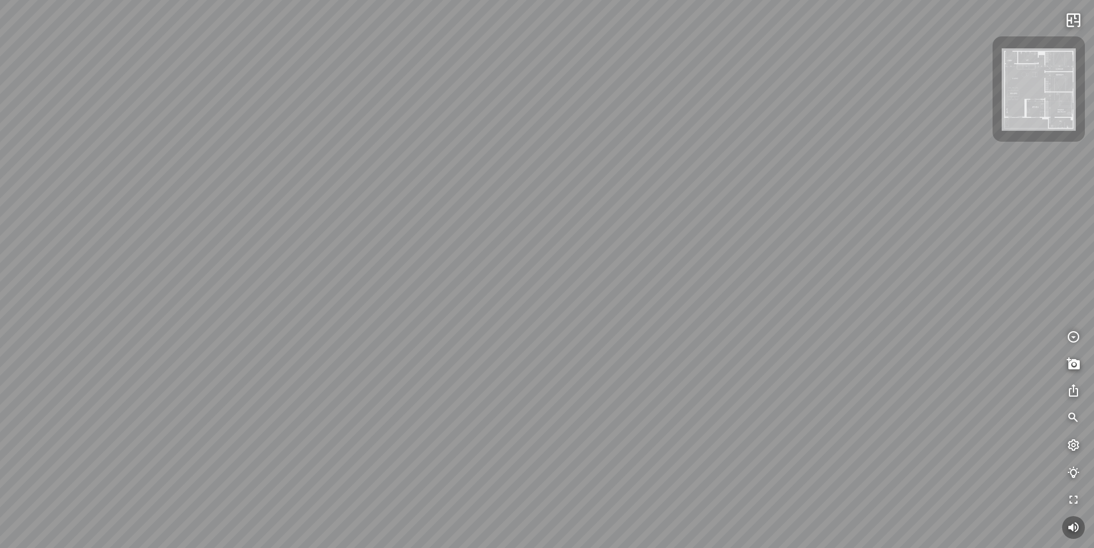
drag, startPoint x: 421, startPoint y: 208, endPoint x: 543, endPoint y: 379, distance: 209.4
click at [543, 379] on div "Living room Master bathroom" at bounding box center [547, 274] width 1094 height 548
drag, startPoint x: 266, startPoint y: 365, endPoint x: 529, endPoint y: 333, distance: 265.1
click at [476, 331] on div "Living room Master bathroom" at bounding box center [547, 274] width 1094 height 548
drag, startPoint x: 470, startPoint y: 305, endPoint x: 626, endPoint y: 379, distance: 173.0
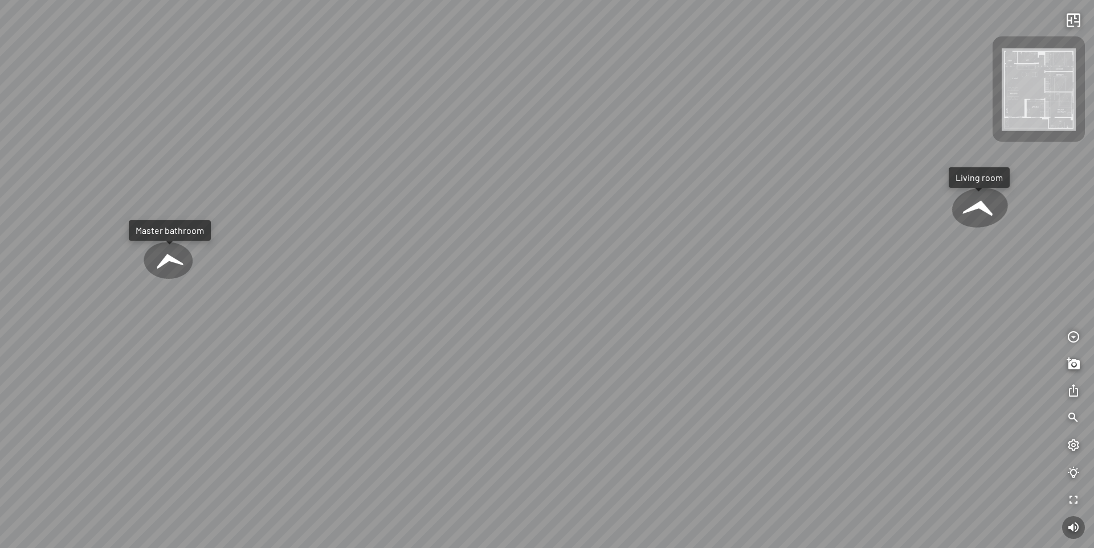
click at [626, 379] on div "Living room Master bathroom" at bounding box center [547, 274] width 1094 height 548
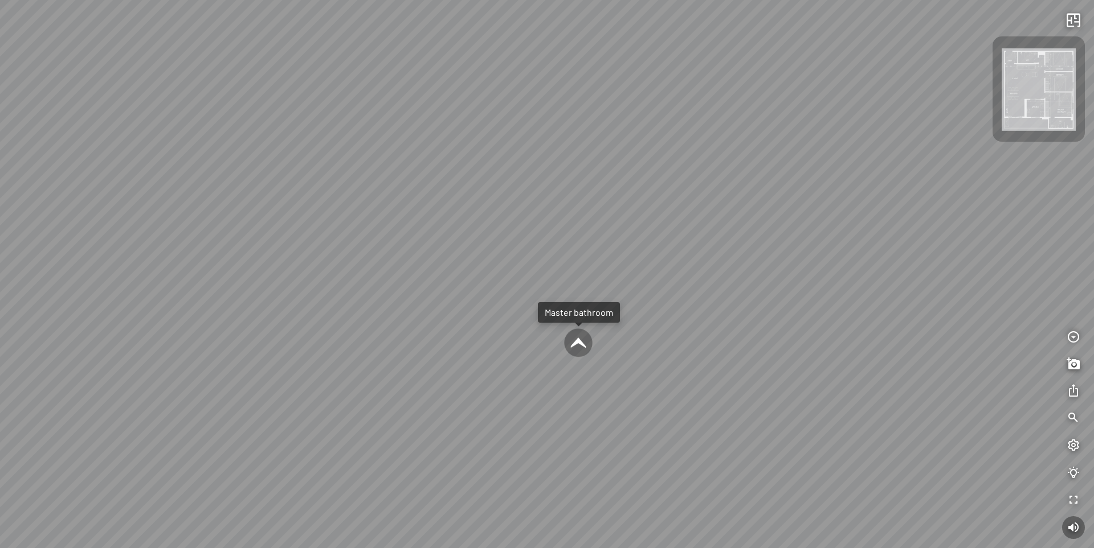
drag, startPoint x: 519, startPoint y: 331, endPoint x: 702, endPoint y: 362, distance: 185.4
click at [702, 362] on div "Living room Master bathroom" at bounding box center [547, 274] width 1094 height 548
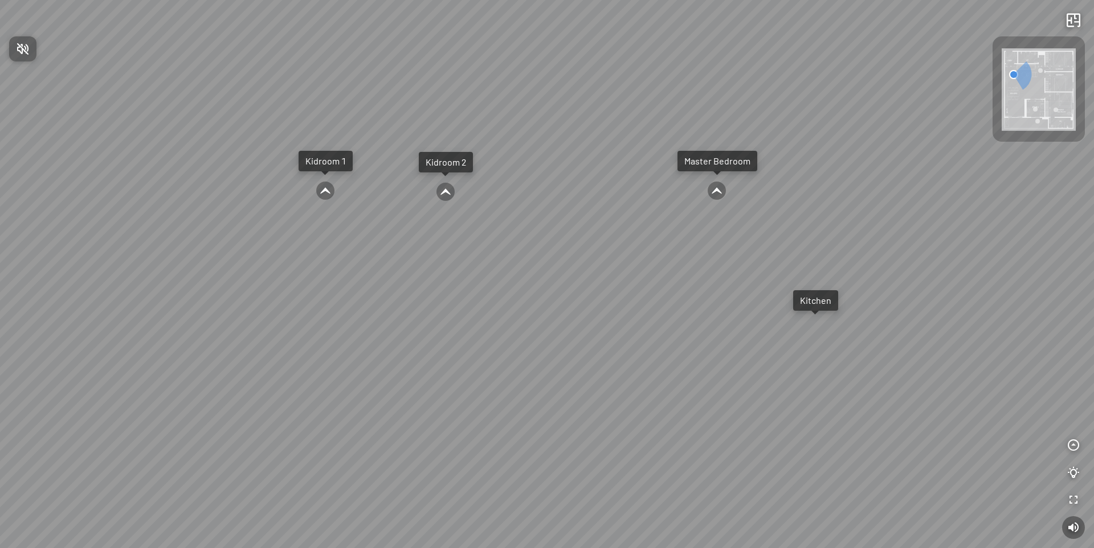
drag, startPoint x: 653, startPoint y: 331, endPoint x: 827, endPoint y: 331, distance: 174.3
click at [827, 331] on div at bounding box center [547, 274] width 1094 height 548
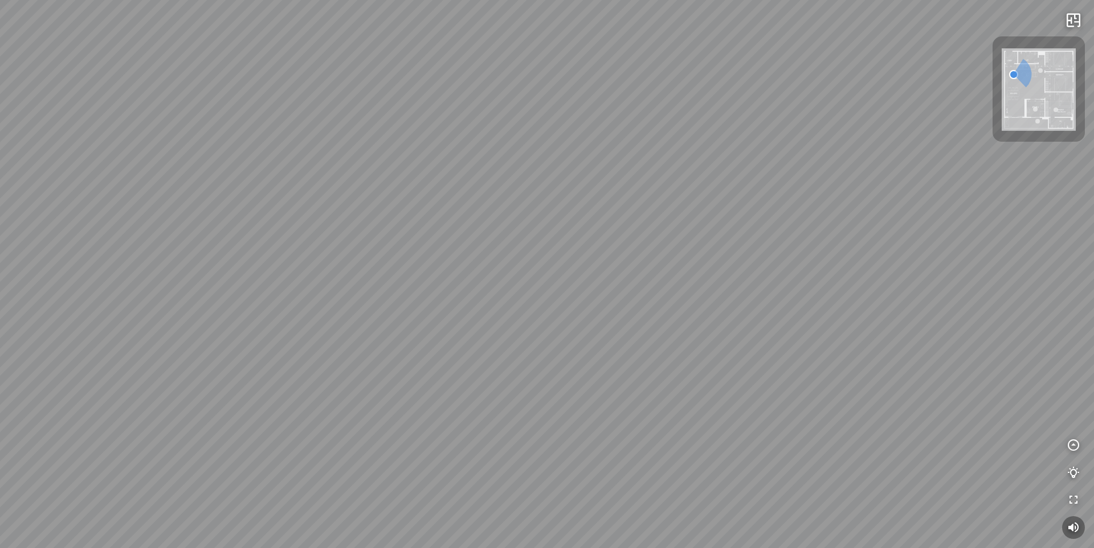
drag, startPoint x: 443, startPoint y: 316, endPoint x: 538, endPoint y: 294, distance: 97.4
click at [538, 294] on div "Balcony Kitchen Master Bedroom Kidroom 1 Kidroom 2" at bounding box center [547, 274] width 1094 height 548
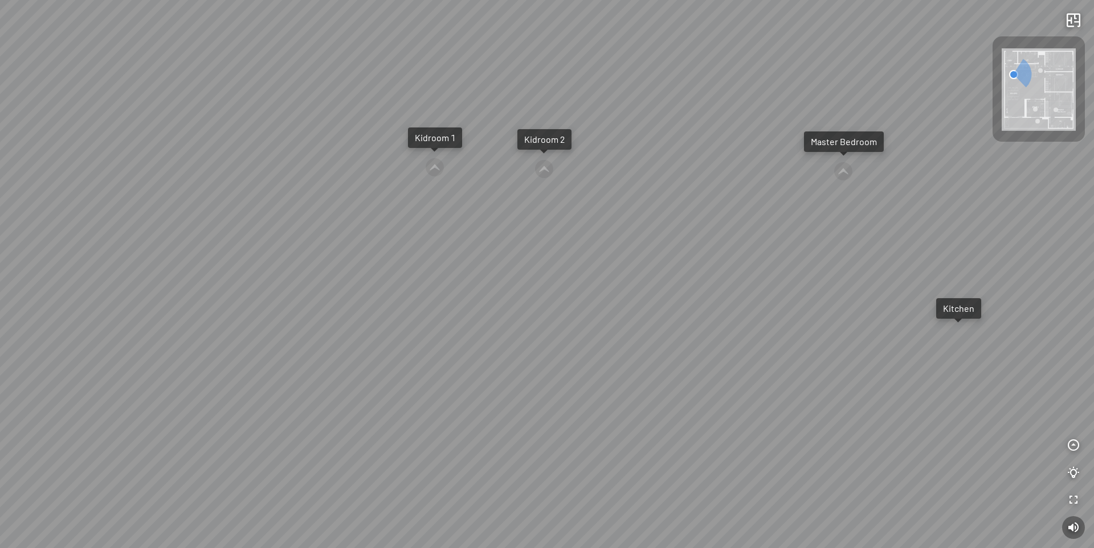
click at [1015, 96] on img at bounding box center [1038, 89] width 74 height 83
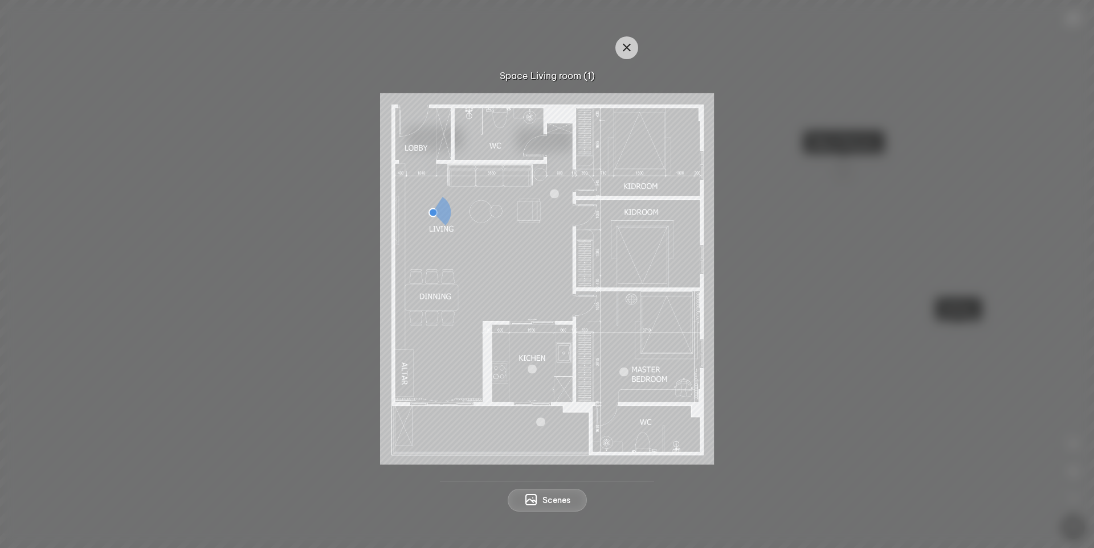
click at [805, 335] on div at bounding box center [546, 279] width 1039 height 372
click at [619, 43] on button "button" at bounding box center [626, 47] width 23 height 23
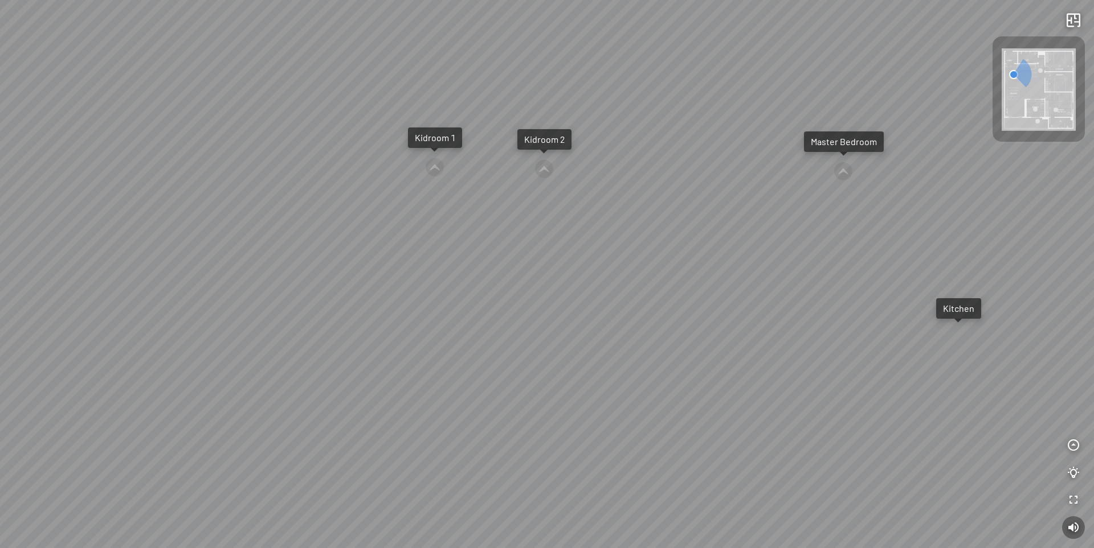
click at [846, 171] on div at bounding box center [842, 171] width 19 height 19
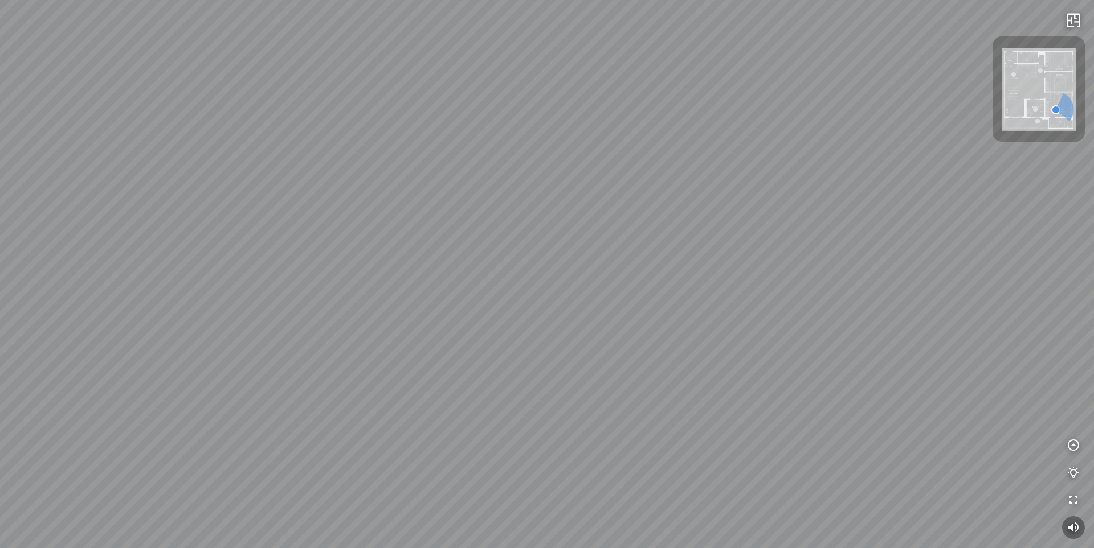
drag, startPoint x: 382, startPoint y: 379, endPoint x: 716, endPoint y: 301, distance: 343.3
click at [640, 312] on div "Living room Master bathroom" at bounding box center [547, 274] width 1094 height 548
drag, startPoint x: 482, startPoint y: 317, endPoint x: 790, endPoint y: 317, distance: 308.1
click at [790, 317] on div "Living room Master bathroom" at bounding box center [547, 274] width 1094 height 548
drag, startPoint x: 548, startPoint y: 272, endPoint x: 701, endPoint y: 415, distance: 208.7
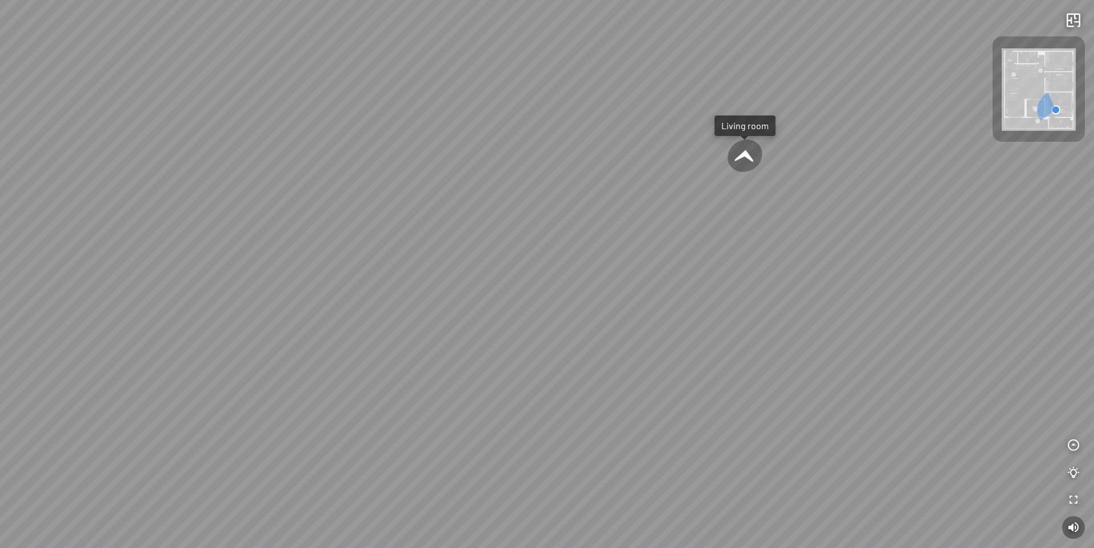
click at [761, 425] on div "Living room Master bathroom" at bounding box center [547, 274] width 1094 height 548
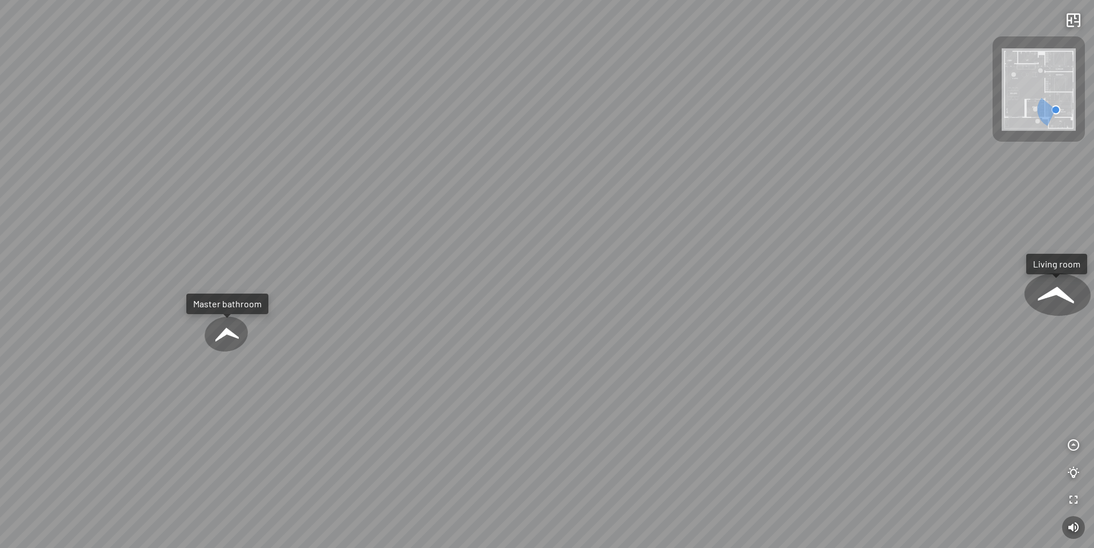
drag, startPoint x: 703, startPoint y: 340, endPoint x: 810, endPoint y: 343, distance: 107.7
click at [810, 343] on div "Living room Master bathroom" at bounding box center [547, 274] width 1094 height 548
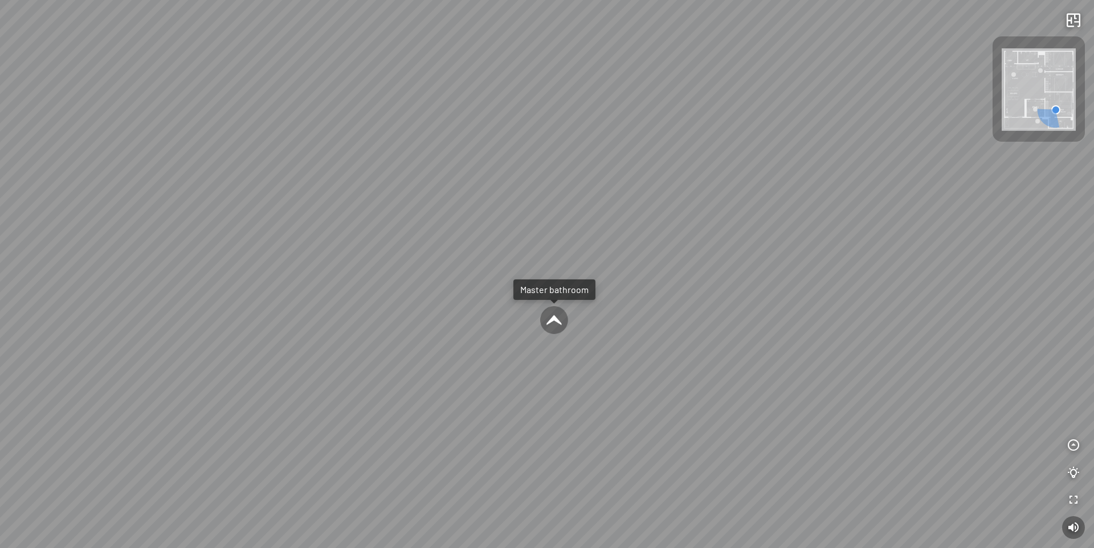
click at [558, 324] on div at bounding box center [554, 320] width 30 height 30
drag, startPoint x: 453, startPoint y: 370, endPoint x: 499, endPoint y: 91, distance: 283.5
click at [499, 87] on div at bounding box center [547, 274] width 1094 height 548
drag, startPoint x: 389, startPoint y: 199, endPoint x: 500, endPoint y: 209, distance: 111.5
click at [500, 209] on div at bounding box center [547, 274] width 1094 height 548
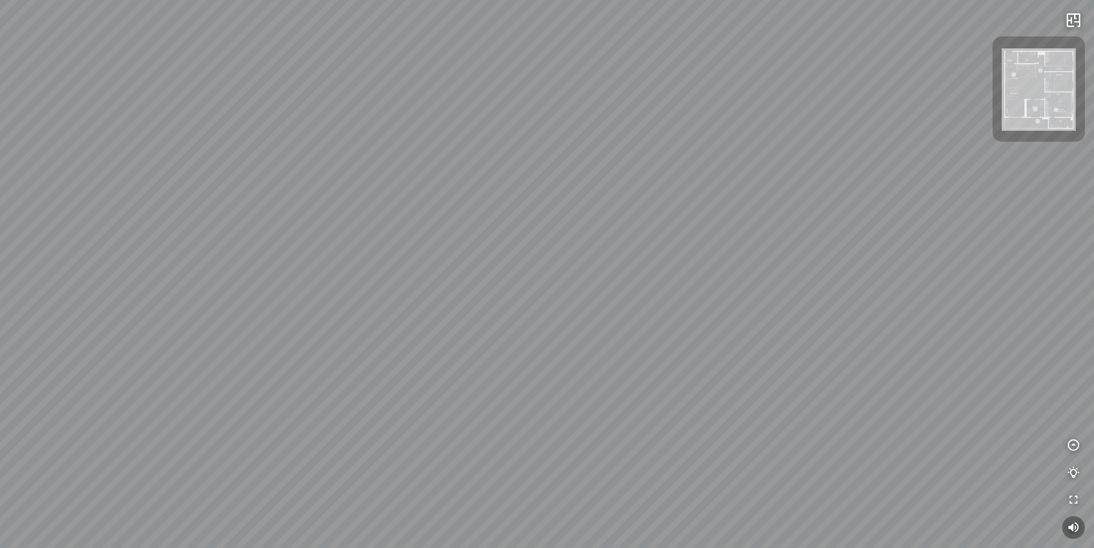
drag, startPoint x: 280, startPoint y: 386, endPoint x: 430, endPoint y: 382, distance: 150.4
click at [430, 382] on div at bounding box center [547, 274] width 1094 height 548
drag, startPoint x: 272, startPoint y: 314, endPoint x: 563, endPoint y: 339, distance: 291.5
click at [563, 339] on div at bounding box center [547, 274] width 1094 height 548
click at [1035, 100] on img at bounding box center [1038, 89] width 74 height 83
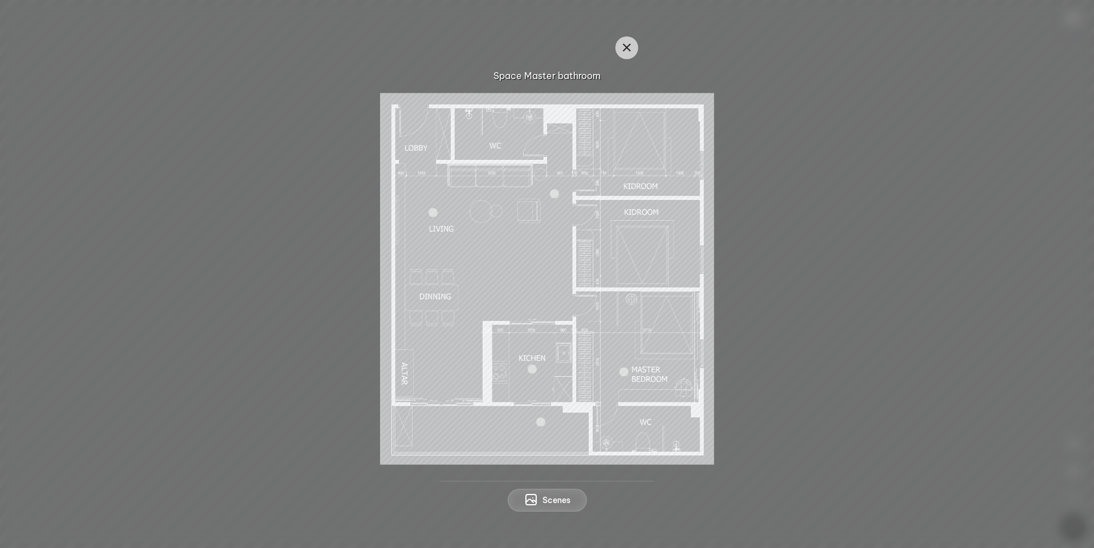
click at [553, 195] on div at bounding box center [554, 193] width 9 height 9
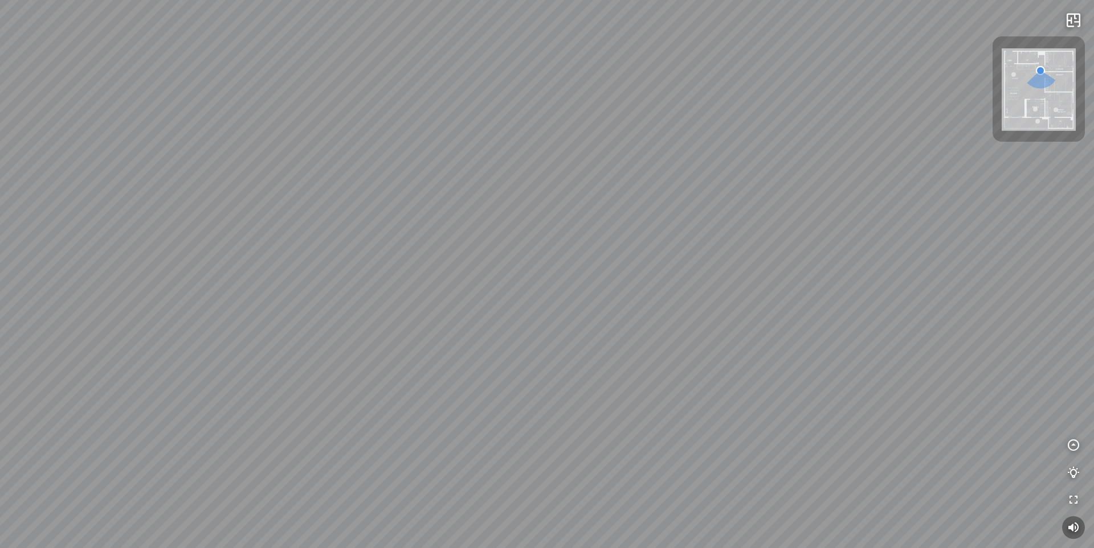
drag, startPoint x: 337, startPoint y: 288, endPoint x: 593, endPoint y: 248, distance: 258.7
click at [582, 248] on div "Kitchen Master Bedroom Kidroom 2 Kidroom 1" at bounding box center [547, 274] width 1094 height 548
drag, startPoint x: 563, startPoint y: 247, endPoint x: 711, endPoint y: 251, distance: 147.6
click at [709, 247] on div "Kitchen Master Bedroom Kidroom 2 Kidroom 1" at bounding box center [547, 274] width 1094 height 548
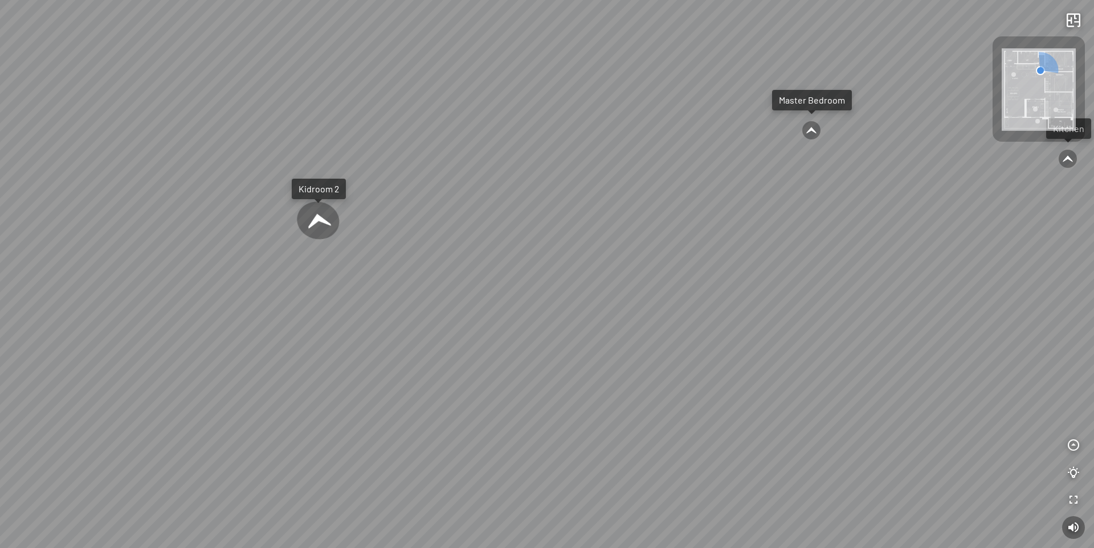
drag, startPoint x: 418, startPoint y: 241, endPoint x: 607, endPoint y: 261, distance: 189.6
click at [609, 261] on div "Kitchen Master Bedroom Kidroom 2 Kidroom 1" at bounding box center [547, 274] width 1094 height 548
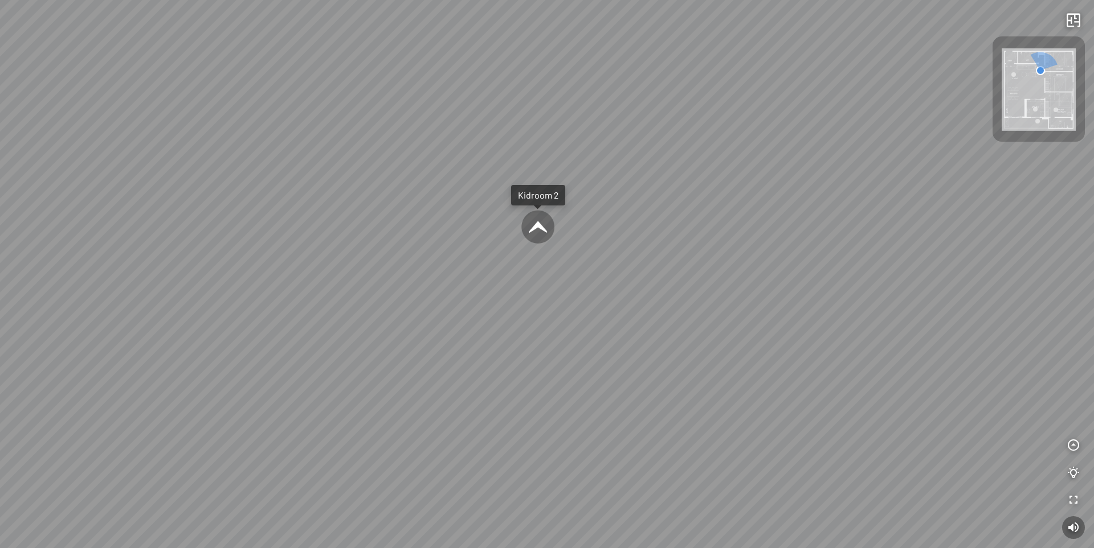
click at [540, 227] on div at bounding box center [537, 227] width 35 height 35
drag, startPoint x: 306, startPoint y: 275, endPoint x: 514, endPoint y: 93, distance: 276.9
click at [443, 148] on div at bounding box center [547, 274] width 1094 height 548
drag, startPoint x: 404, startPoint y: 170, endPoint x: 641, endPoint y: 124, distance: 241.4
click at [636, 125] on div at bounding box center [547, 274] width 1094 height 548
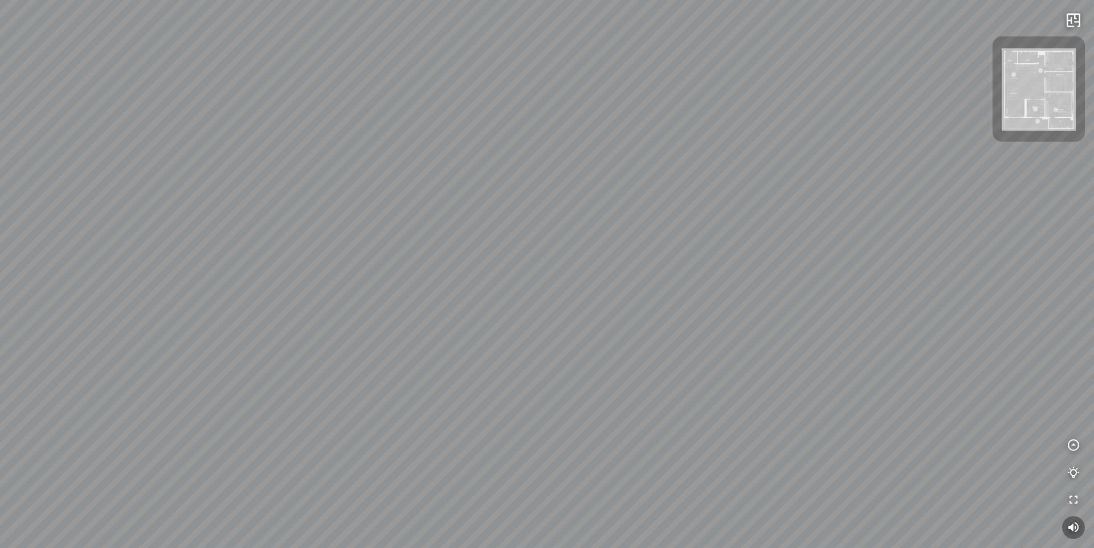
drag, startPoint x: 491, startPoint y: 179, endPoint x: 599, endPoint y: 198, distance: 109.4
click at [599, 198] on div at bounding box center [547, 274] width 1094 height 548
drag, startPoint x: 464, startPoint y: 289, endPoint x: 278, endPoint y: 302, distance: 186.7
click at [308, 295] on div at bounding box center [547, 274] width 1094 height 548
drag, startPoint x: 509, startPoint y: 257, endPoint x: 285, endPoint y: 326, distance: 234.7
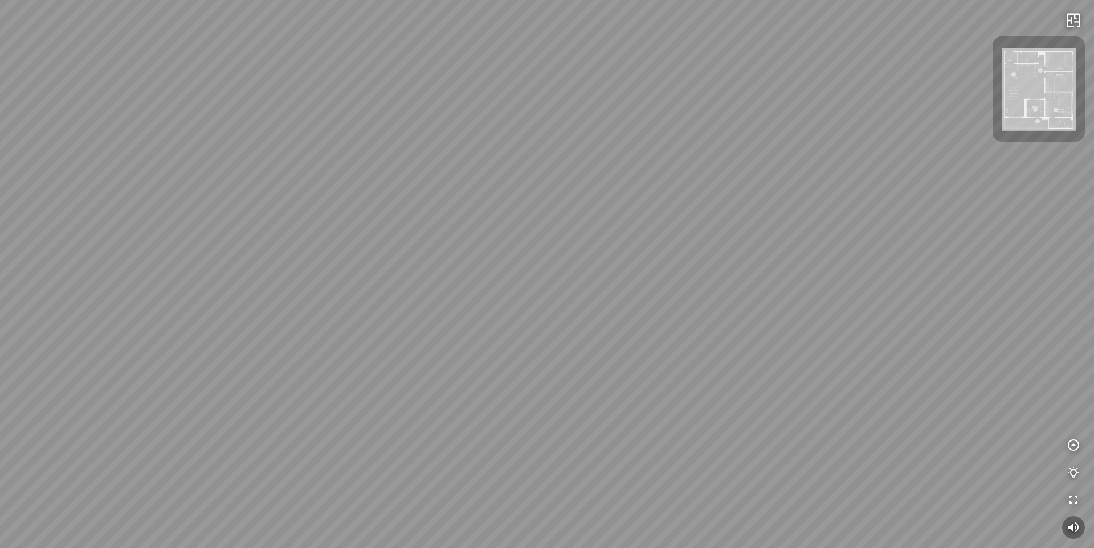
click at [285, 327] on div at bounding box center [547, 274] width 1094 height 548
drag, startPoint x: 306, startPoint y: 309, endPoint x: 483, endPoint y: 349, distance: 181.1
click at [483, 349] on div at bounding box center [547, 274] width 1094 height 548
drag, startPoint x: 469, startPoint y: 333, endPoint x: 413, endPoint y: 366, distance: 64.9
click at [413, 366] on div at bounding box center [547, 274] width 1094 height 548
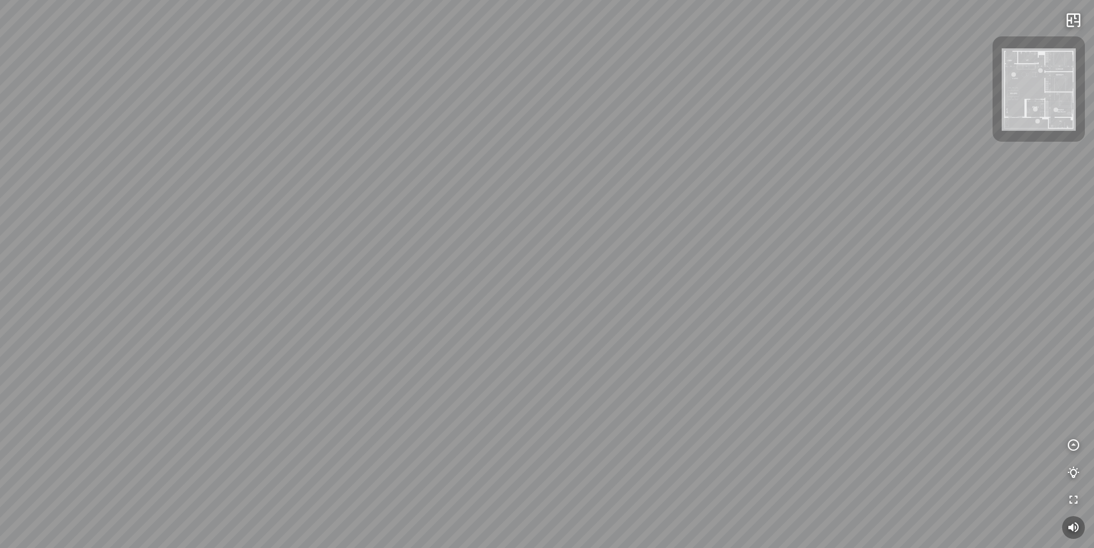
click at [1043, 94] on img at bounding box center [1038, 89] width 74 height 83
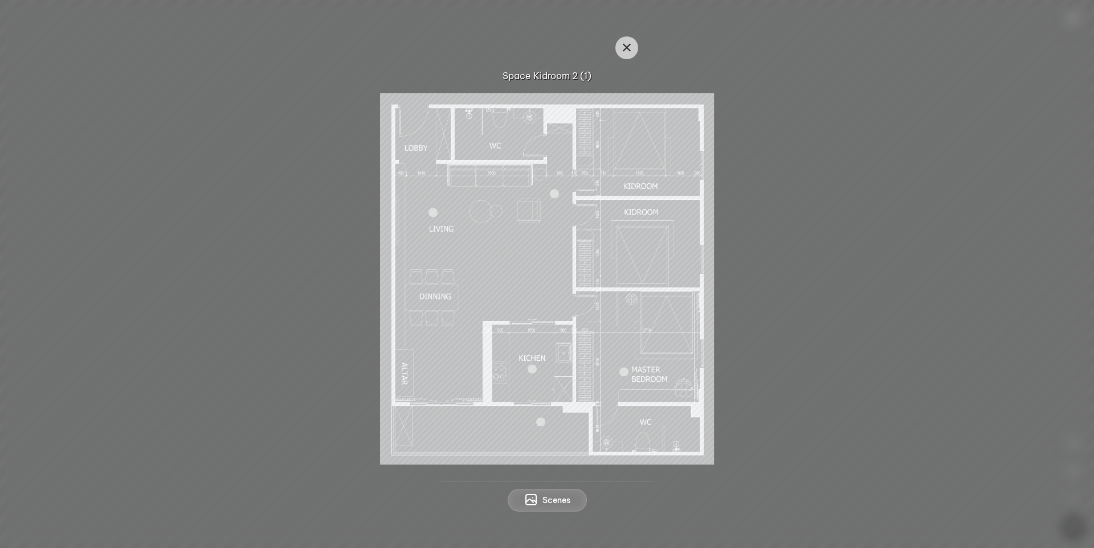
click at [555, 195] on div at bounding box center [554, 193] width 9 height 9
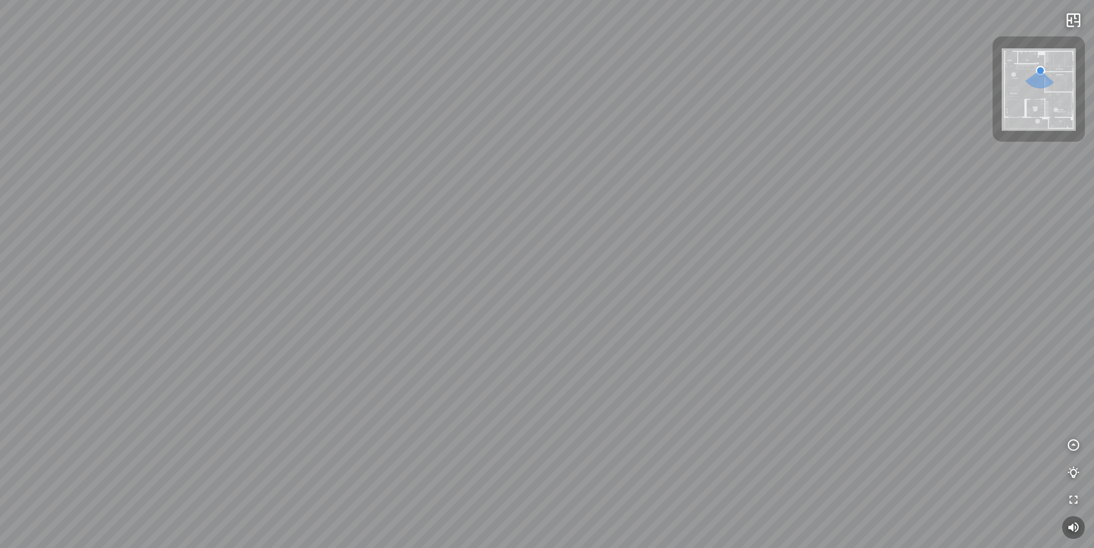
drag, startPoint x: 724, startPoint y: 330, endPoint x: 287, endPoint y: 263, distance: 442.5
click at [367, 281] on div "Kitchen Master Bedroom Kidroom 2 Kidroom 1" at bounding box center [547, 274] width 1094 height 548
drag, startPoint x: 660, startPoint y: 264, endPoint x: 399, endPoint y: 264, distance: 260.9
click at [406, 264] on div "Kitchen Master Bedroom Kidroom 2 Kidroom 1" at bounding box center [547, 274] width 1094 height 548
drag, startPoint x: 672, startPoint y: 260, endPoint x: 413, endPoint y: 267, distance: 259.2
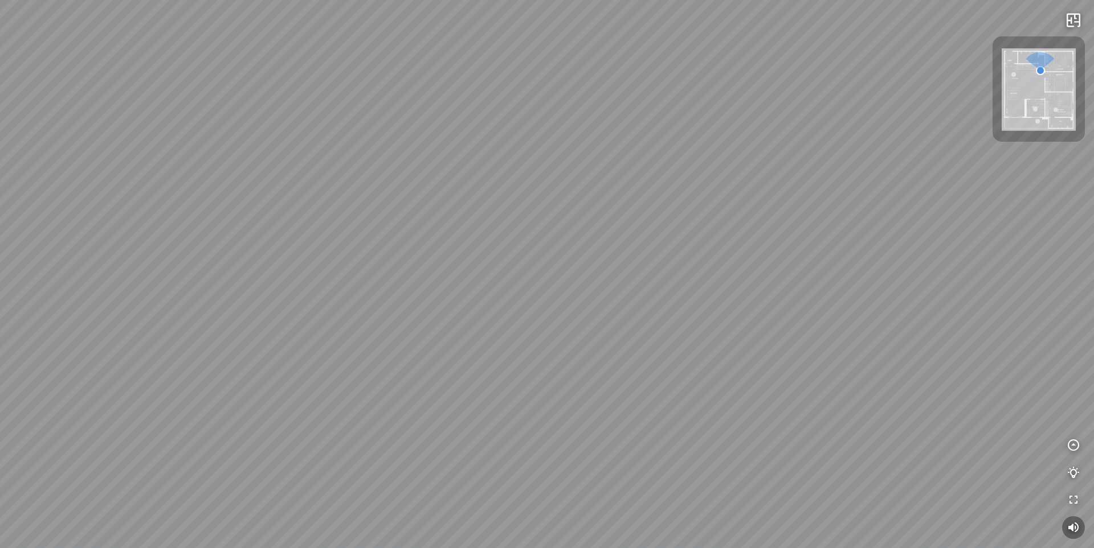
click at [413, 267] on div "Kitchen Master Bedroom Kidroom 2 Kidroom 1" at bounding box center [547, 274] width 1094 height 548
click at [693, 211] on div at bounding box center [694, 201] width 44 height 40
click at [1031, 87] on img at bounding box center [1038, 89] width 74 height 83
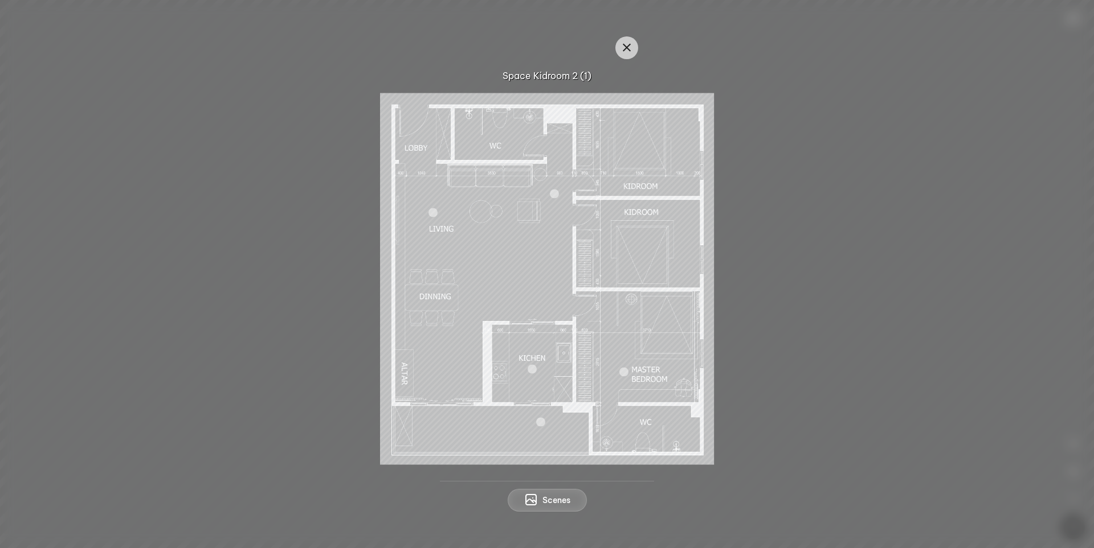
click at [556, 194] on div at bounding box center [554, 193] width 9 height 9
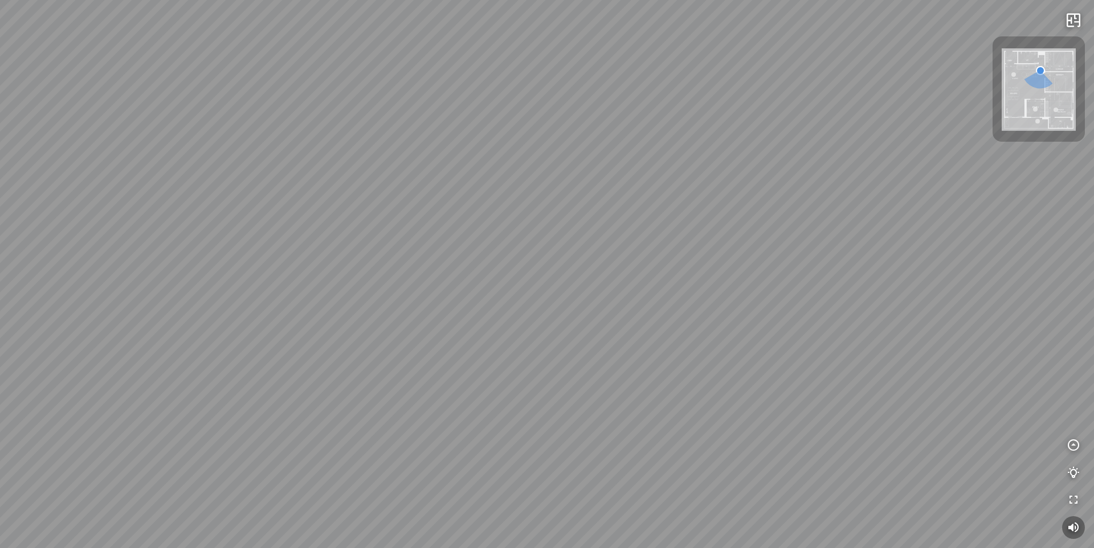
drag, startPoint x: 699, startPoint y: 279, endPoint x: 305, endPoint y: 233, distance: 396.8
click at [401, 255] on div "Kitchen Master Bedroom Kidroom 2 Kidroom 1" at bounding box center [547, 274] width 1094 height 548
drag, startPoint x: 602, startPoint y: 221, endPoint x: 351, endPoint y: 217, distance: 251.2
click at [375, 220] on div "Kitchen Master Bedroom Kidroom 2 Kidroom 1" at bounding box center [547, 274] width 1094 height 548
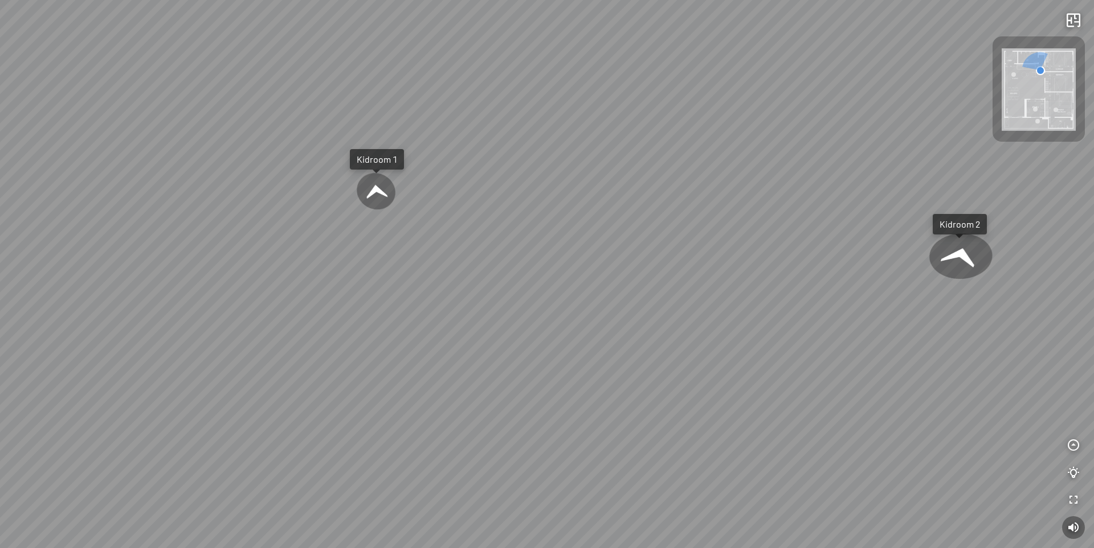
click at [378, 195] on div at bounding box center [376, 191] width 46 height 41
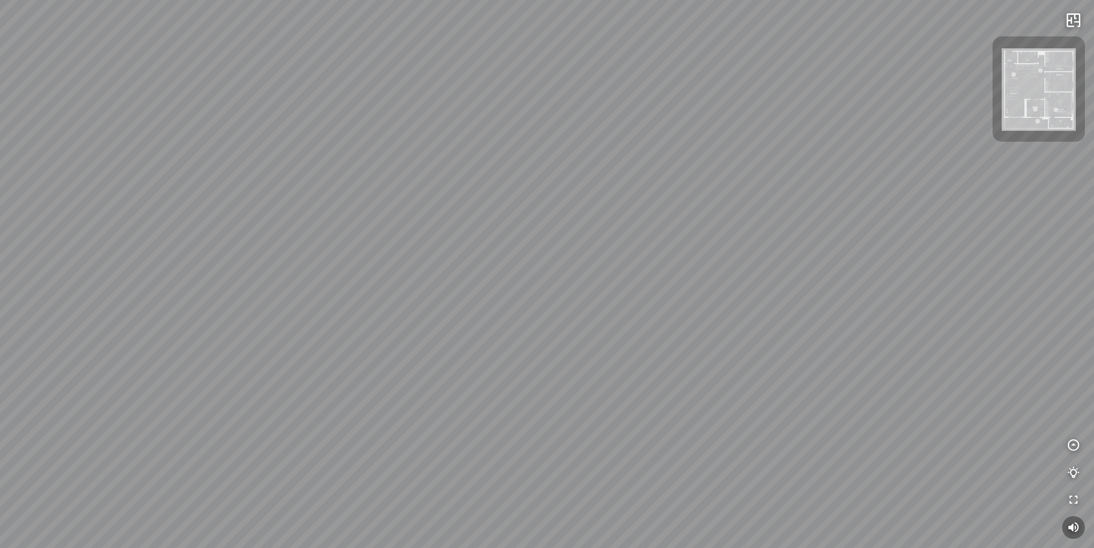
drag, startPoint x: 739, startPoint y: 226, endPoint x: 484, endPoint y: 190, distance: 257.7
click at [484, 190] on div at bounding box center [547, 274] width 1094 height 548
drag, startPoint x: 698, startPoint y: 212, endPoint x: 670, endPoint y: 282, distance: 75.6
click at [670, 282] on div at bounding box center [547, 274] width 1094 height 548
click at [1070, 447] on icon "button" at bounding box center [1073, 446] width 14 height 14
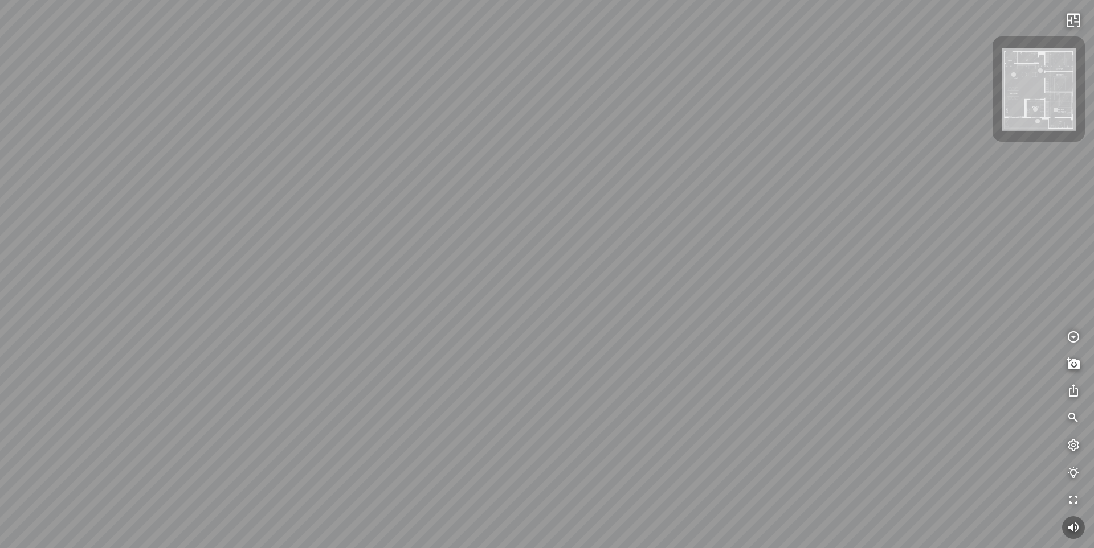
drag, startPoint x: 634, startPoint y: 357, endPoint x: 661, endPoint y: 80, distance: 278.1
click at [661, 80] on div at bounding box center [547, 274] width 1094 height 548
click at [1073, 421] on icon "button" at bounding box center [1073, 419] width 14 height 14
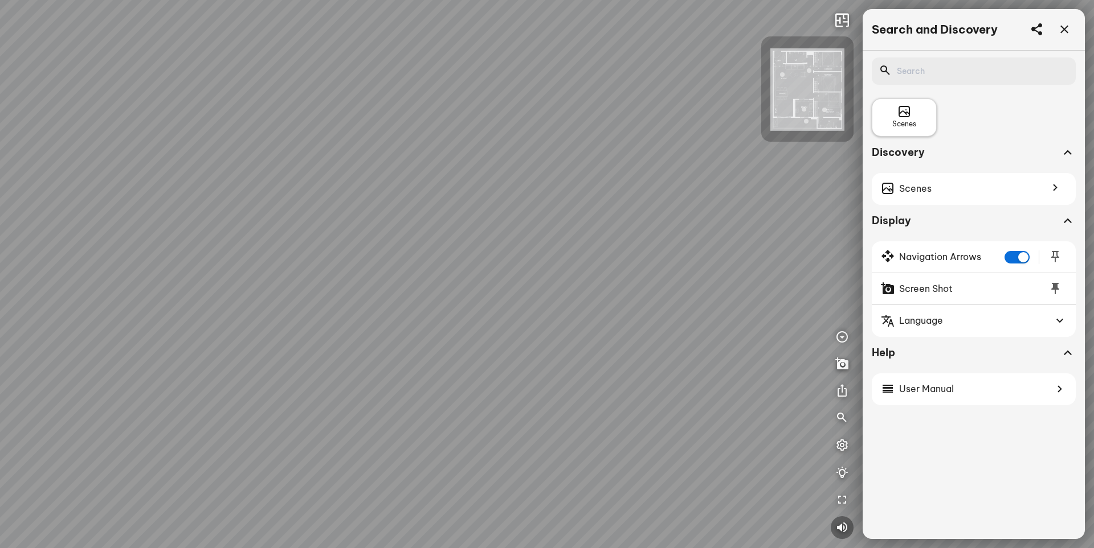
click at [912, 116] on div "Scenes" at bounding box center [904, 117] width 24 height 24
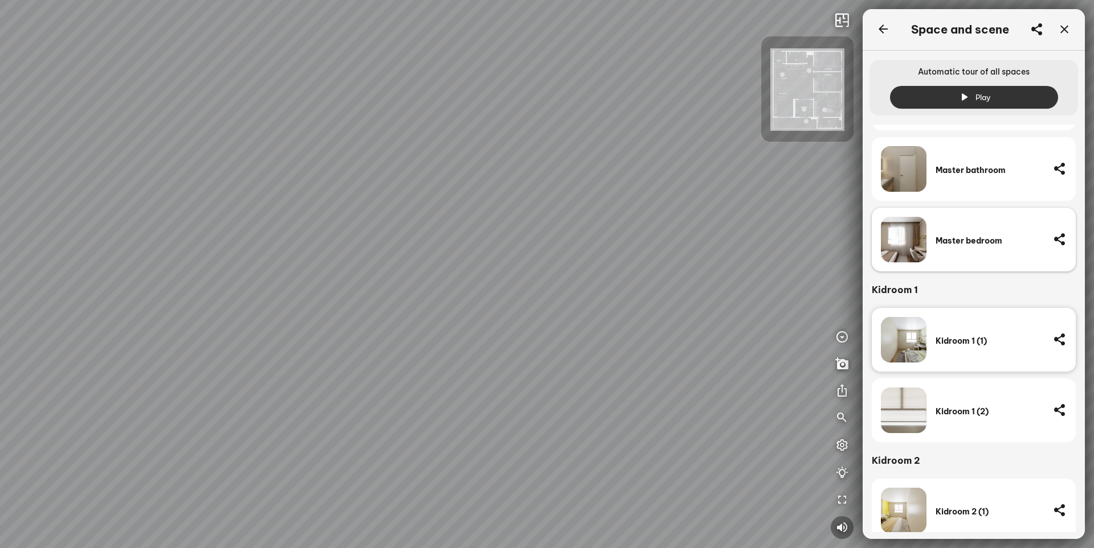
scroll to position [484, 0]
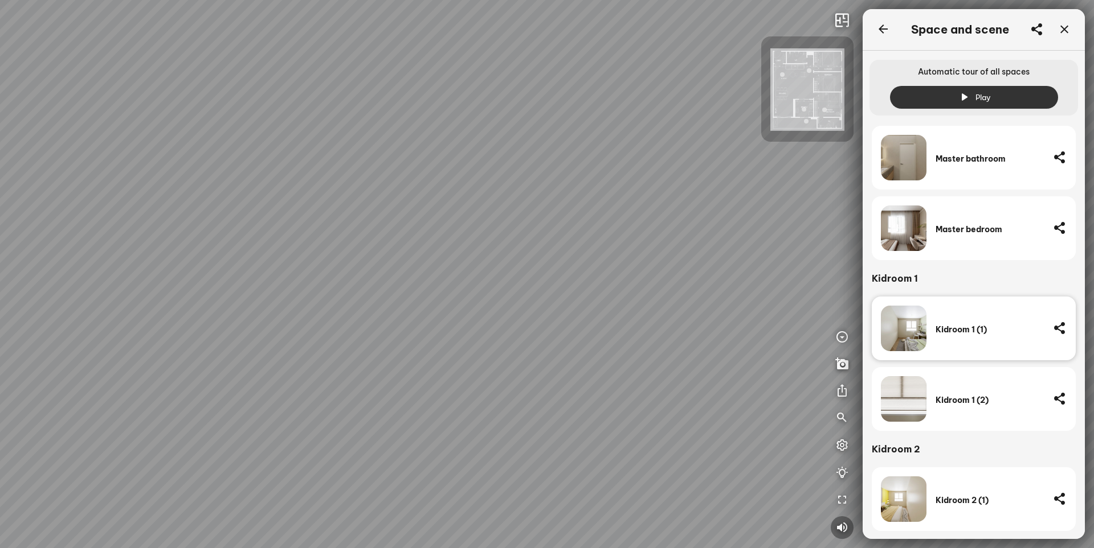
drag, startPoint x: 425, startPoint y: 274, endPoint x: 527, endPoint y: 406, distance: 166.9
click at [527, 406] on div at bounding box center [547, 274] width 1094 height 548
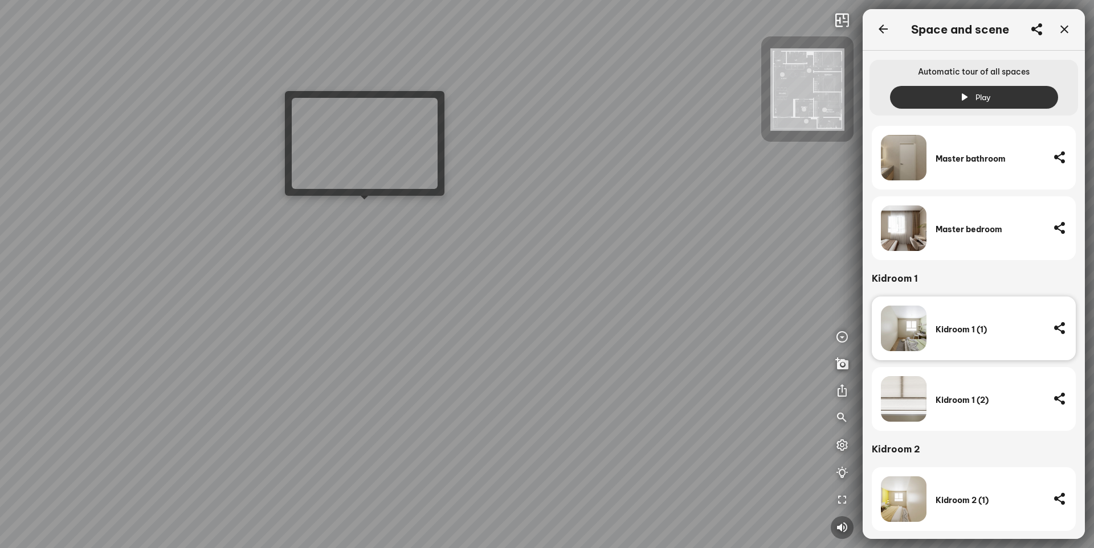
click at [368, 210] on div at bounding box center [547, 274] width 1094 height 548
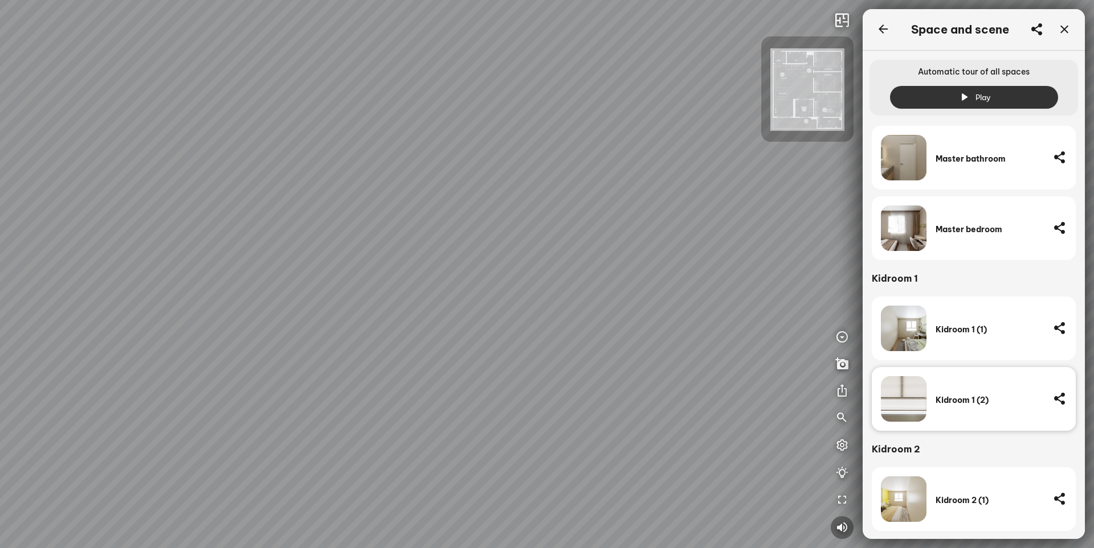
drag, startPoint x: 384, startPoint y: 346, endPoint x: 523, endPoint y: 155, distance: 236.8
click at [521, 155] on div at bounding box center [547, 274] width 1094 height 548
drag, startPoint x: 272, startPoint y: 206, endPoint x: 496, endPoint y: 228, distance: 225.4
click at [482, 223] on div at bounding box center [547, 274] width 1094 height 548
drag, startPoint x: 474, startPoint y: 257, endPoint x: 456, endPoint y: 273, distance: 23.8
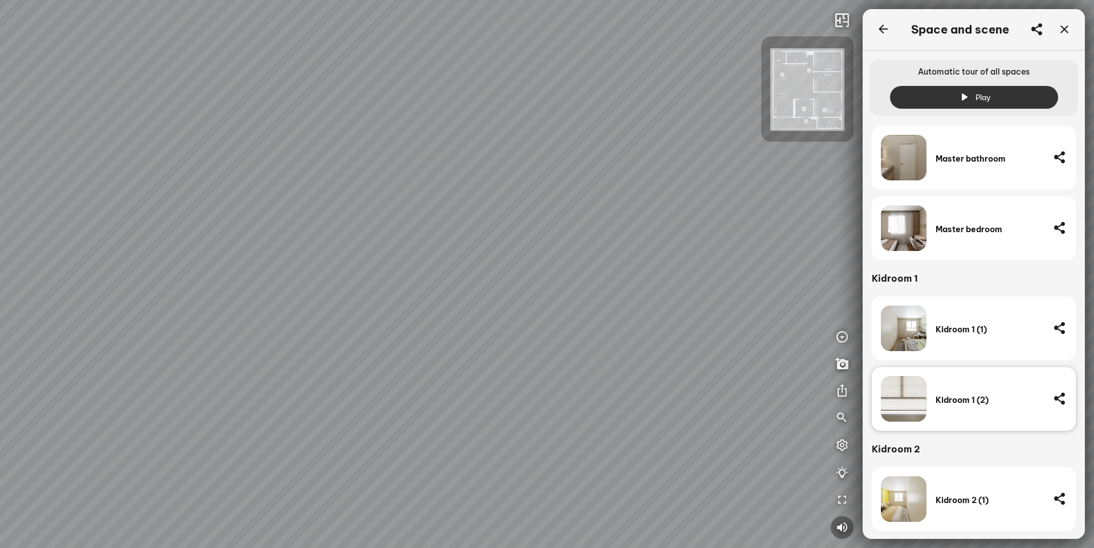
click at [539, 273] on div at bounding box center [547, 274] width 1094 height 548
drag, startPoint x: 420, startPoint y: 292, endPoint x: 461, endPoint y: 301, distance: 42.1
click at [461, 301] on div at bounding box center [547, 274] width 1094 height 548
drag, startPoint x: 494, startPoint y: 331, endPoint x: 326, endPoint y: 245, distance: 188.2
click at [326, 245] on div at bounding box center [547, 274] width 1094 height 548
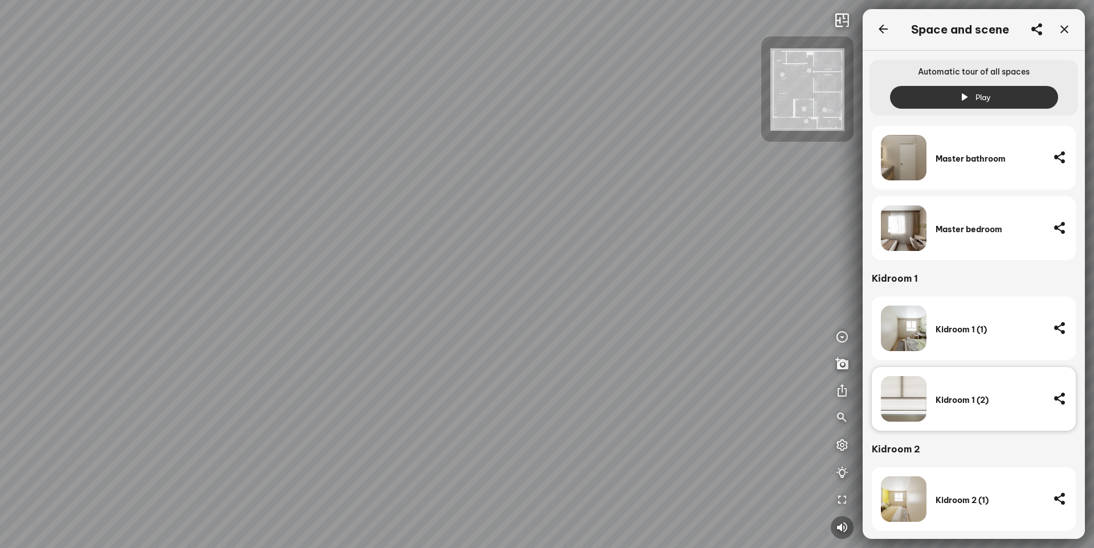
drag, startPoint x: 333, startPoint y: 276, endPoint x: 420, endPoint y: 348, distance: 113.7
click at [420, 348] on div at bounding box center [547, 274] width 1094 height 548
click at [801, 84] on img at bounding box center [807, 89] width 74 height 83
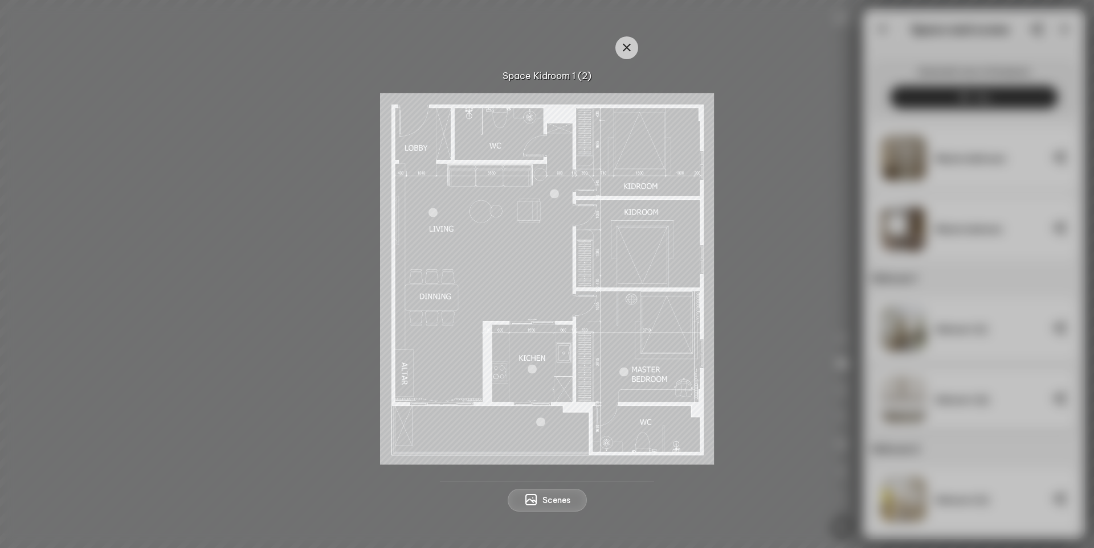
click at [552, 196] on div at bounding box center [554, 193] width 9 height 9
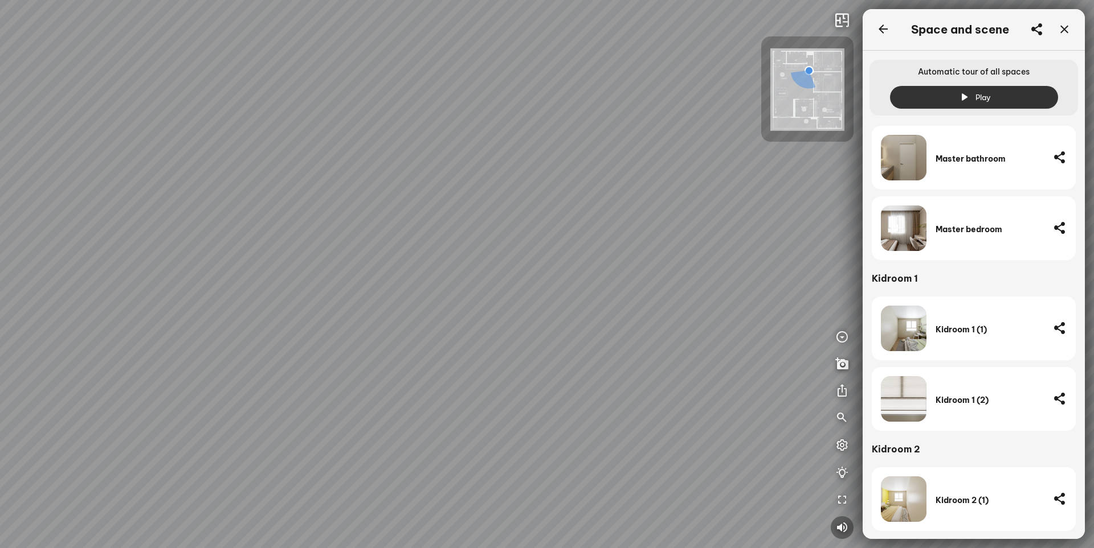
drag, startPoint x: 593, startPoint y: 311, endPoint x: 198, endPoint y: 253, distance: 399.5
click at [240, 261] on div "Kitchen Master Bedroom Kidroom 2 Kidroom 1" at bounding box center [547, 274] width 1094 height 548
drag, startPoint x: 587, startPoint y: 241, endPoint x: 297, endPoint y: 235, distance: 290.5
click at [319, 239] on div "Kitchen Master Bedroom Kidroom 2 Kidroom 1" at bounding box center [547, 274] width 1094 height 548
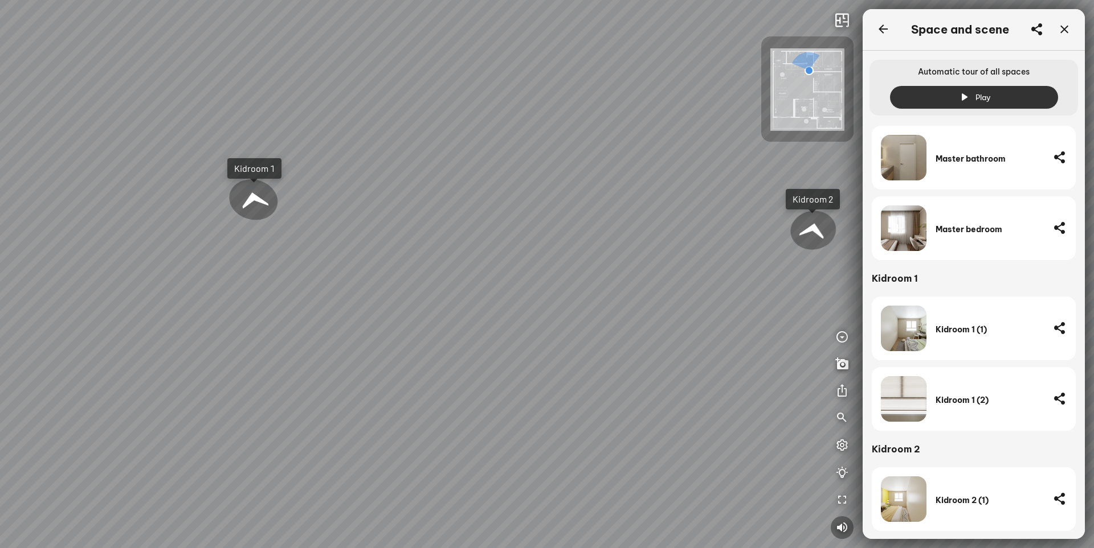
drag, startPoint x: 596, startPoint y: 257, endPoint x: 273, endPoint y: 279, distance: 323.7
click at [259, 278] on div "Kitchen Master Bedroom Kidroom 2 Kidroom 1" at bounding box center [547, 274] width 1094 height 548
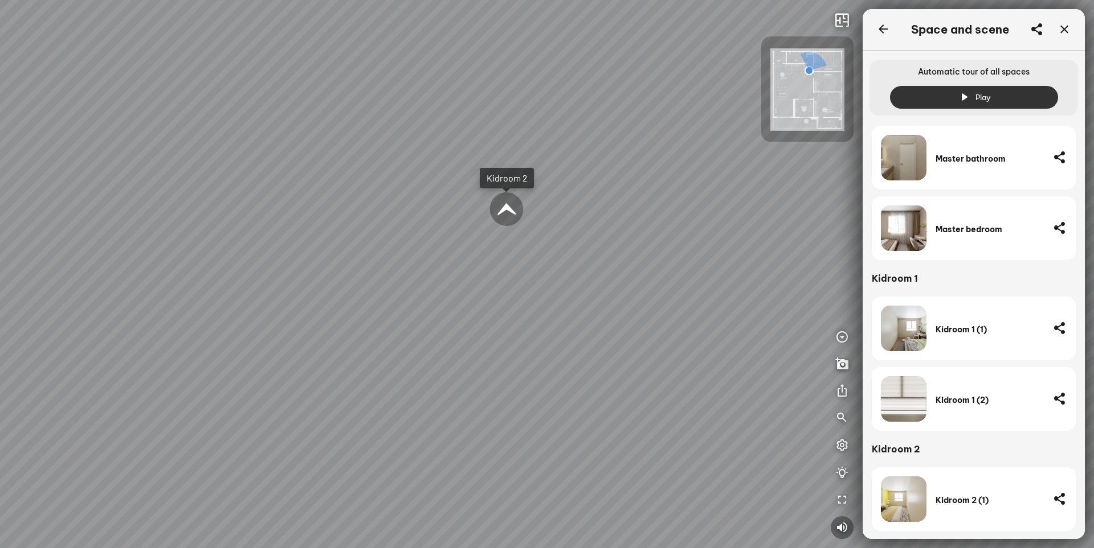
click at [507, 203] on div at bounding box center [506, 209] width 36 height 36
drag, startPoint x: 457, startPoint y: 281, endPoint x: 439, endPoint y: 107, distance: 174.7
click at [451, 125] on div at bounding box center [547, 274] width 1094 height 548
drag, startPoint x: 481, startPoint y: 165, endPoint x: 499, endPoint y: 124, distance: 44.9
click at [498, 127] on div at bounding box center [547, 274] width 1094 height 548
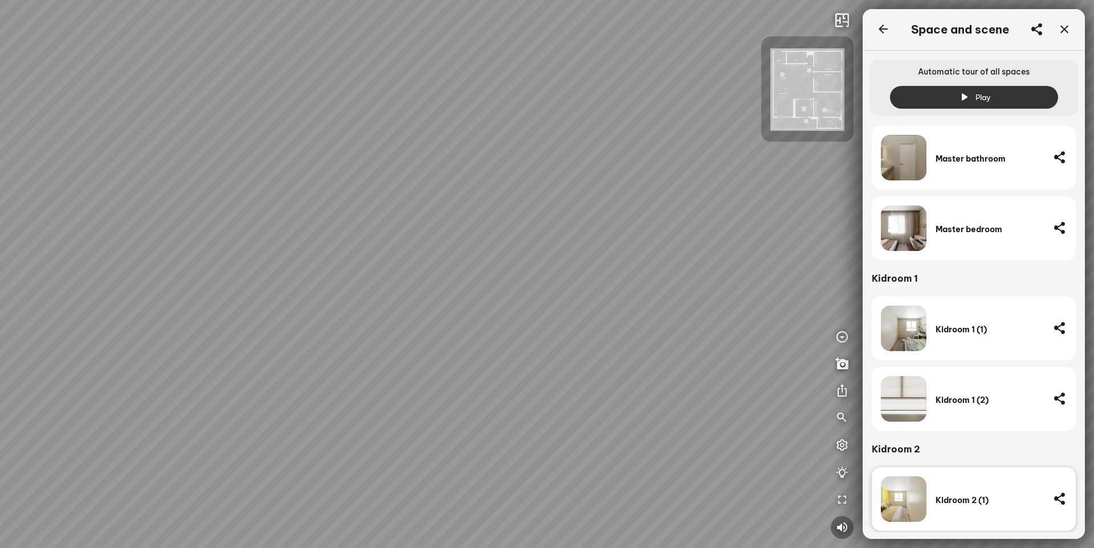
drag, startPoint x: 324, startPoint y: 308, endPoint x: 683, endPoint y: 272, distance: 361.7
click at [701, 266] on div at bounding box center [547, 274] width 1094 height 548
drag, startPoint x: 518, startPoint y: 257, endPoint x: 757, endPoint y: 355, distance: 259.0
click at [763, 355] on div at bounding box center [547, 274] width 1094 height 548
drag, startPoint x: 686, startPoint y: 231, endPoint x: 608, endPoint y: 369, distance: 158.7
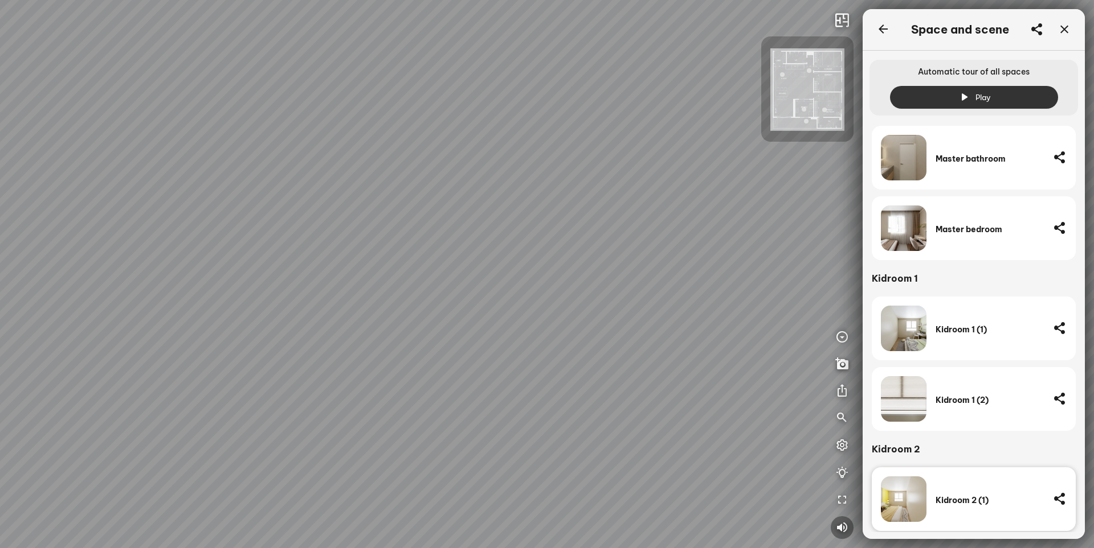
click at [608, 369] on div at bounding box center [547, 274] width 1094 height 548
drag, startPoint x: 543, startPoint y: 240, endPoint x: 245, endPoint y: 279, distance: 300.9
click at [312, 265] on div at bounding box center [547, 274] width 1094 height 548
drag, startPoint x: 423, startPoint y: 287, endPoint x: 393, endPoint y: 358, distance: 76.6
click at [156, 357] on div at bounding box center [547, 274] width 1094 height 548
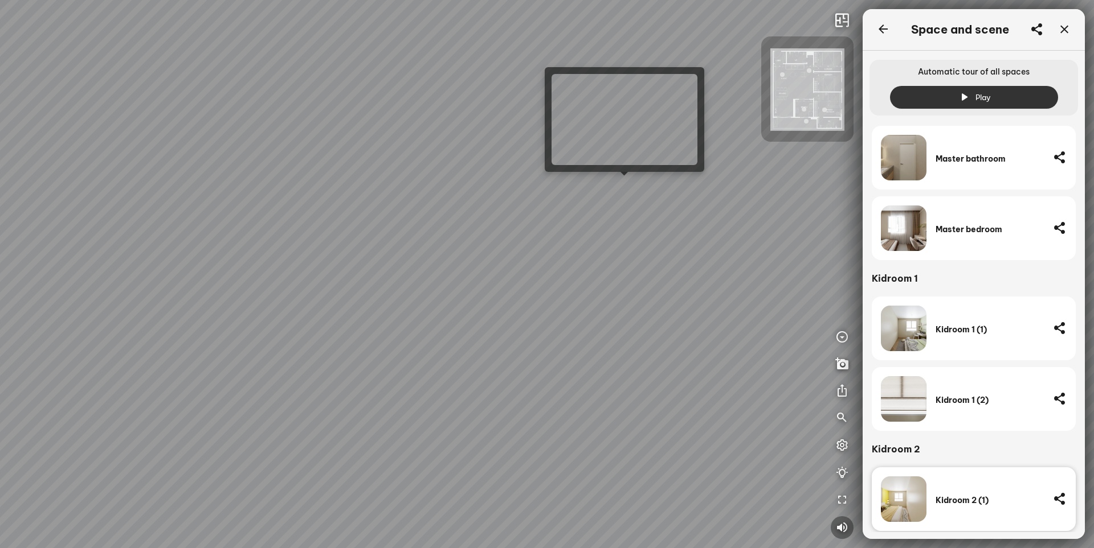
click at [626, 185] on div at bounding box center [547, 274] width 1094 height 548
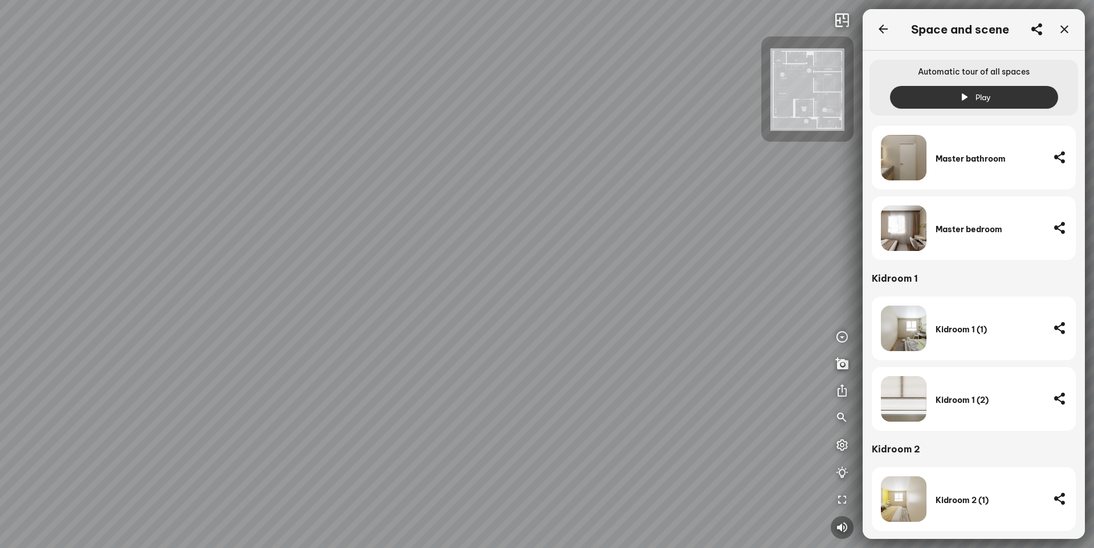
drag, startPoint x: 329, startPoint y: 346, endPoint x: 573, endPoint y: 260, distance: 258.8
click at [517, 271] on div at bounding box center [547, 274] width 1094 height 548
drag, startPoint x: 437, startPoint y: 241, endPoint x: 623, endPoint y: 245, distance: 185.7
click at [615, 243] on div at bounding box center [547, 274] width 1094 height 548
drag, startPoint x: 486, startPoint y: 265, endPoint x: 248, endPoint y: 160, distance: 260.1
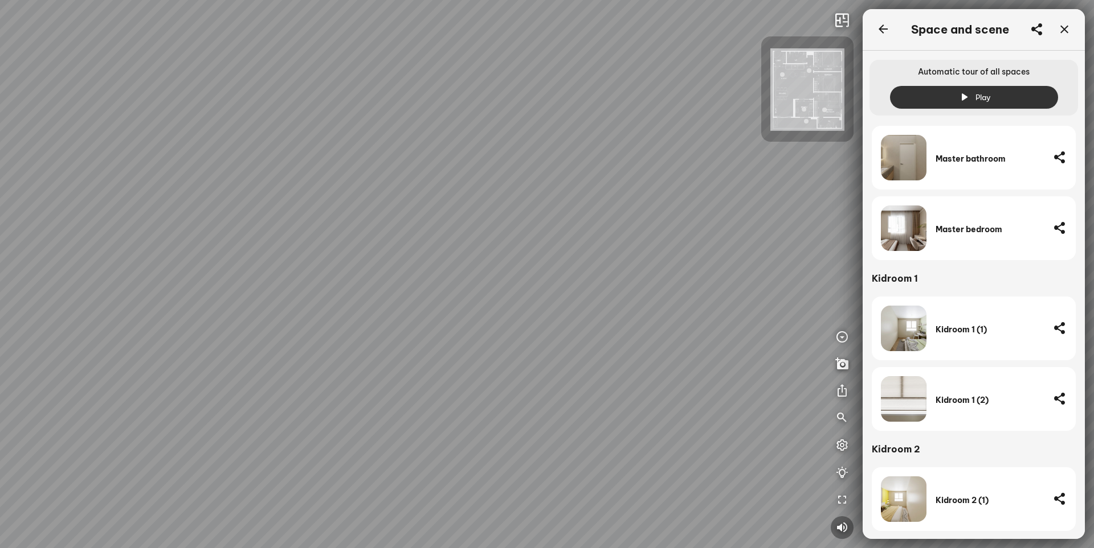
click at [248, 160] on div at bounding box center [547, 274] width 1094 height 548
drag, startPoint x: 266, startPoint y: 196, endPoint x: 558, endPoint y: 187, distance: 292.3
click at [555, 184] on div at bounding box center [547, 274] width 1094 height 548
drag, startPoint x: 440, startPoint y: 185, endPoint x: 639, endPoint y: 245, distance: 208.3
click at [639, 245] on div at bounding box center [547, 274] width 1094 height 548
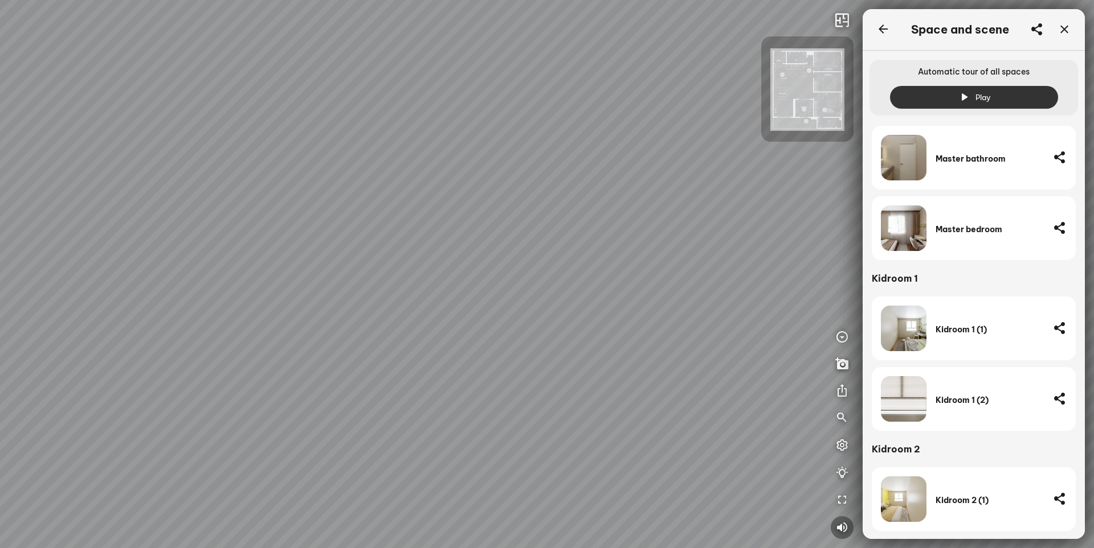
click at [806, 85] on img at bounding box center [807, 89] width 74 height 83
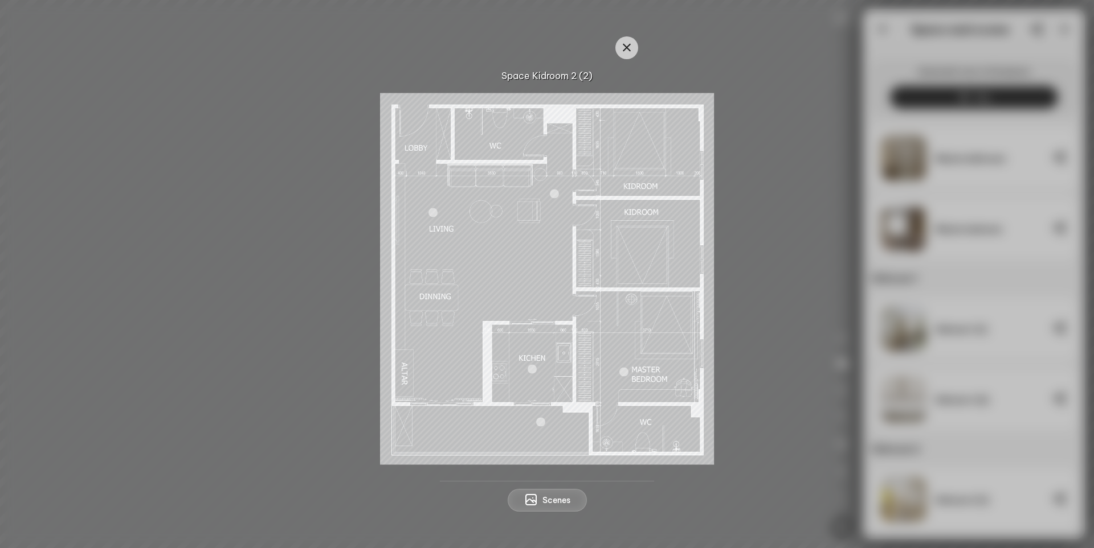
click at [434, 215] on div at bounding box center [432, 212] width 9 height 9
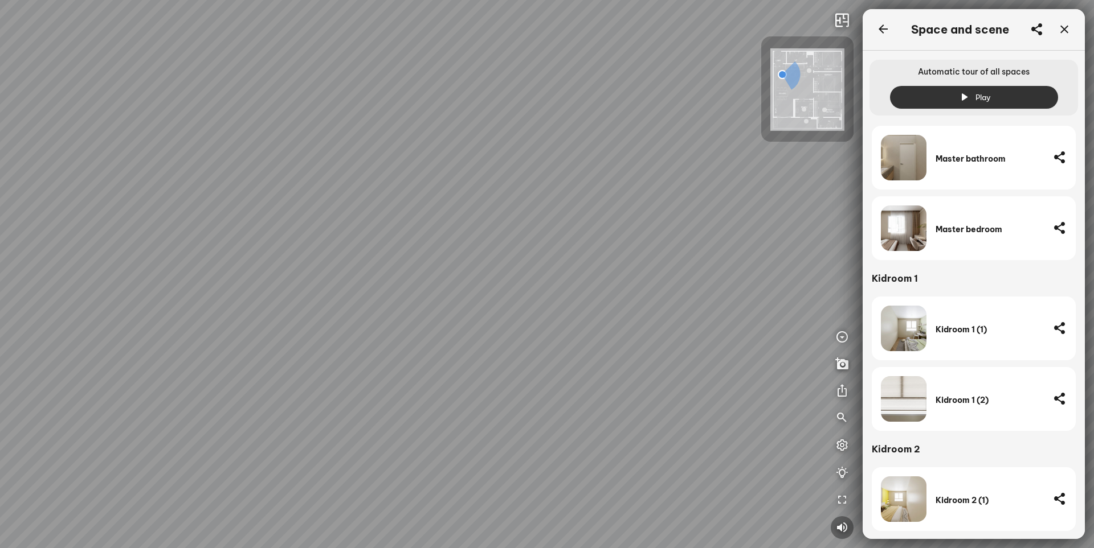
drag, startPoint x: 531, startPoint y: 286, endPoint x: 722, endPoint y: 241, distance: 196.6
click at [713, 240] on div at bounding box center [547, 274] width 1094 height 548
drag, startPoint x: 366, startPoint y: 241, endPoint x: 486, endPoint y: 260, distance: 121.7
click at [486, 260] on div "Balcony Kitchen Master Bedroom Kidroom 1 Kidroom 2" at bounding box center [547, 274] width 1094 height 548
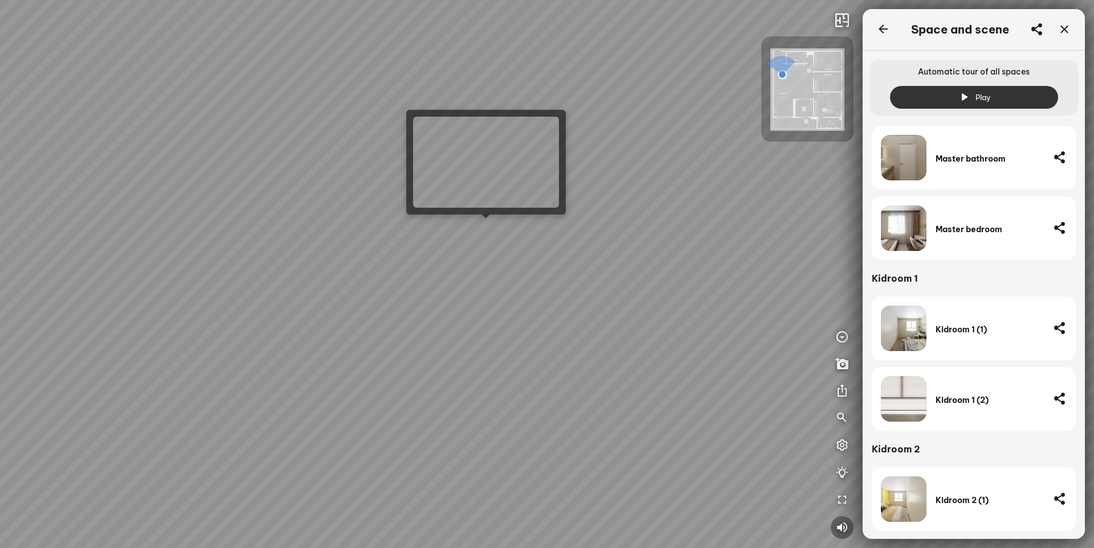
click at [483, 228] on div "Balcony Kitchen Master Bedroom Kidroom 1 Kidroom 2" at bounding box center [547, 274] width 1094 height 548
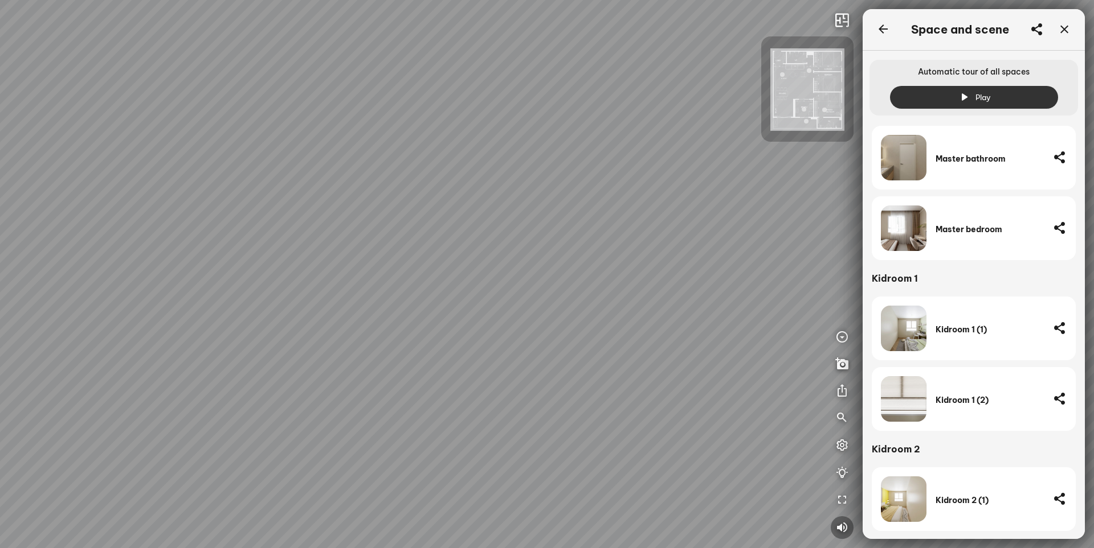
click at [205, 204] on div at bounding box center [547, 274] width 1094 height 548
drag, startPoint x: 214, startPoint y: 204, endPoint x: 100, endPoint y: 202, distance: 113.4
click at [130, 204] on div at bounding box center [547, 274] width 1094 height 548
drag, startPoint x: 277, startPoint y: 195, endPoint x: 145, endPoint y: 195, distance: 132.1
click at [178, 195] on div at bounding box center [547, 274] width 1094 height 548
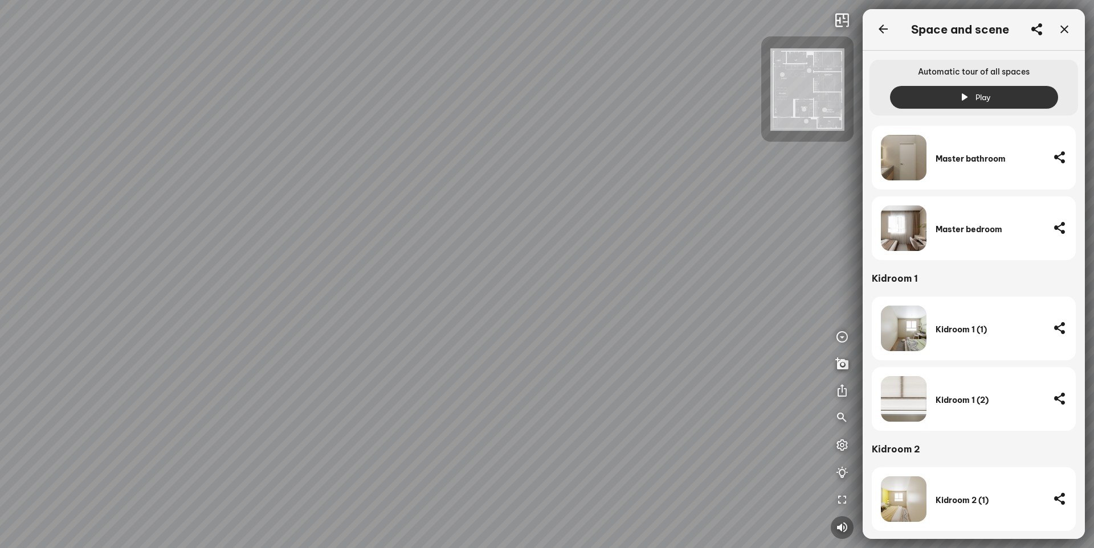
drag, startPoint x: 216, startPoint y: 210, endPoint x: 117, endPoint y: 211, distance: 99.7
click at [120, 210] on div at bounding box center [547, 274] width 1094 height 548
drag, startPoint x: 348, startPoint y: 173, endPoint x: 232, endPoint y: 206, distance: 120.4
click at [232, 206] on div at bounding box center [547, 274] width 1094 height 548
drag, startPoint x: 146, startPoint y: 300, endPoint x: 382, endPoint y: 300, distance: 235.8
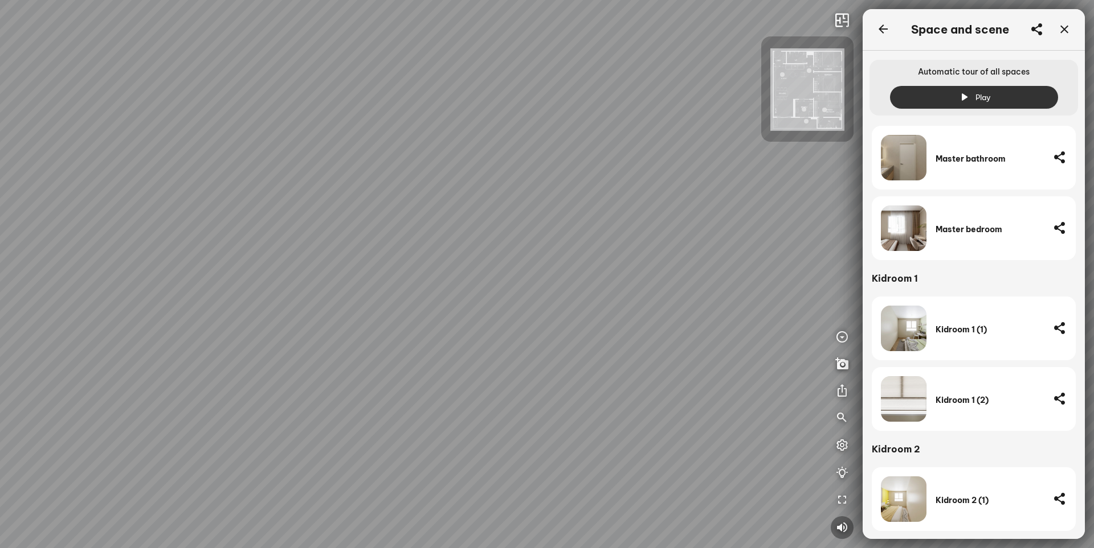
click at [379, 299] on div at bounding box center [547, 274] width 1094 height 548
drag, startPoint x: 257, startPoint y: 299, endPoint x: 518, endPoint y: 319, distance: 261.6
click at [489, 312] on div at bounding box center [547, 274] width 1094 height 548
drag, startPoint x: 486, startPoint y: 317, endPoint x: 496, endPoint y: 341, distance: 25.8
click at [496, 341] on div at bounding box center [547, 274] width 1094 height 548
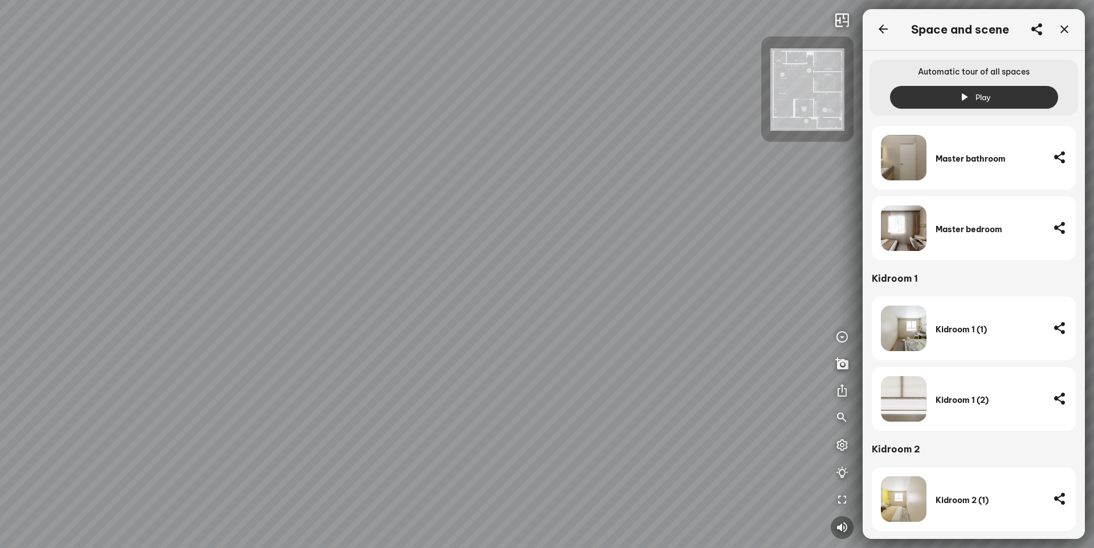
drag, startPoint x: 309, startPoint y: 301, endPoint x: 28, endPoint y: 304, distance: 280.8
click at [28, 301] on div at bounding box center [547, 274] width 1094 height 548
drag, startPoint x: 96, startPoint y: 311, endPoint x: 150, endPoint y: 310, distance: 54.1
click at [0, 300] on html "INFO: krpano 1.20.8 (build 2020-09-15) INFO: HTML5/Desktop - Chrome 138.0 - Web…" at bounding box center [547, 274] width 1094 height 548
drag, startPoint x: 344, startPoint y: 309, endPoint x: -27, endPoint y: 286, distance: 371.5
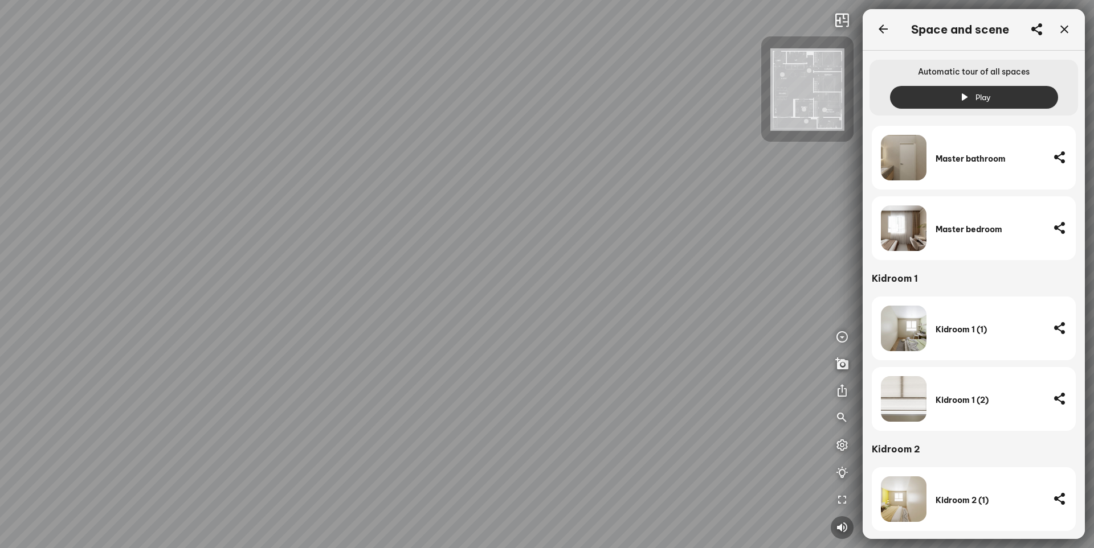
click at [0, 286] on html "INFO: krpano 1.20.8 (build 2020-09-15) INFO: HTML5/Desktop - Chrome 138.0 - Web…" at bounding box center [547, 274] width 1094 height 548
drag, startPoint x: 262, startPoint y: 294, endPoint x: 101, endPoint y: 300, distance: 161.3
click at [108, 289] on div at bounding box center [547, 274] width 1094 height 548
